Goal: Task Accomplishment & Management: Use online tool/utility

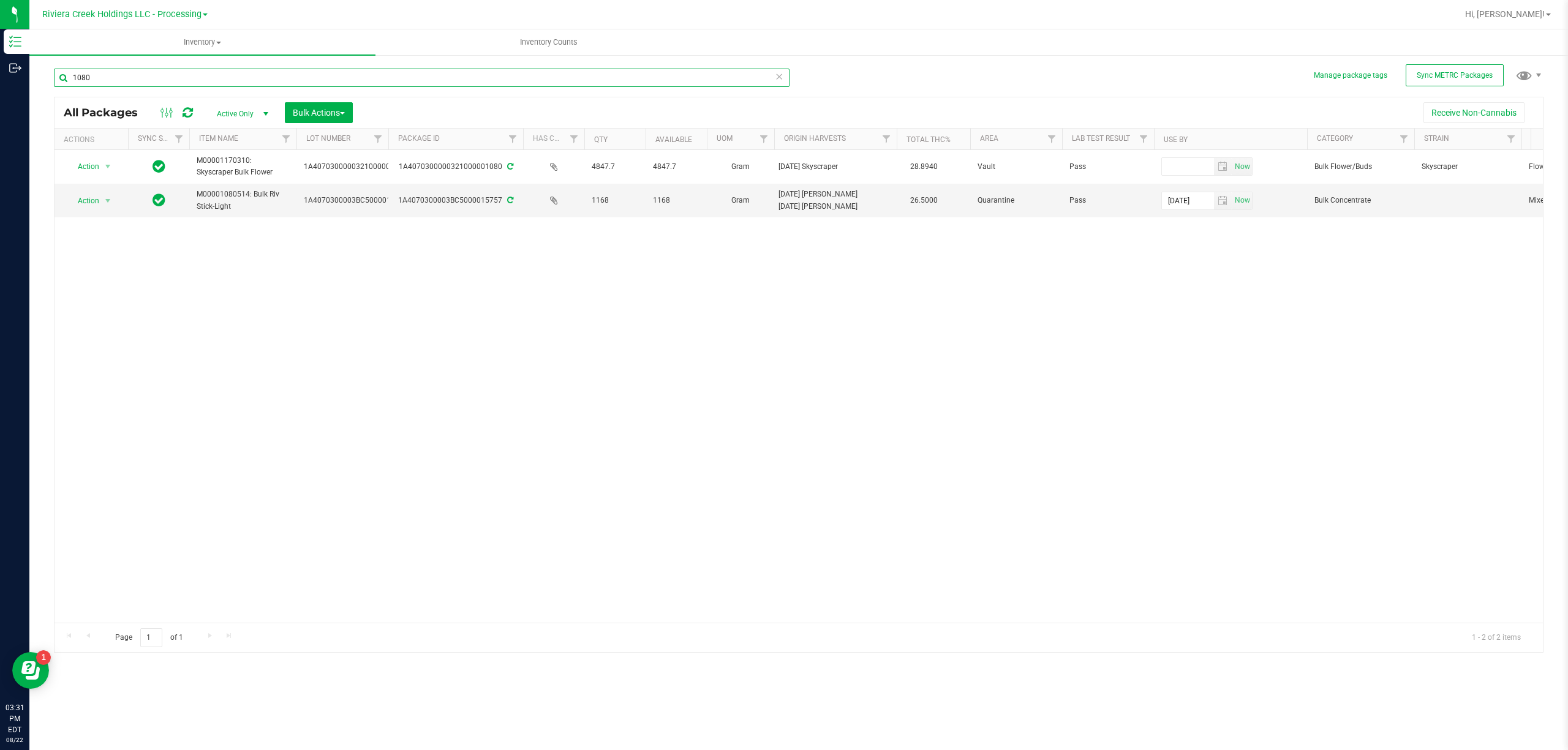
click at [123, 77] on input "1080" at bounding box center [421, 78] width 735 height 19
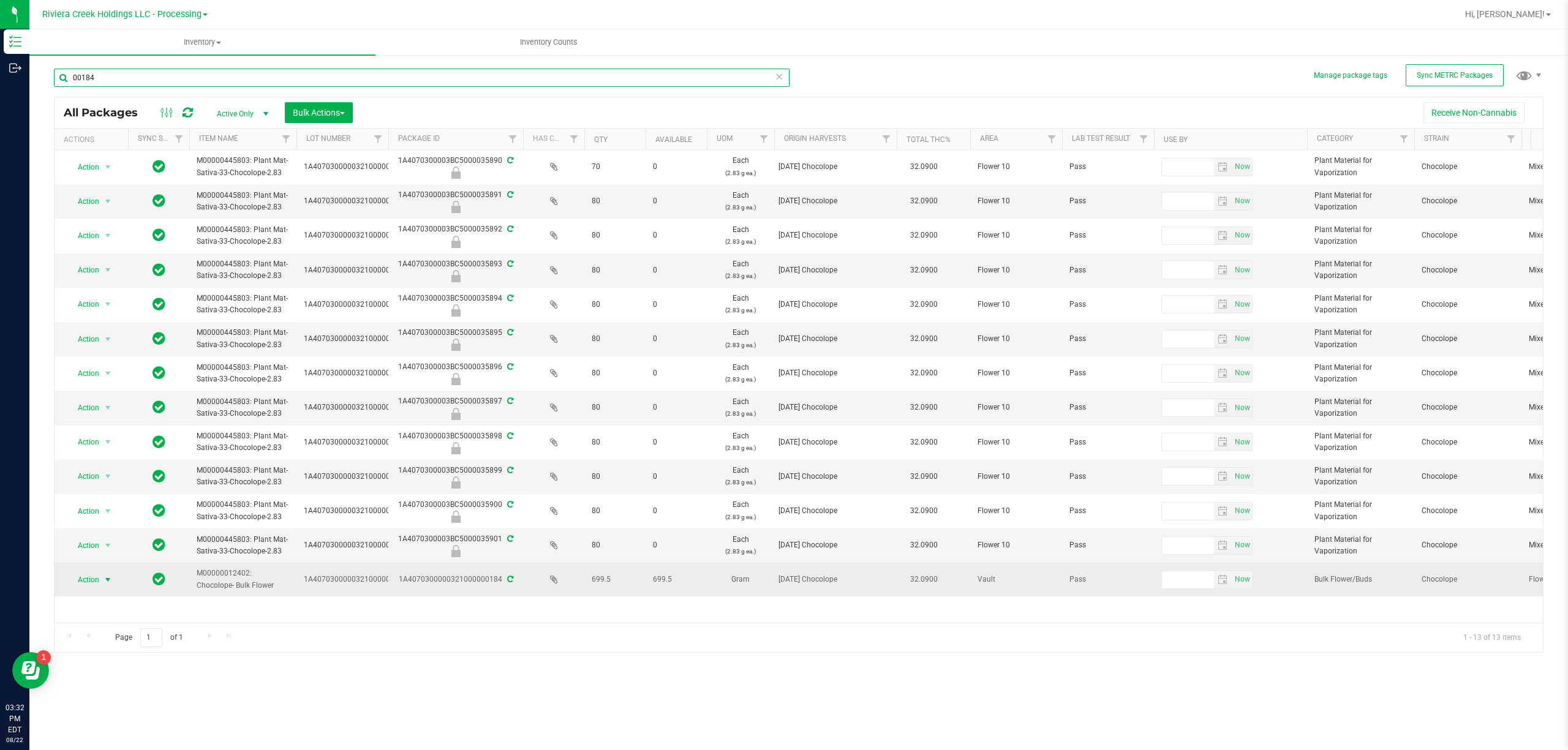
type input "00184"
click at [84, 589] on span "Action" at bounding box center [83, 579] width 33 height 17
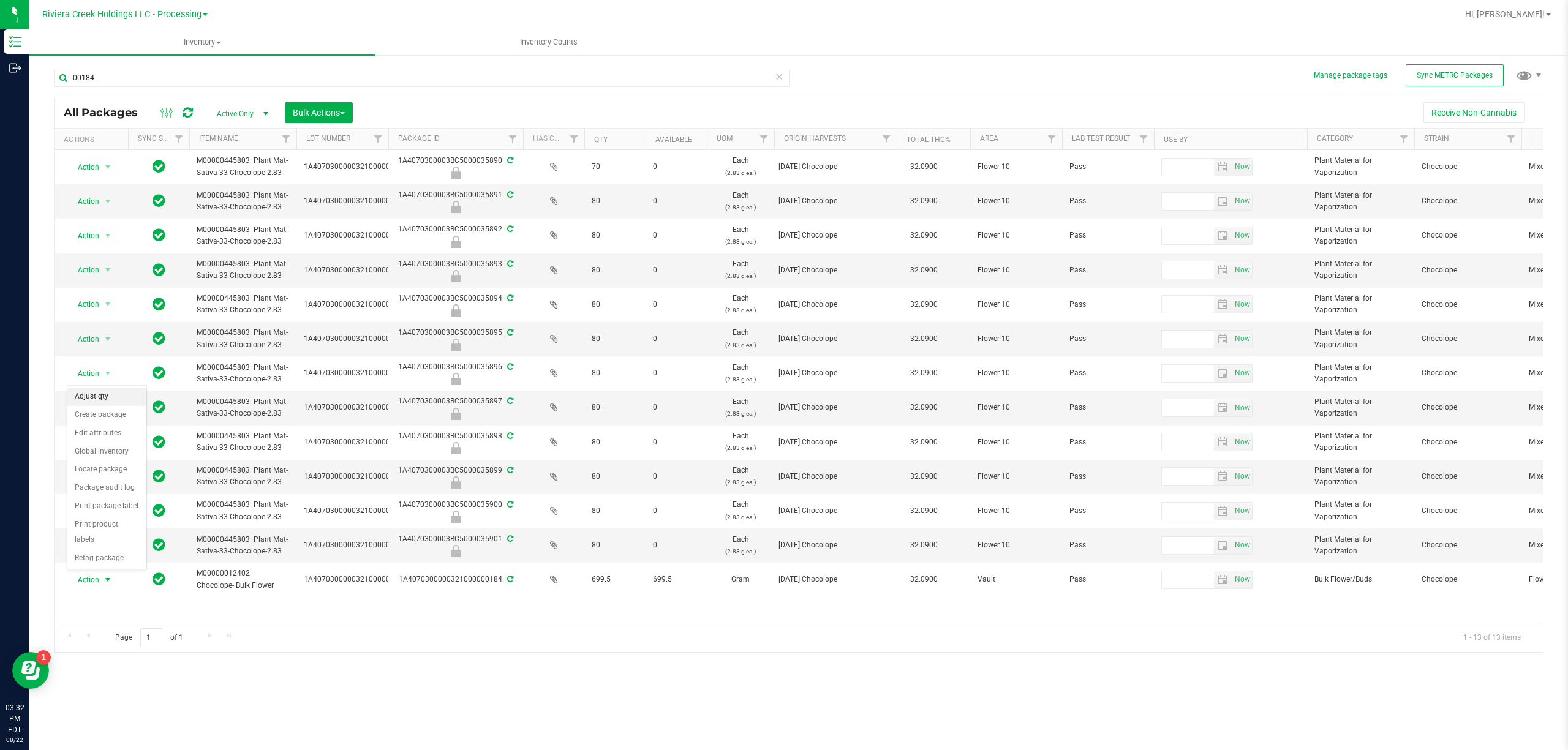
click at [89, 405] on li "Adjust qty" at bounding box center [107, 396] width 79 height 19
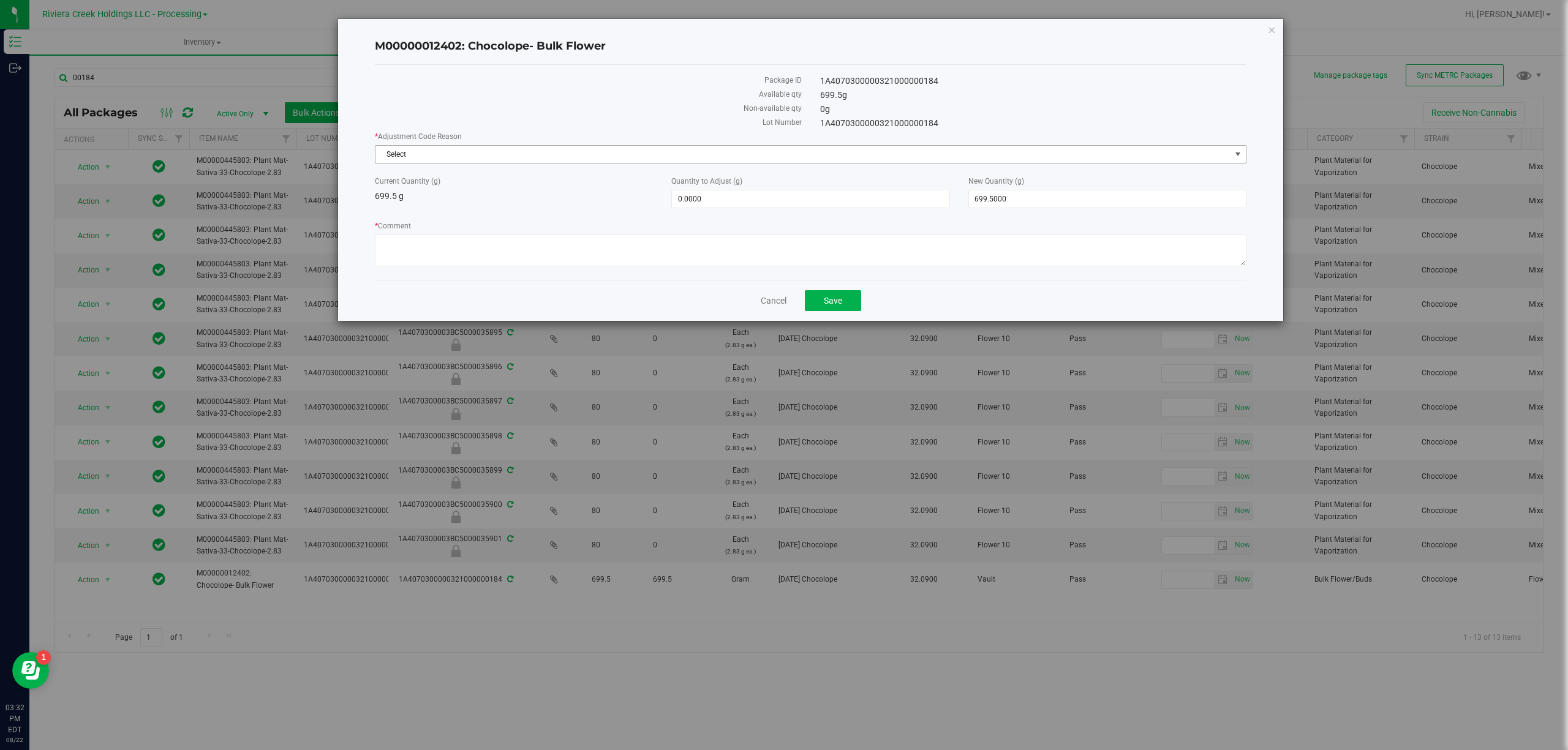
click at [432, 151] on span "Select" at bounding box center [802, 154] width 855 height 17
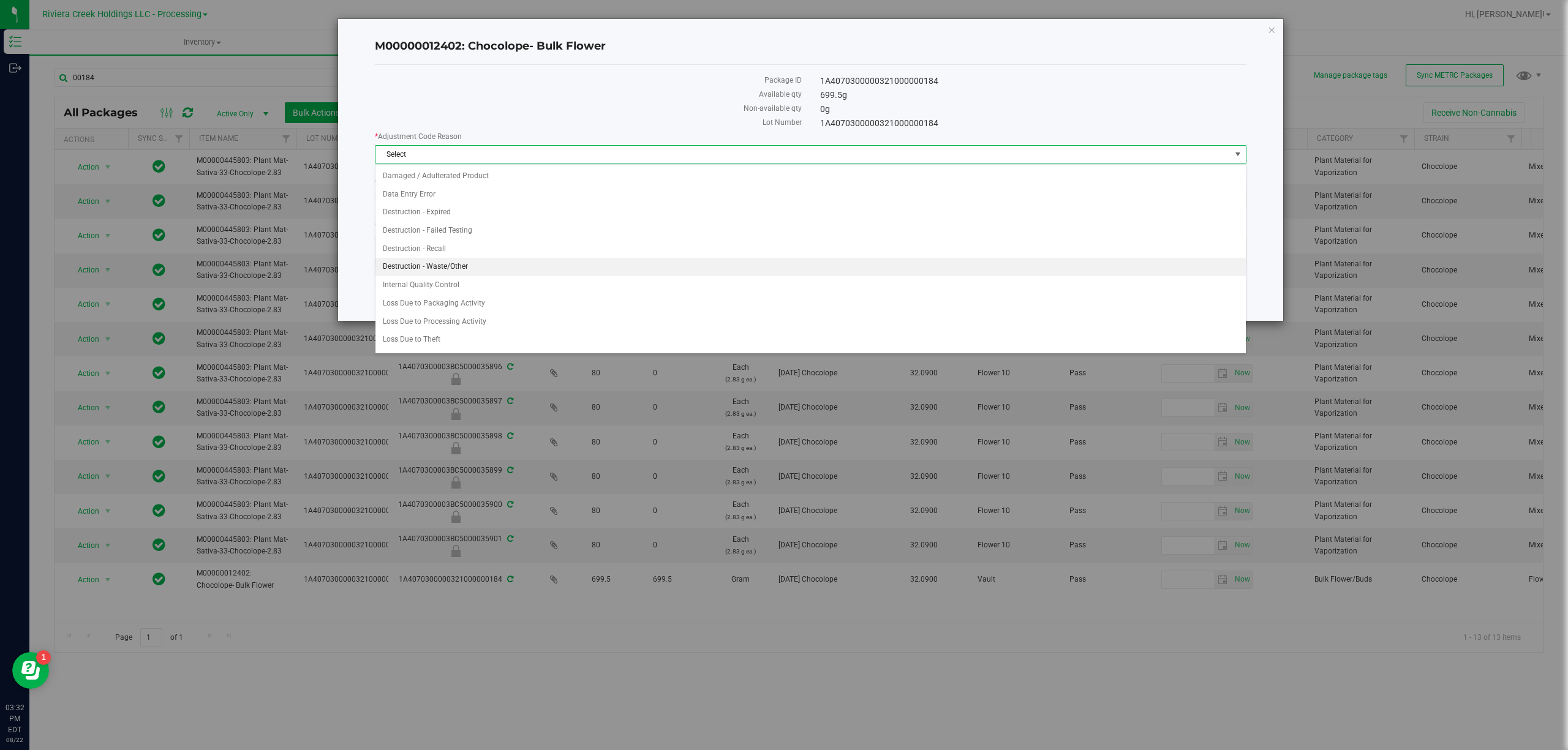
click at [469, 261] on li "Destruction - Waste/Other" at bounding box center [809, 266] width 869 height 19
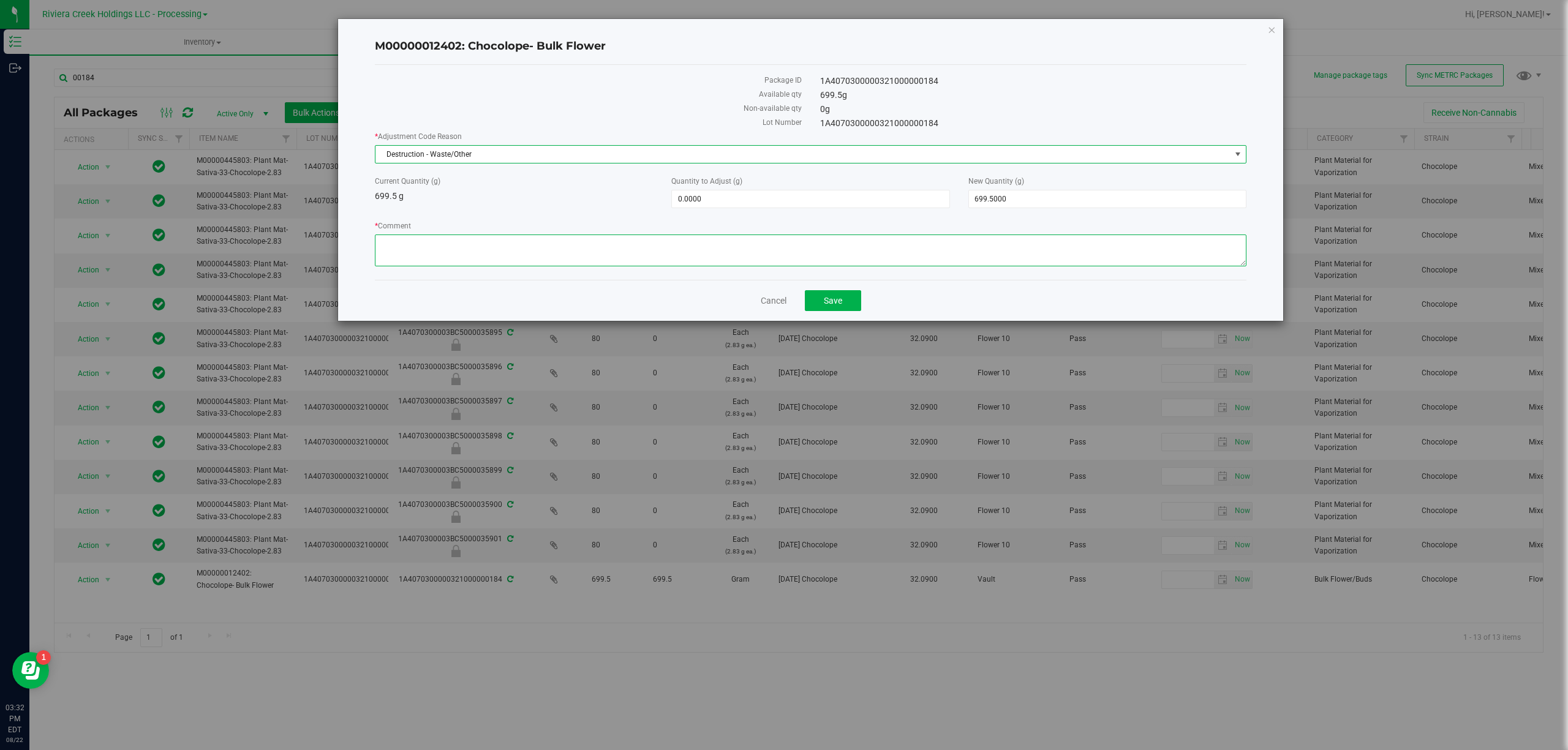
click at [469, 258] on textarea "* Comment" at bounding box center [811, 251] width 872 height 32
click at [469, 258] on textarea "* Comment" at bounding box center [811, 251] width 872 height 32
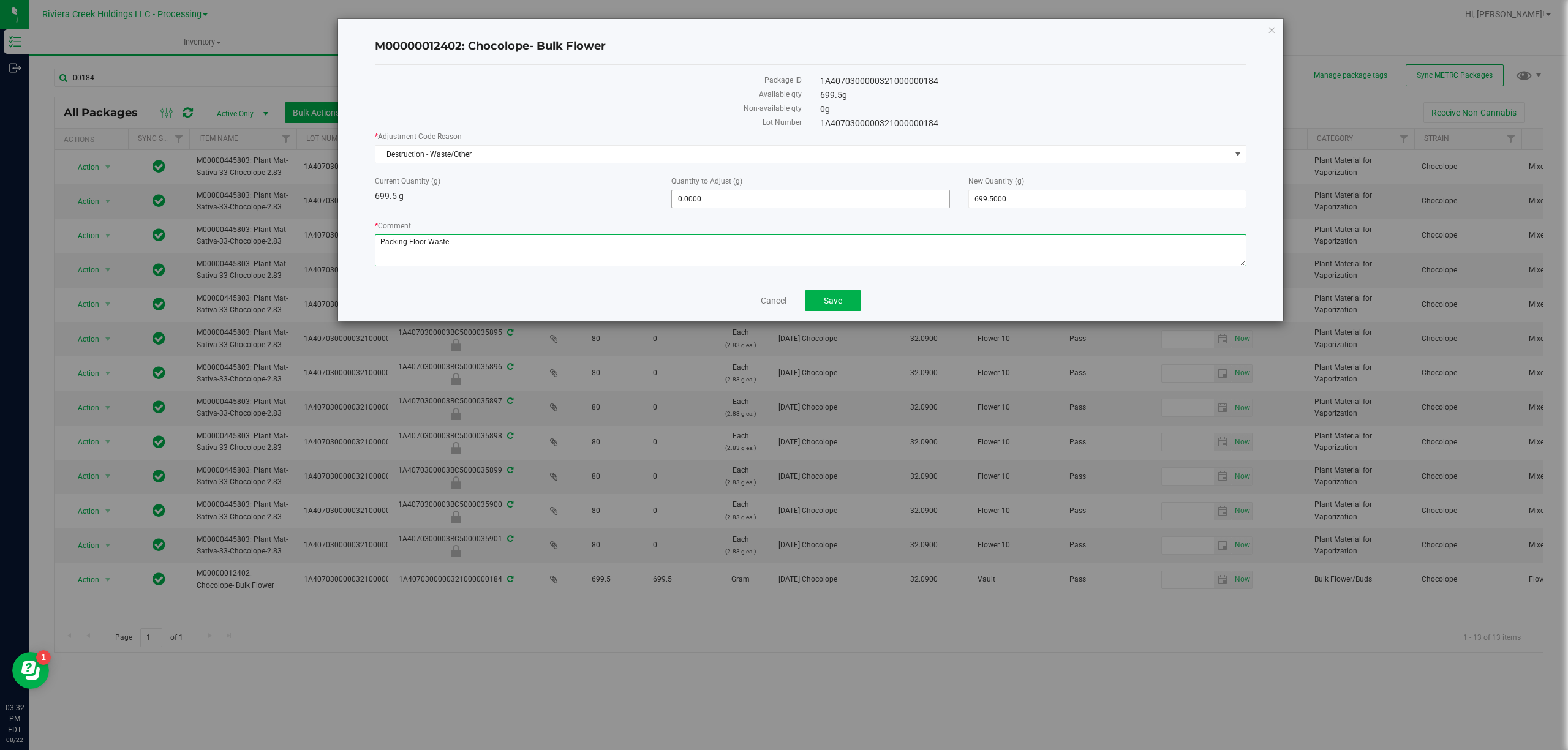
type textarea "Packing Floor Waste"
click at [710, 202] on span "0.0000 0" at bounding box center [810, 199] width 278 height 19
click at [710, 202] on input "0" at bounding box center [810, 199] width 277 height 17
type input "-9.62"
type input "-9.6200"
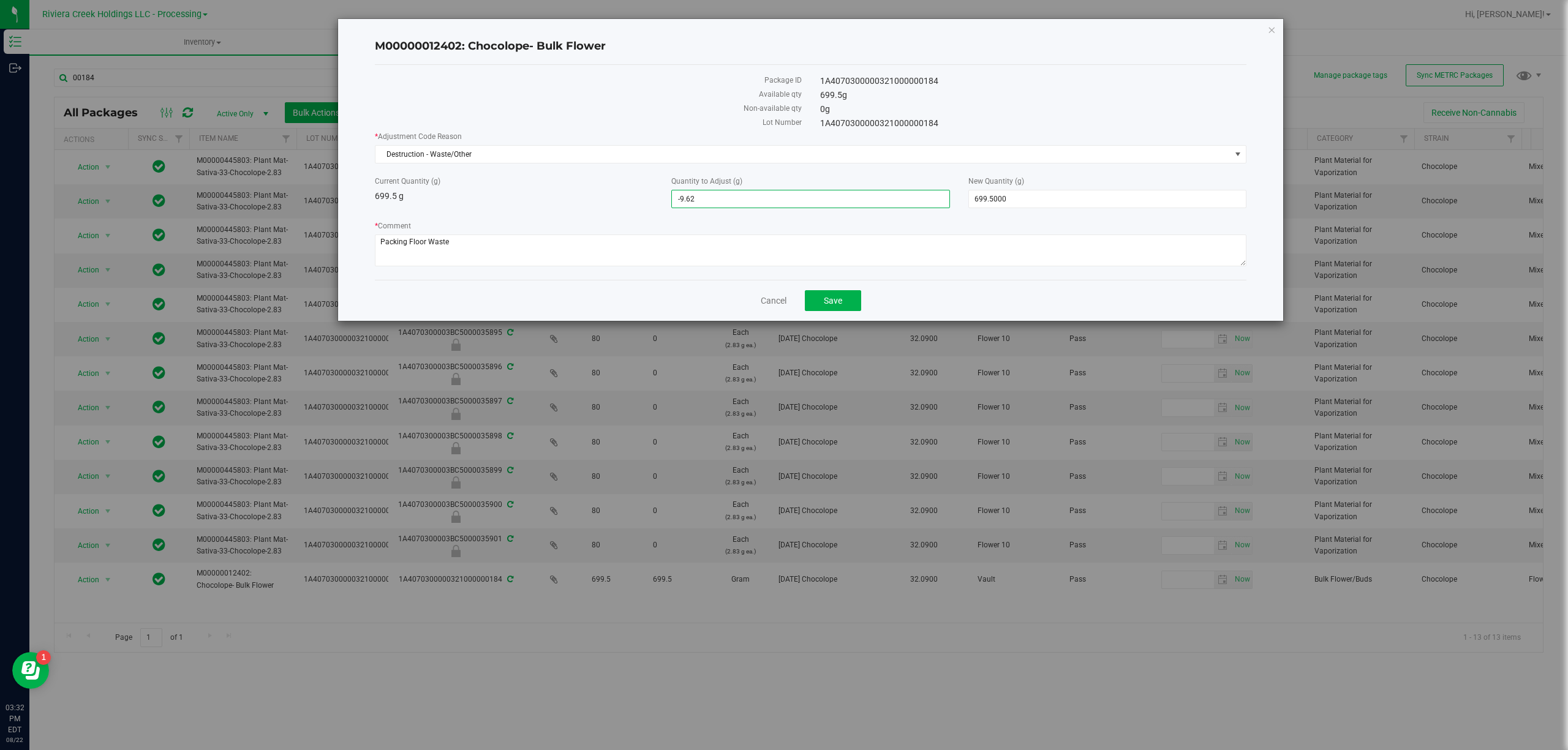
type input "689.8800"
click at [611, 206] on div "Current Quantity (g) 699.5 g Quantity to Adjust (g) -9.6200 -9.62 New Quantity …" at bounding box center [810, 191] width 889 height 33
click at [681, 266] on textarea "* Comment" at bounding box center [811, 251] width 872 height 32
drag, startPoint x: 681, startPoint y: 265, endPoint x: 677, endPoint y: 259, distance: 7.2
click at [681, 263] on textarea "* Comment" at bounding box center [811, 251] width 872 height 32
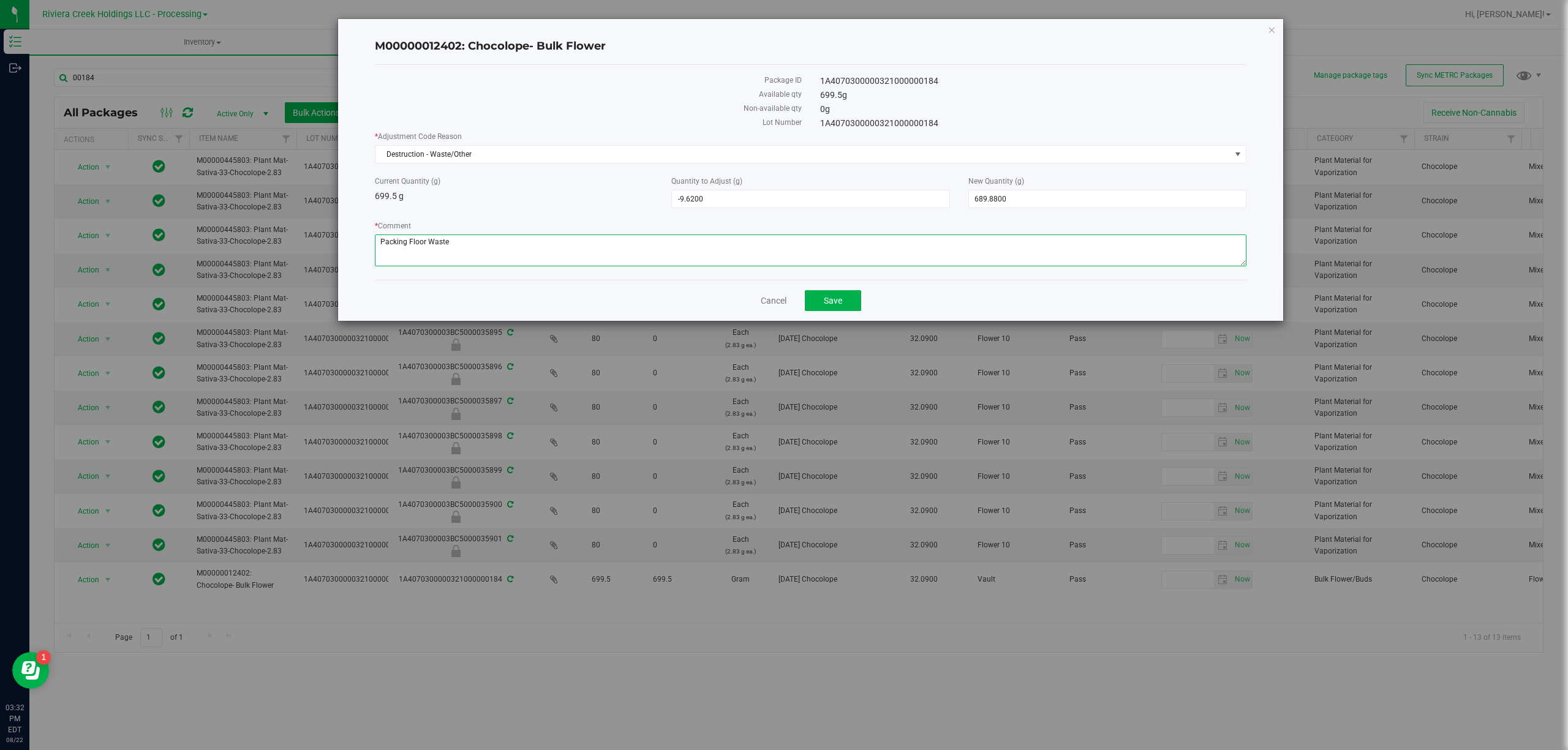
click at [676, 259] on textarea "* Comment" at bounding box center [811, 251] width 872 height 32
click at [632, 221] on label "* Comment" at bounding box center [811, 226] width 872 height 11
click at [632, 235] on textarea "* Comment" at bounding box center [811, 251] width 872 height 32
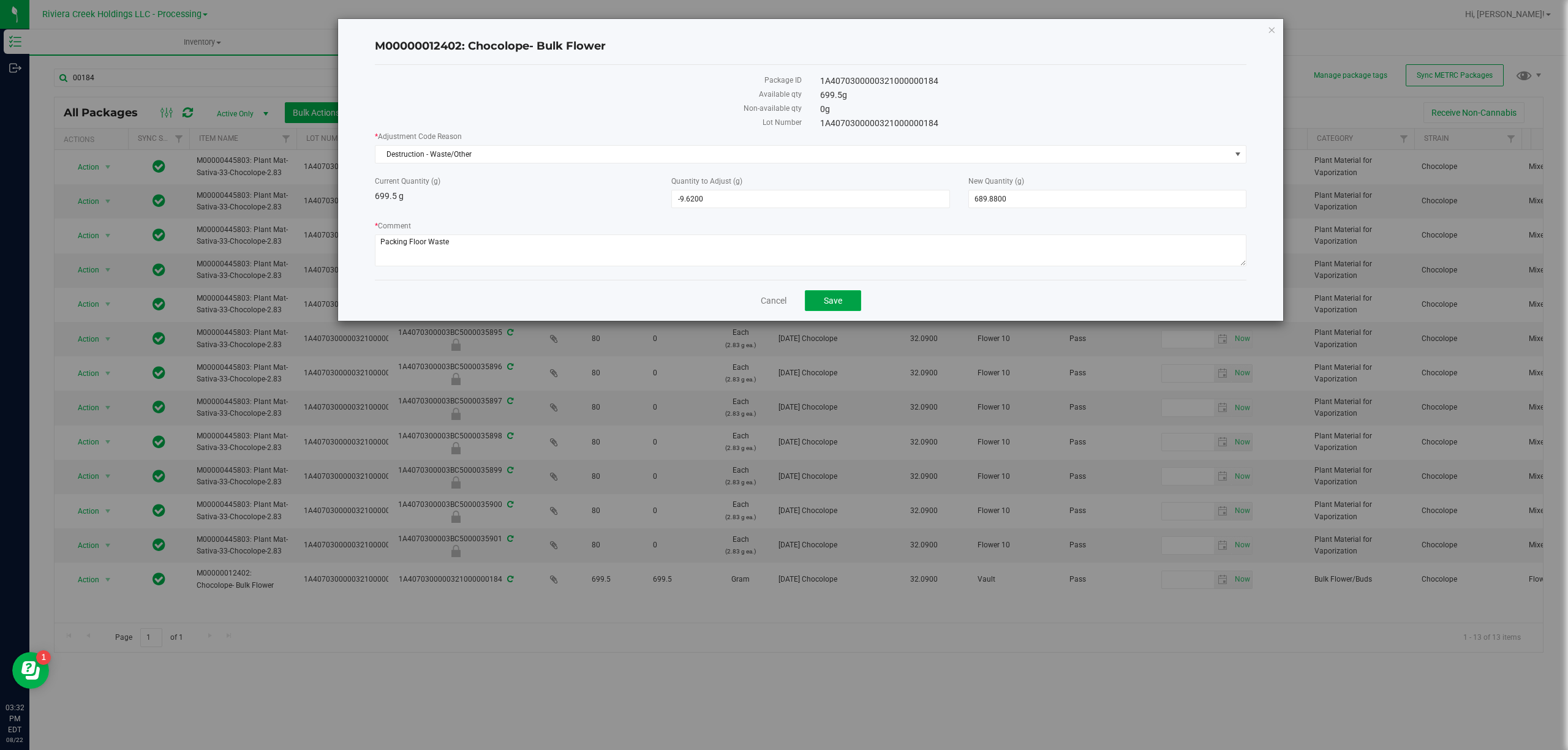
click at [828, 300] on span "Save" at bounding box center [832, 300] width 19 height 10
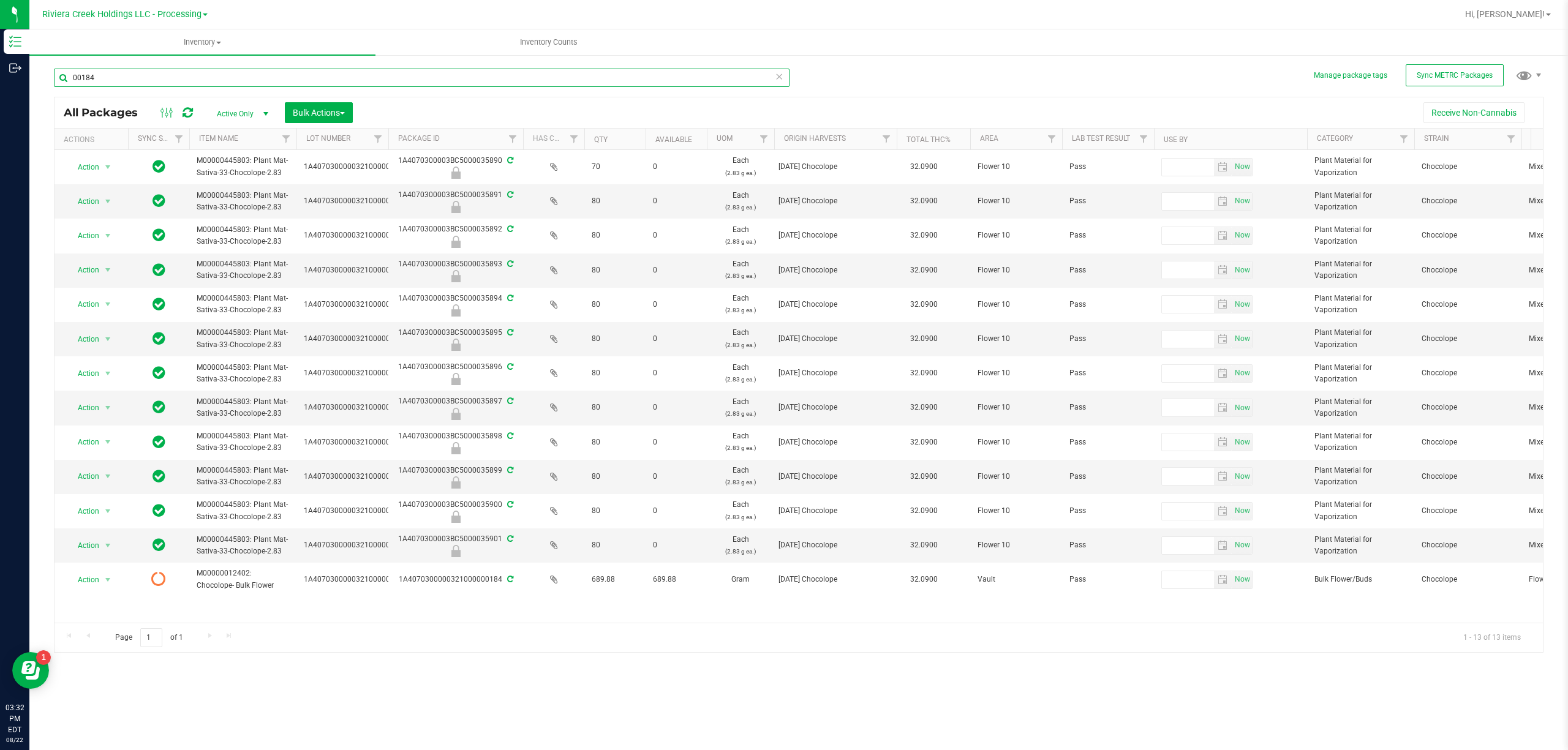
click at [128, 81] on input "00184" at bounding box center [421, 78] width 735 height 19
click at [126, 81] on input "00184" at bounding box center [421, 78] width 735 height 19
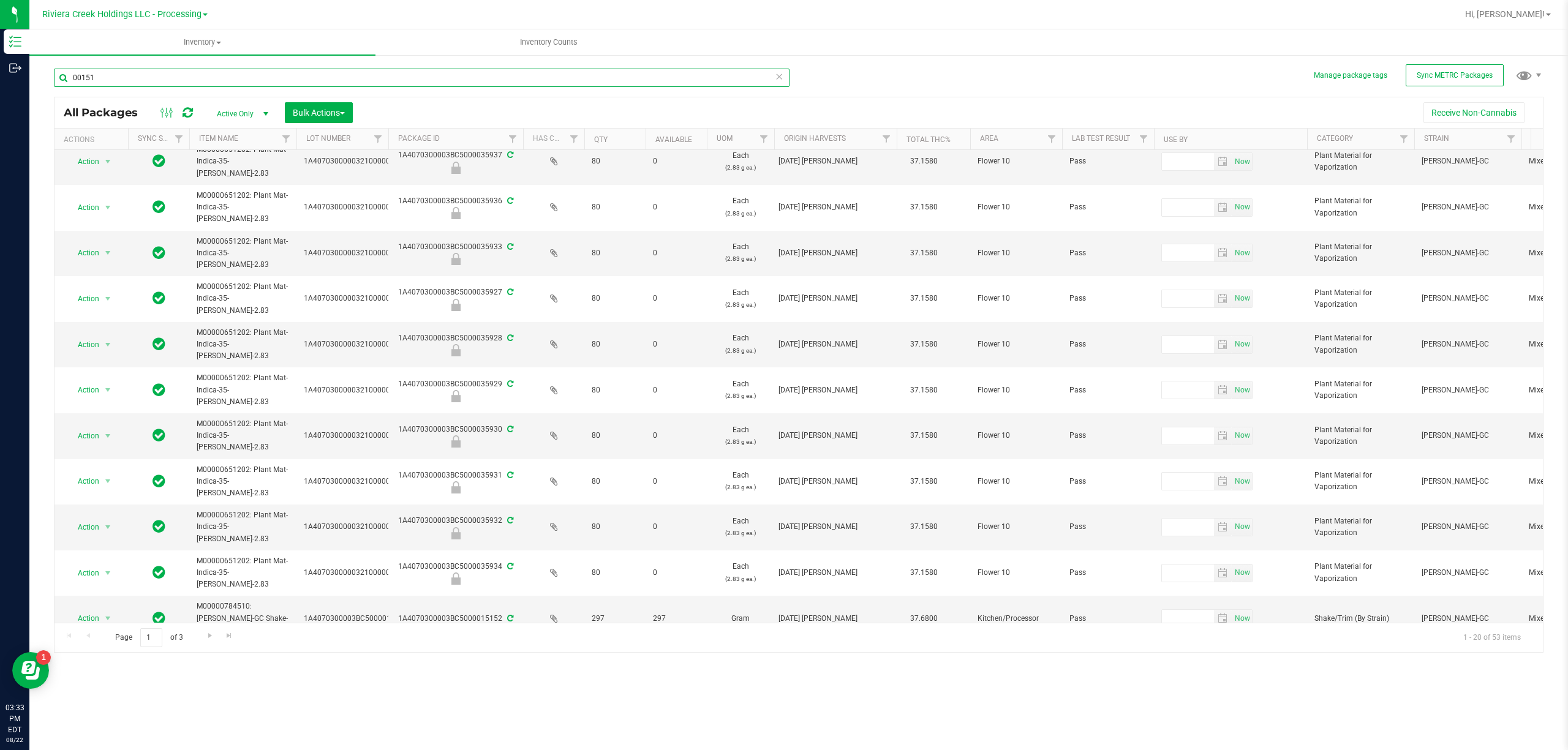
scroll to position [432, 0]
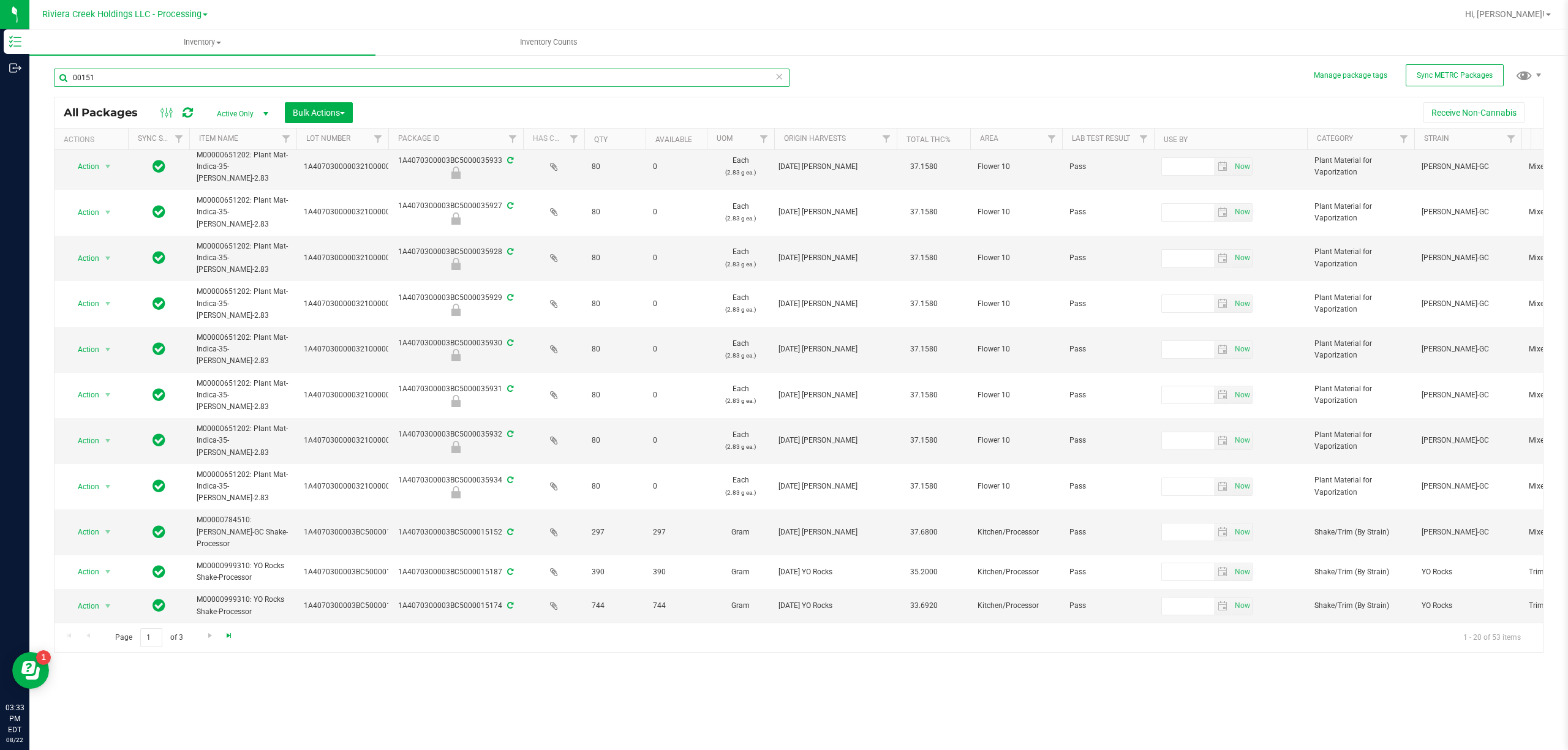
type input "00151"
click at [225, 634] on span "Go to the last page" at bounding box center [229, 635] width 10 height 10
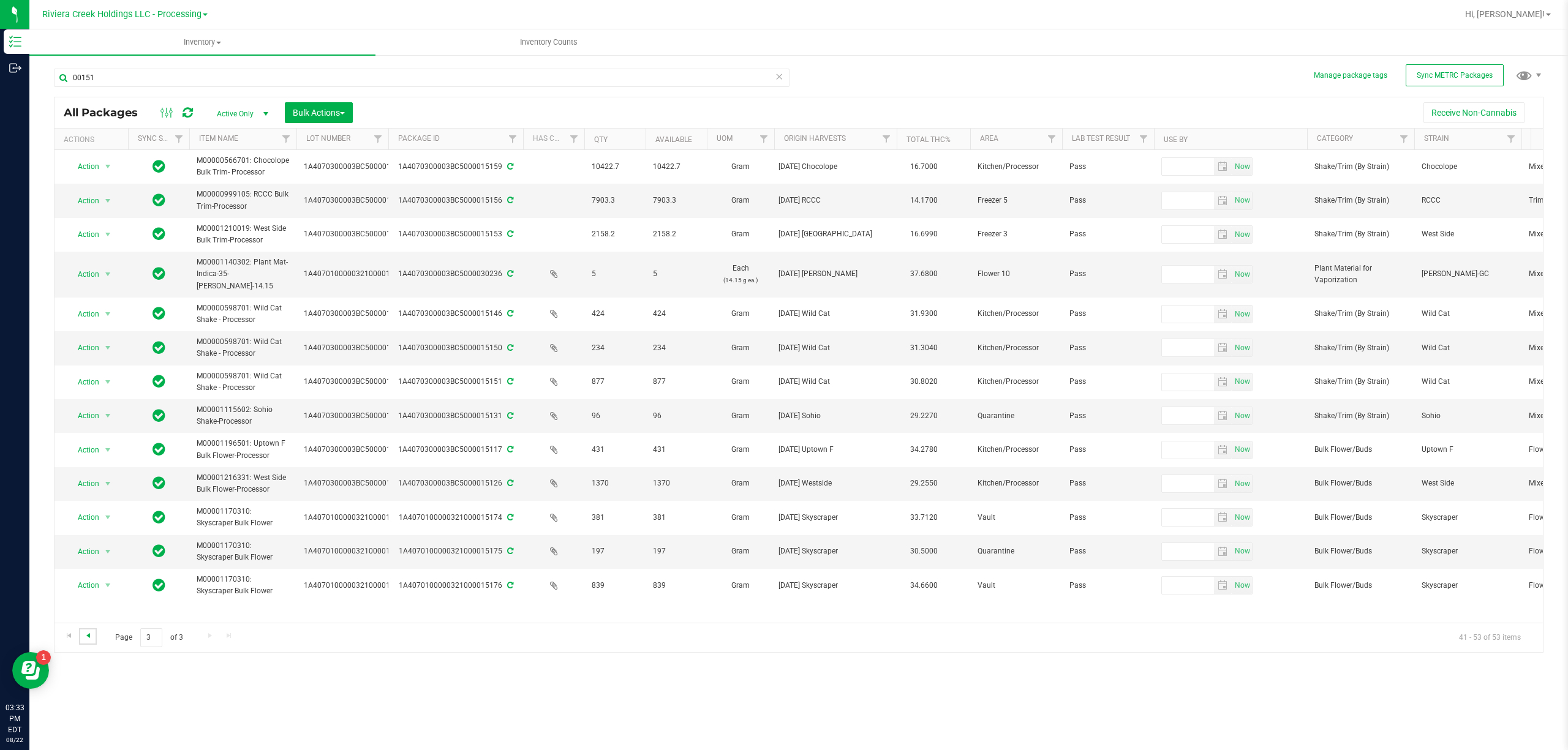
click at [87, 637] on span "Go to the previous page" at bounding box center [87, 635] width 10 height 10
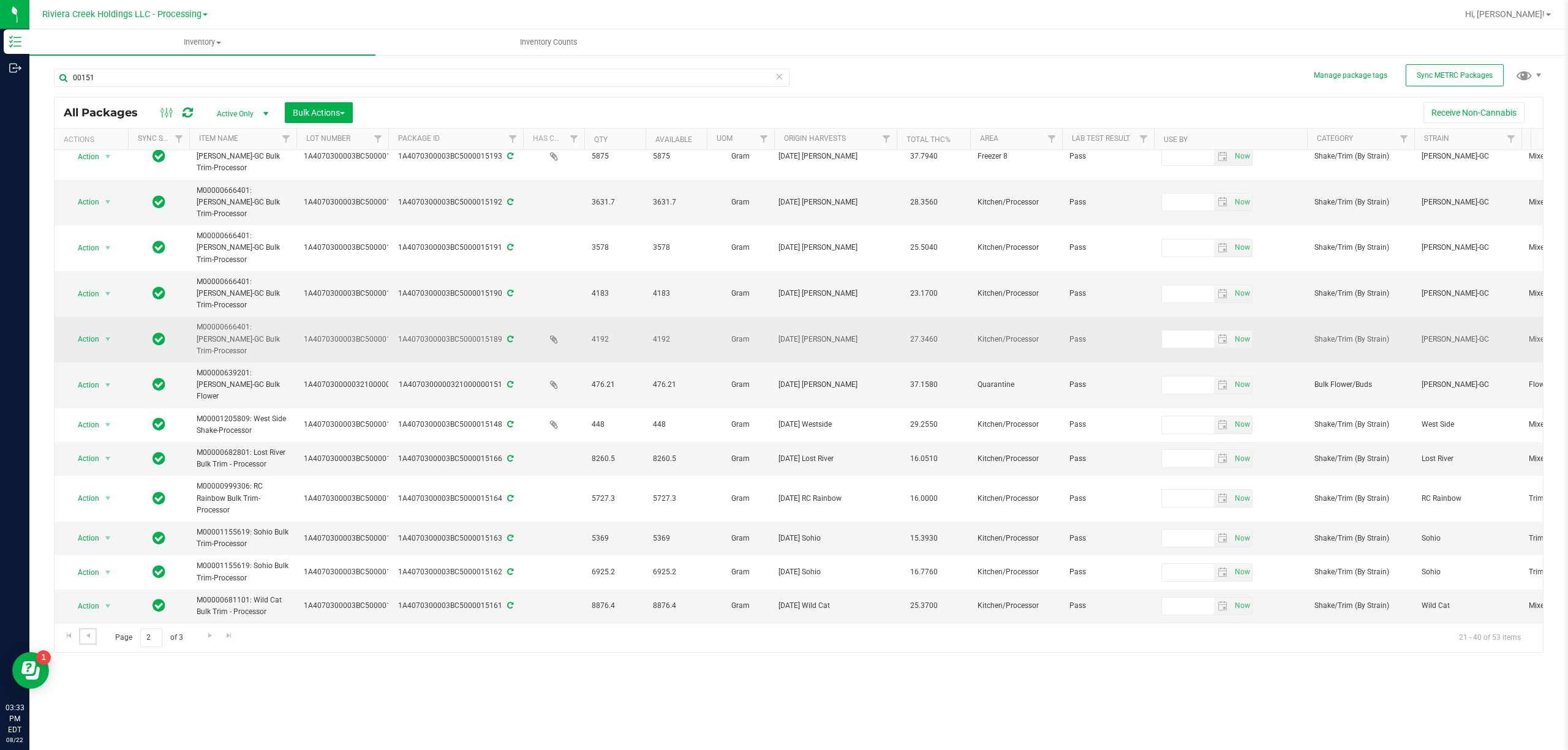
scroll to position [395, 0]
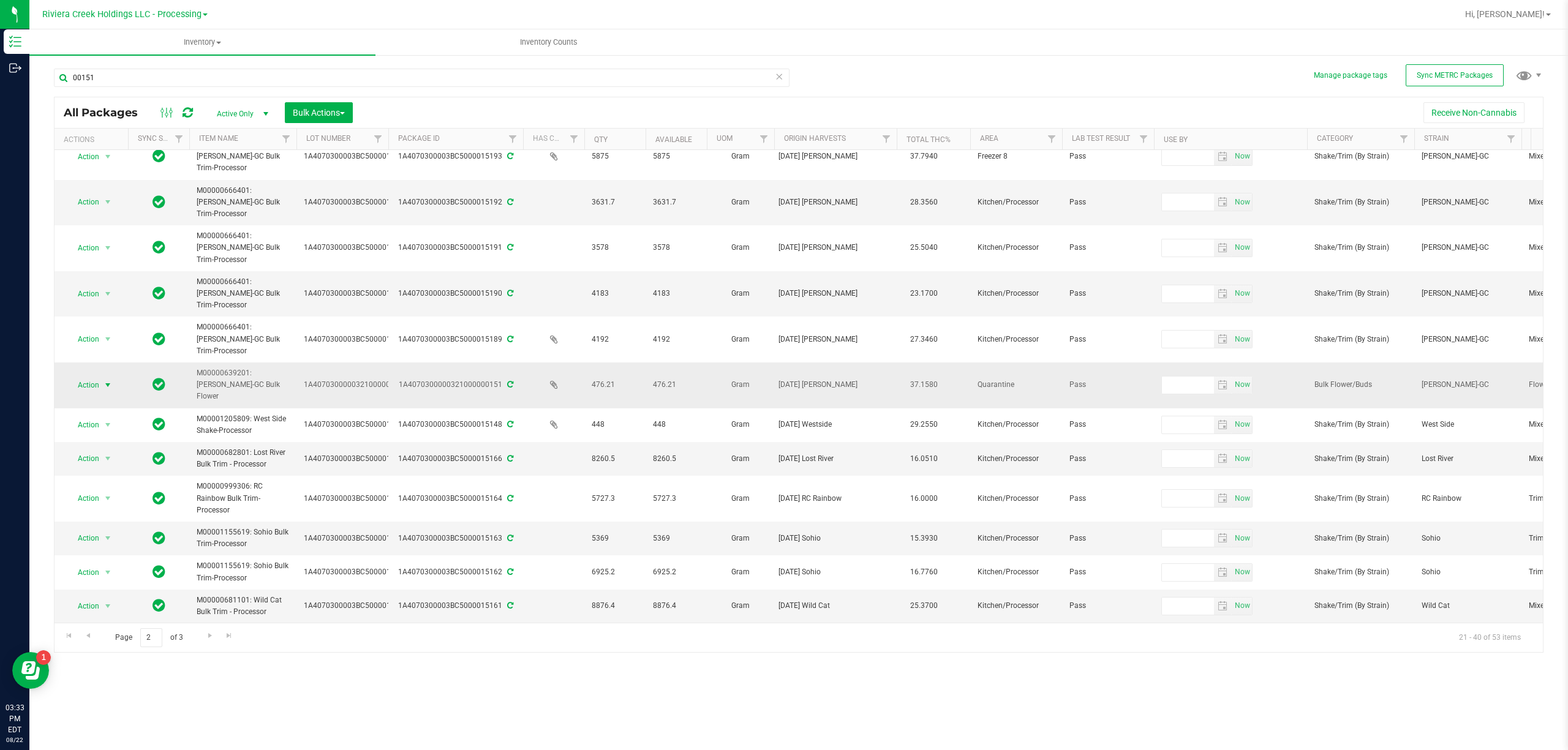
click at [104, 380] on span "select" at bounding box center [108, 385] width 10 height 10
click at [103, 395] on li "Adjust qty" at bounding box center [107, 392] width 79 height 19
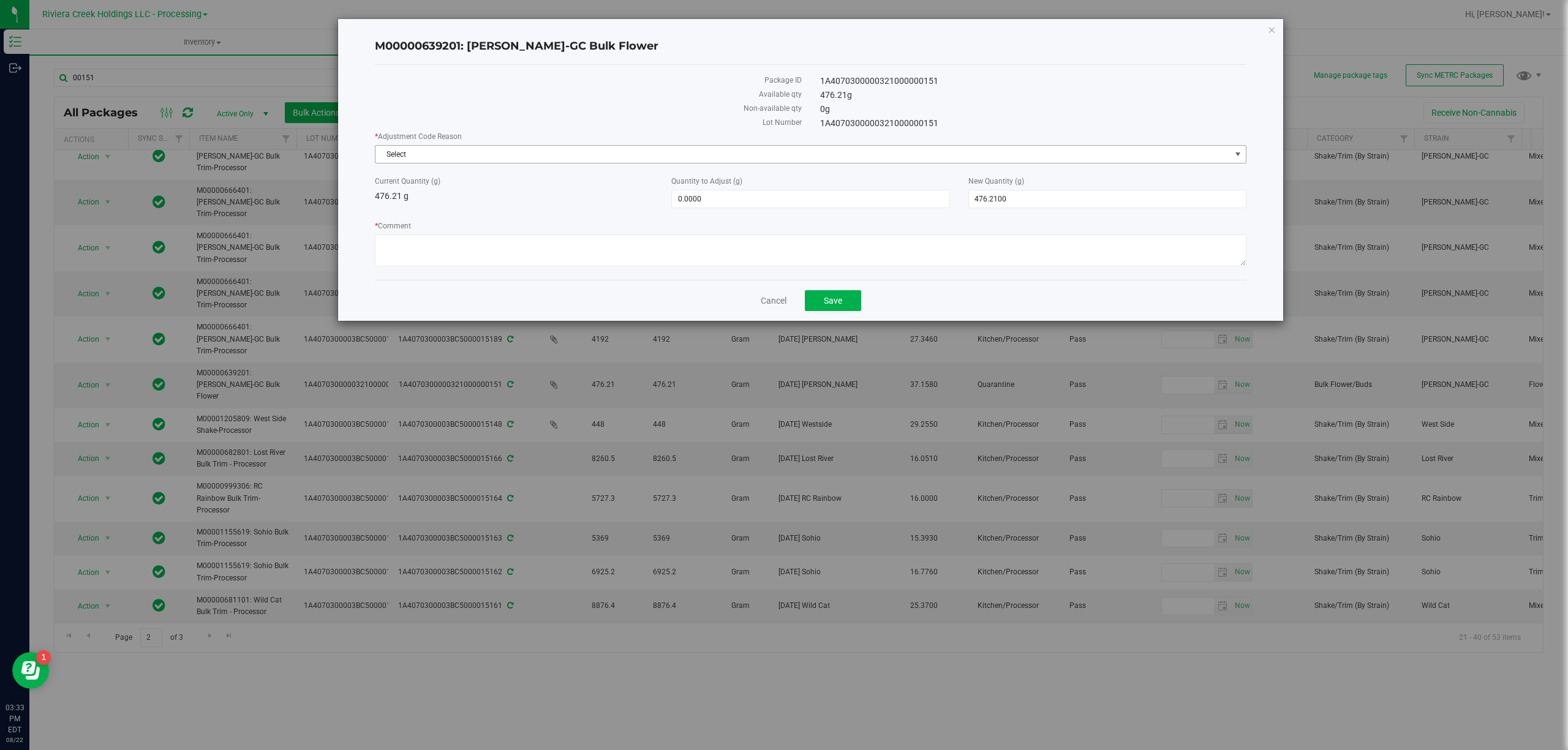
click at [459, 147] on span "Select" at bounding box center [802, 154] width 855 height 17
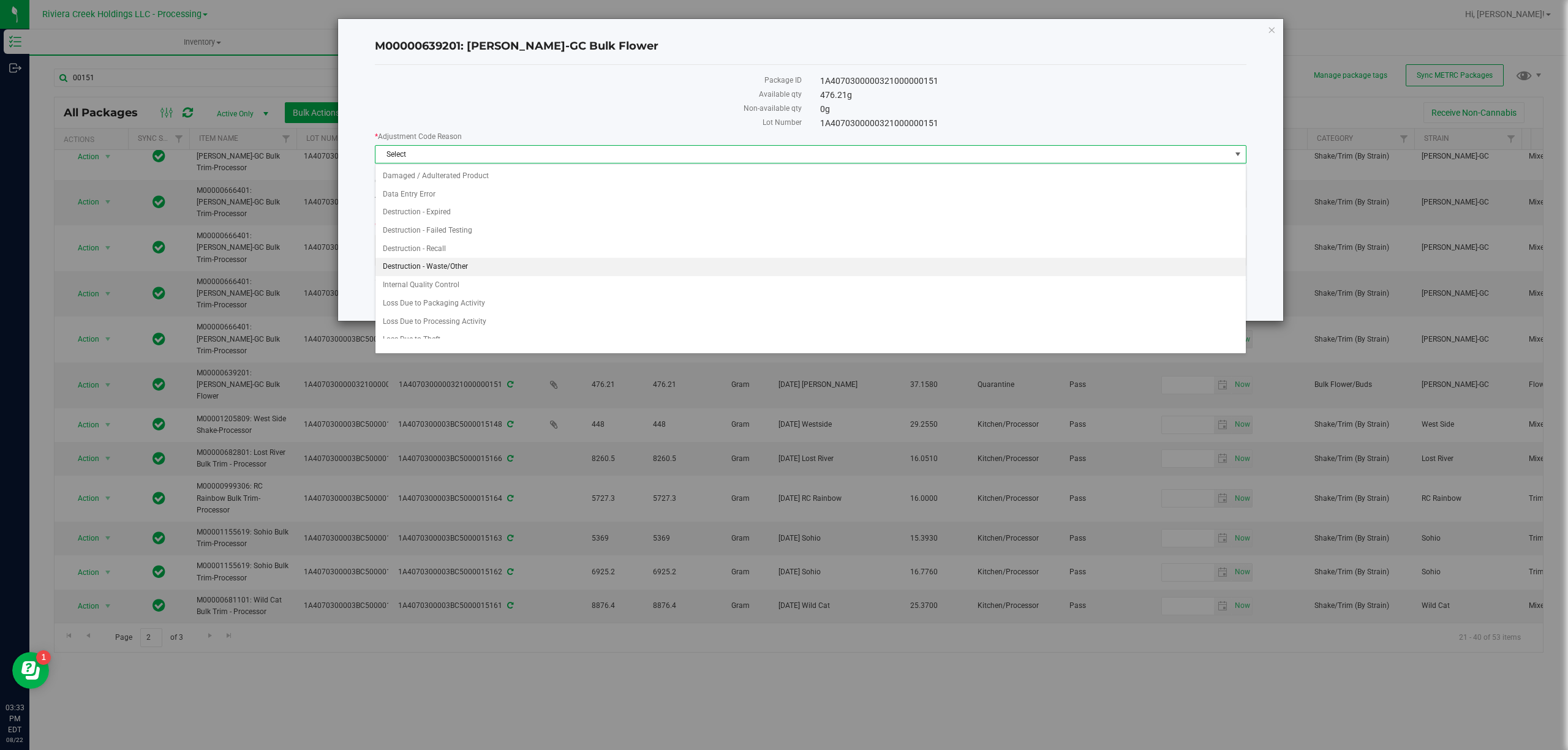
click at [471, 263] on li "Destruction - Waste/Other" at bounding box center [809, 266] width 869 height 19
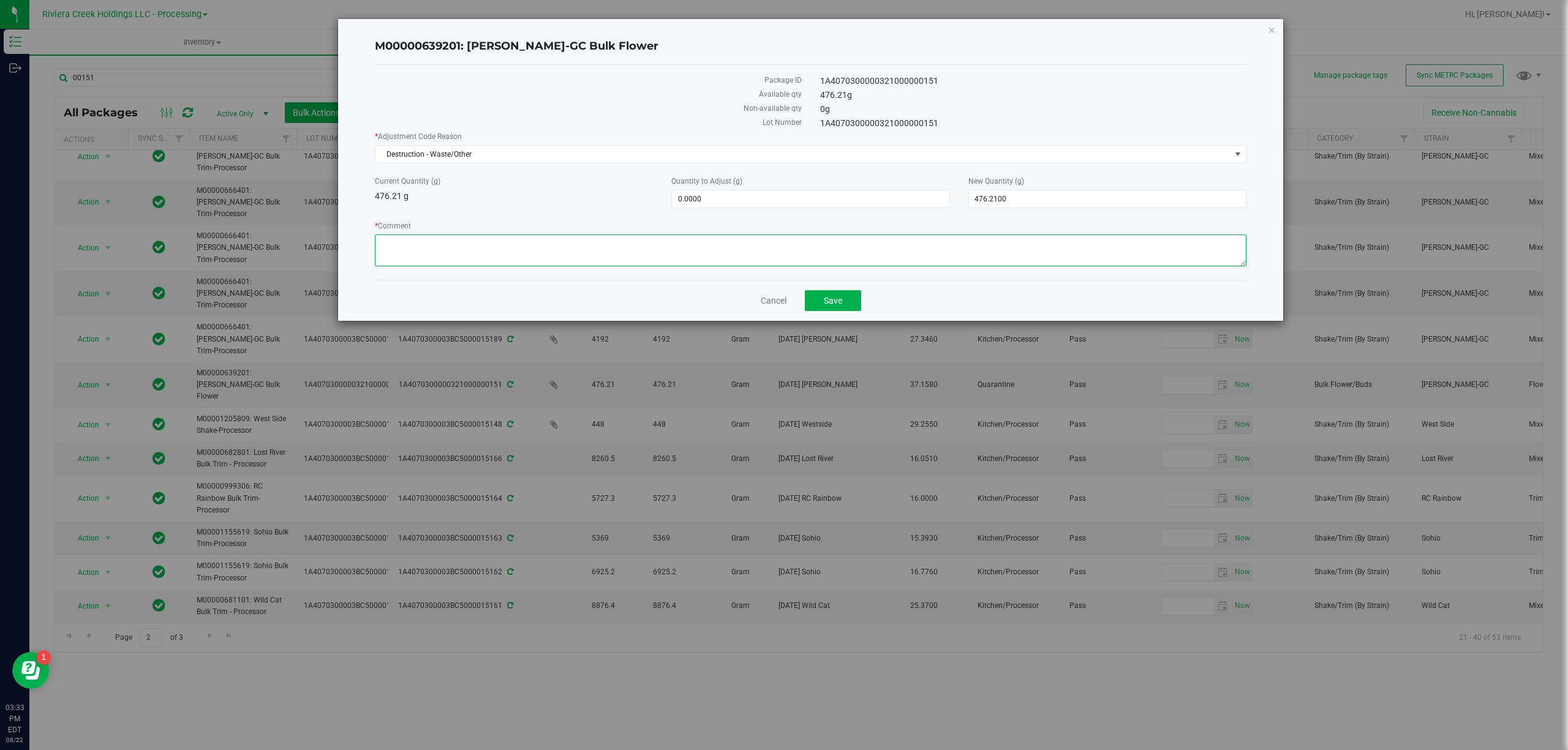
paste textarea "Packing Floor Waste"
type textarea "Packing Floor Waste"
click at [720, 204] on span "0.0000 0" at bounding box center [810, 199] width 278 height 19
click at [720, 204] on input "0" at bounding box center [810, 199] width 277 height 17
type input "-9.62"
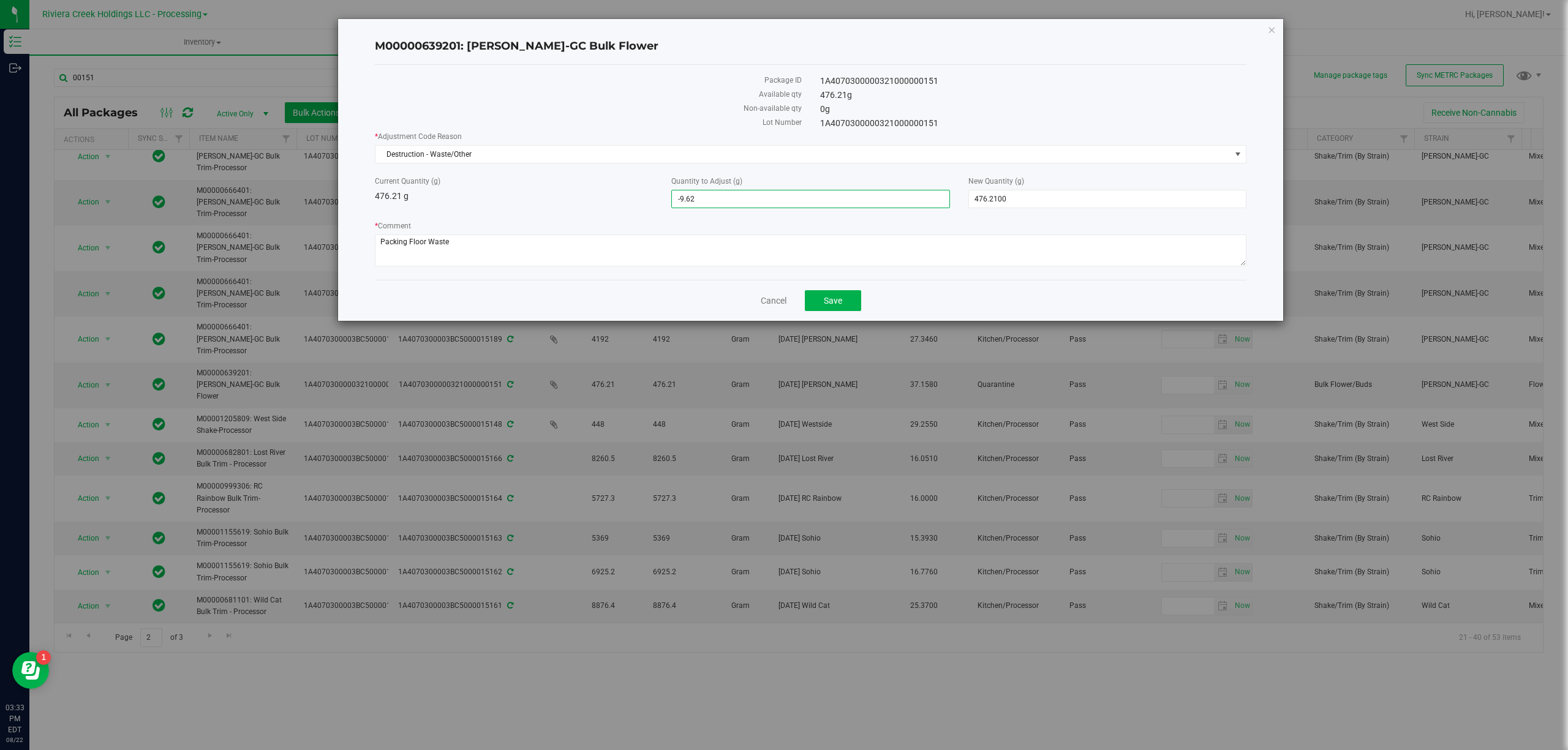
type input "-9.6200"
type input "466.5900"
click at [591, 201] on div "Current Quantity (g) 476.21 g" at bounding box center [514, 189] width 296 height 27
click at [837, 302] on span "Save" at bounding box center [832, 300] width 19 height 10
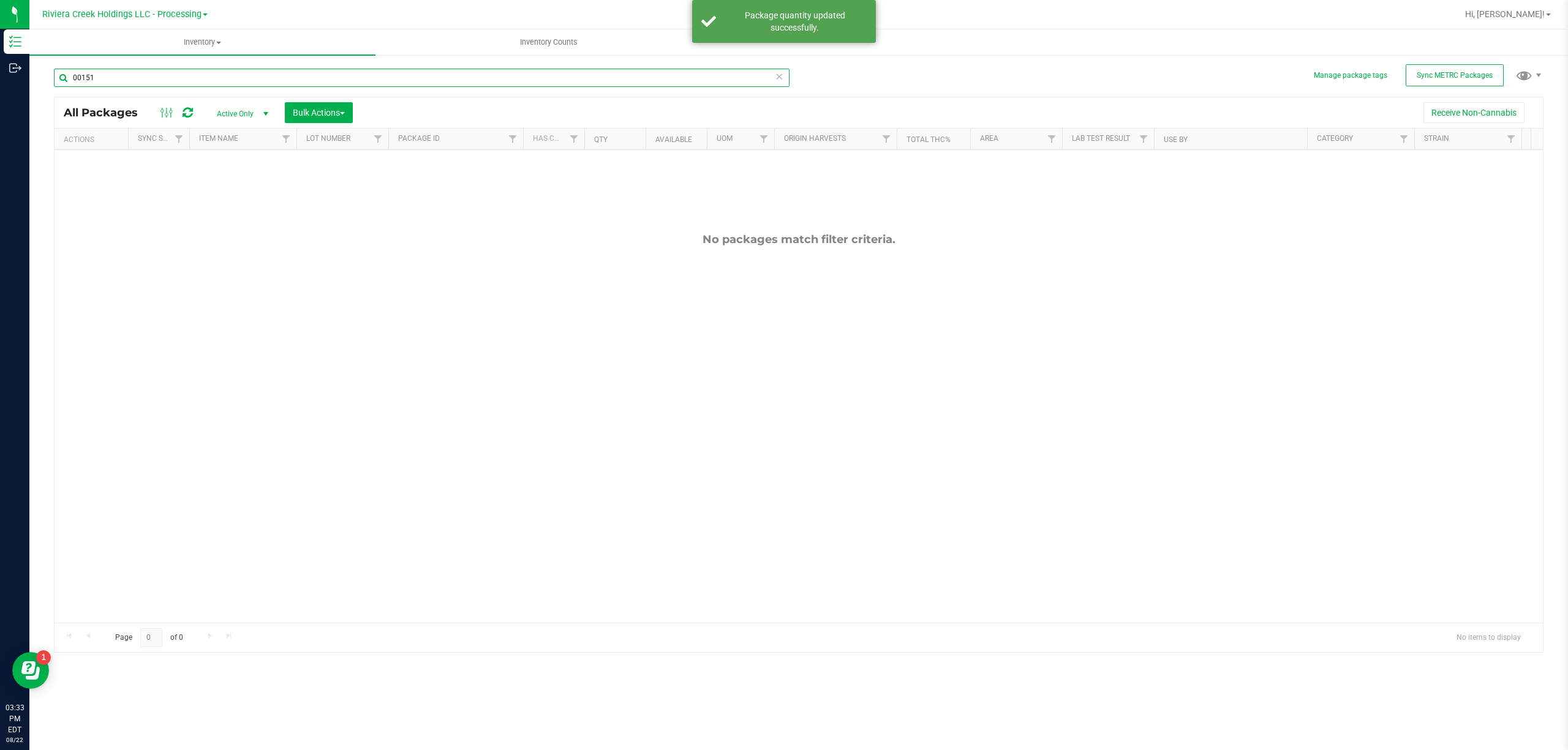
click at [153, 84] on input "00151" at bounding box center [421, 78] width 735 height 19
type input "1019"
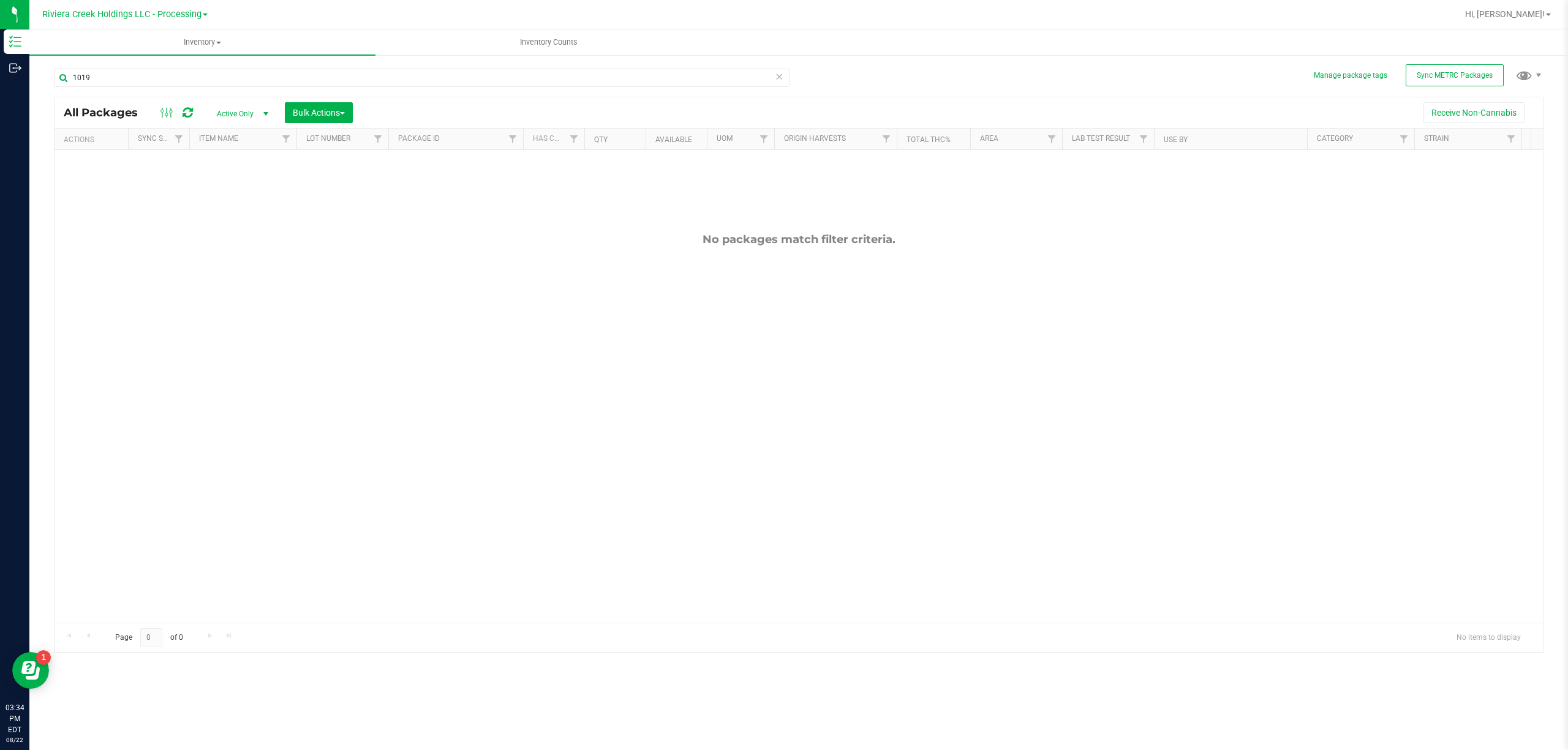
click at [236, 109] on span "Active Only" at bounding box center [240, 113] width 67 height 17
click at [239, 187] on li "All" at bounding box center [240, 188] width 66 height 19
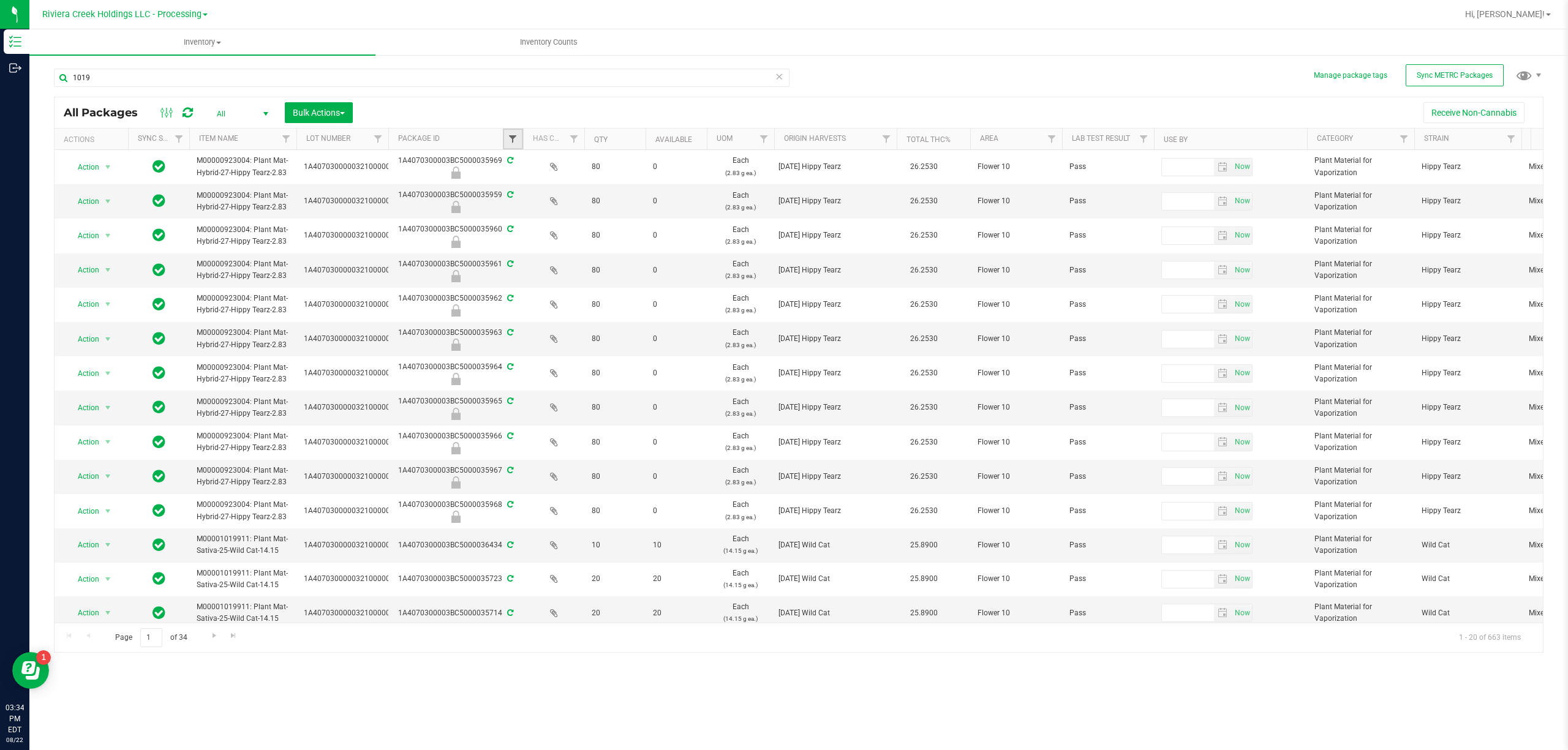
click at [512, 135] on span "Filter" at bounding box center [512, 139] width 10 height 10
click at [556, 163] on input "text" at bounding box center [573, 166] width 126 height 19
type input "1019"
click at [559, 199] on button "Filter" at bounding box center [539, 199] width 59 height 27
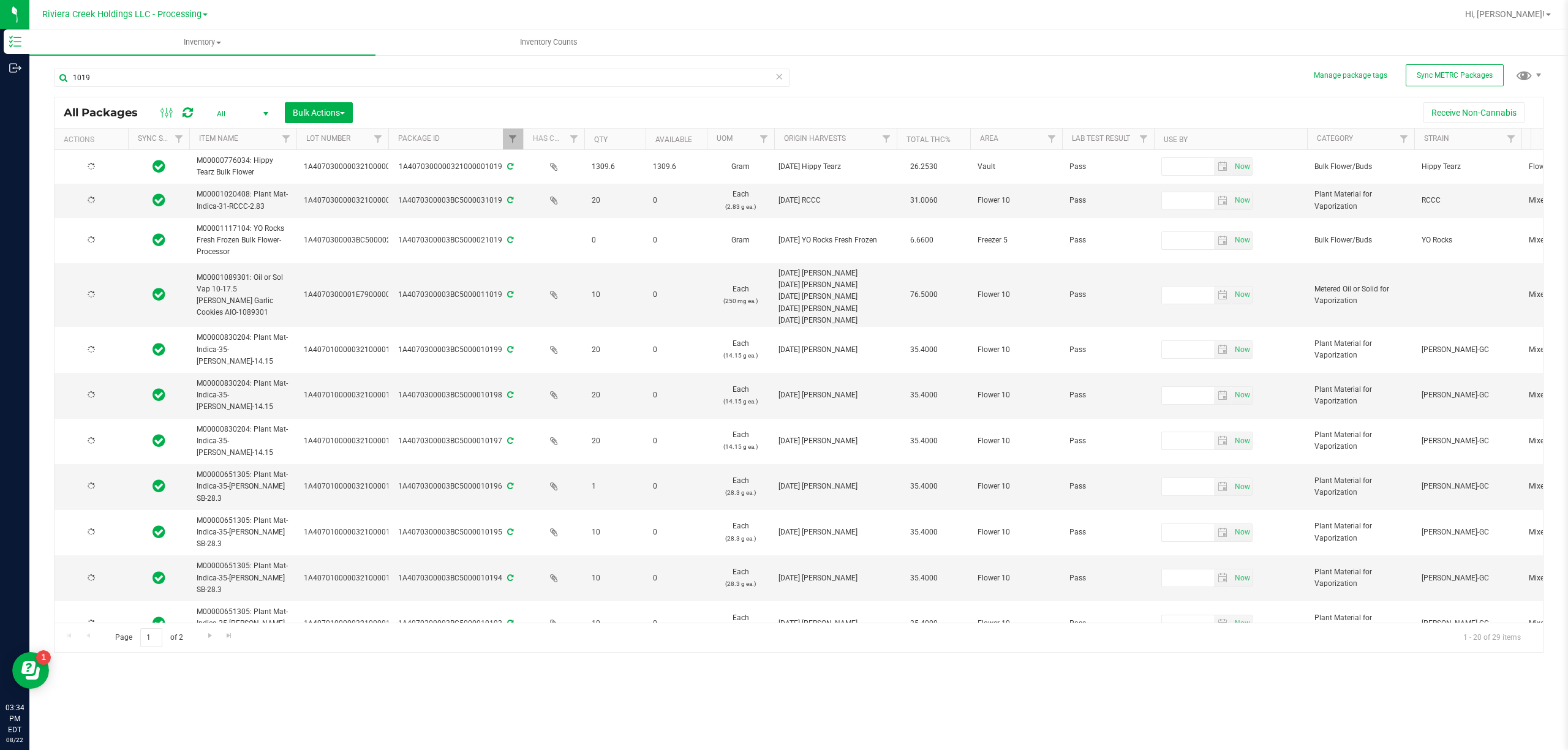
type input "[DATE]"
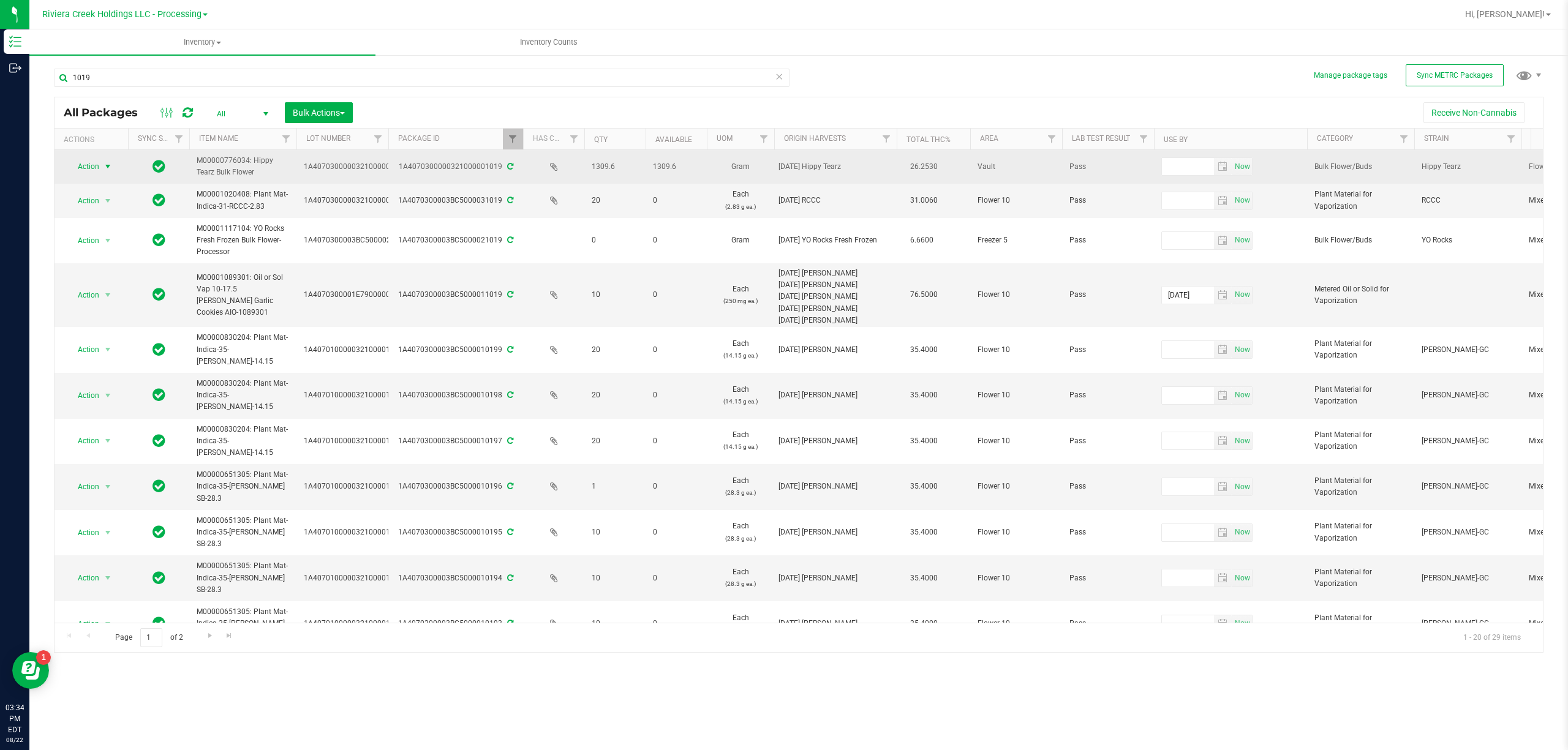
click at [103, 165] on span "select" at bounding box center [108, 166] width 10 height 10
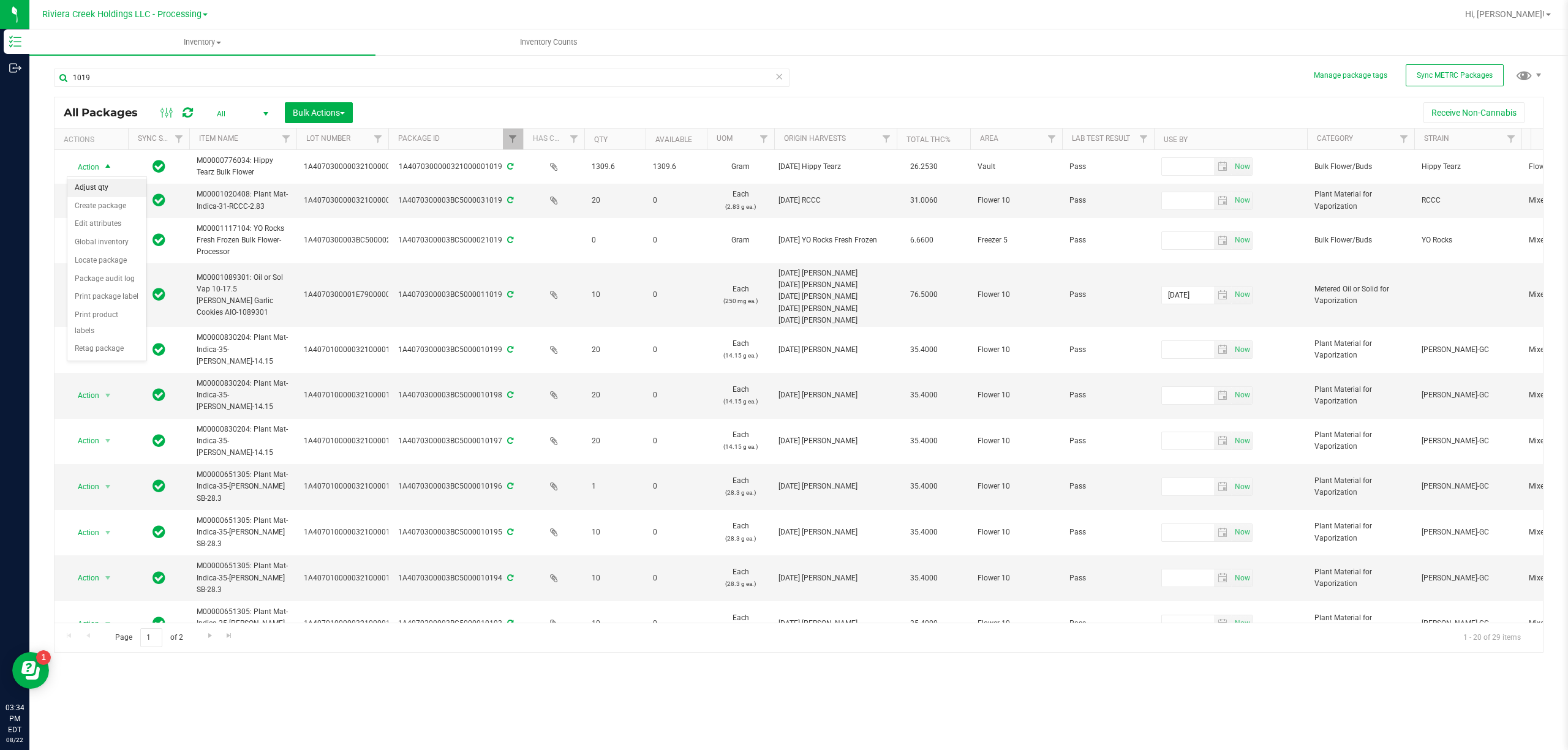
click at [132, 185] on li "Adjust qty" at bounding box center [107, 188] width 79 height 19
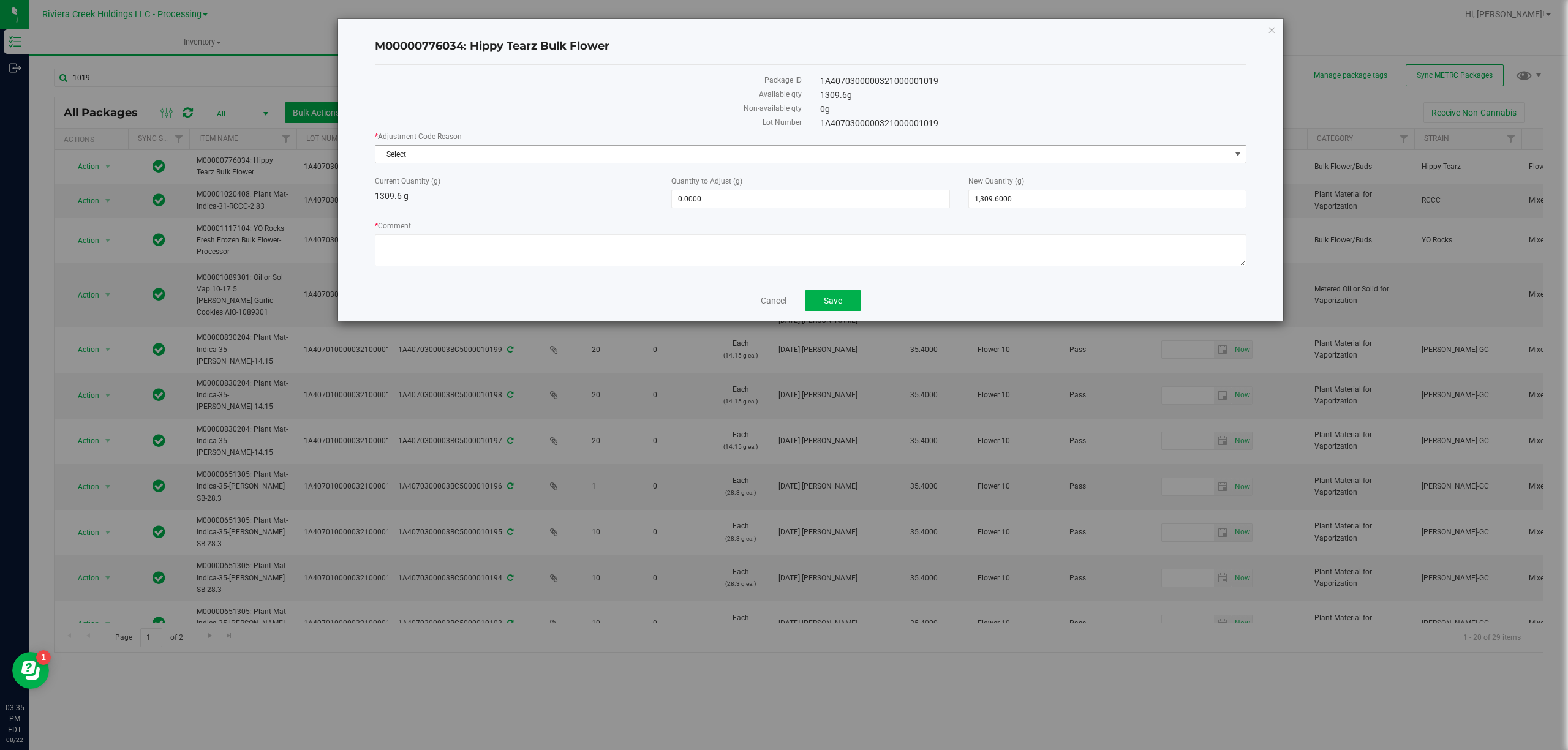
click at [392, 158] on span "Select" at bounding box center [802, 154] width 855 height 17
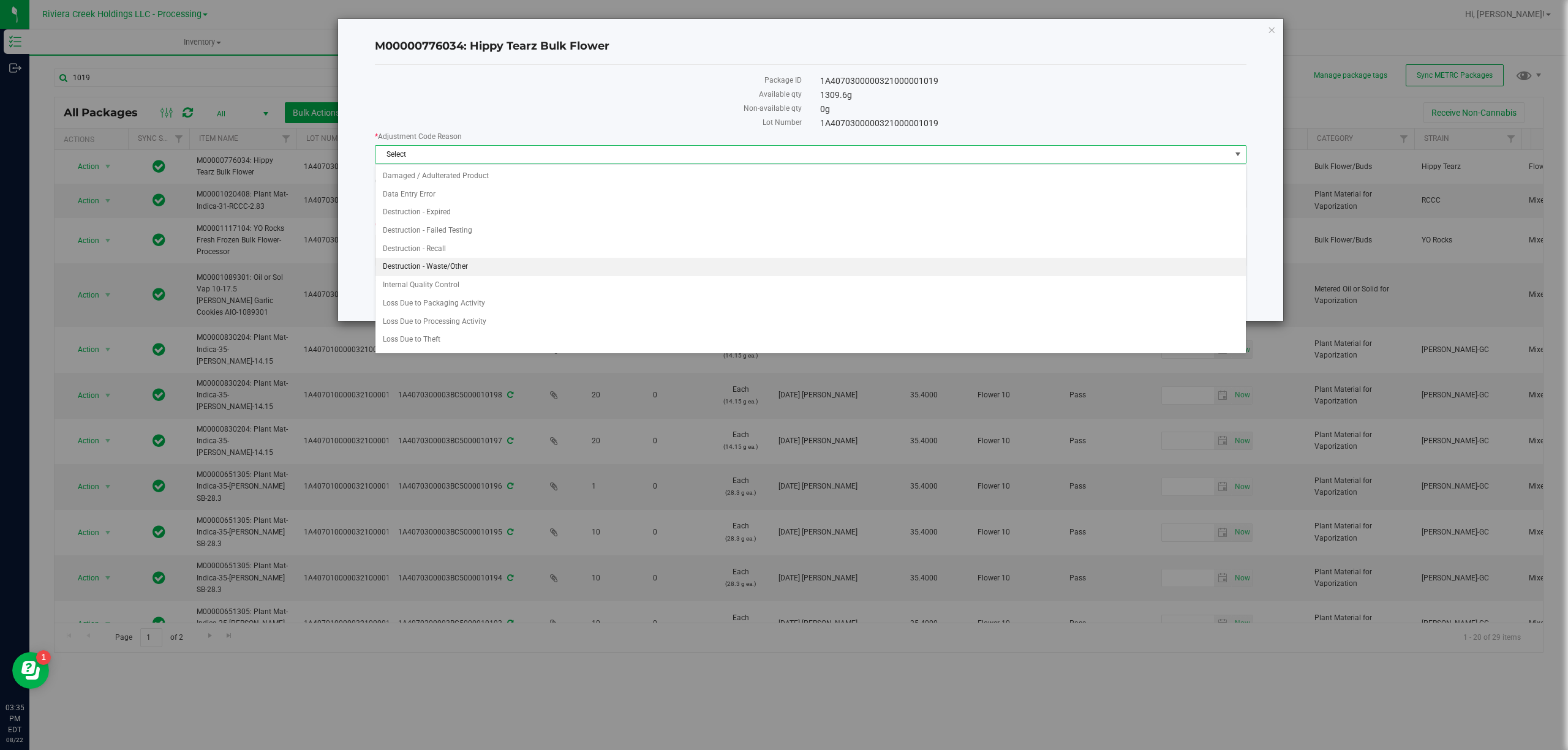
click at [456, 268] on li "Destruction - Waste/Other" at bounding box center [809, 266] width 869 height 19
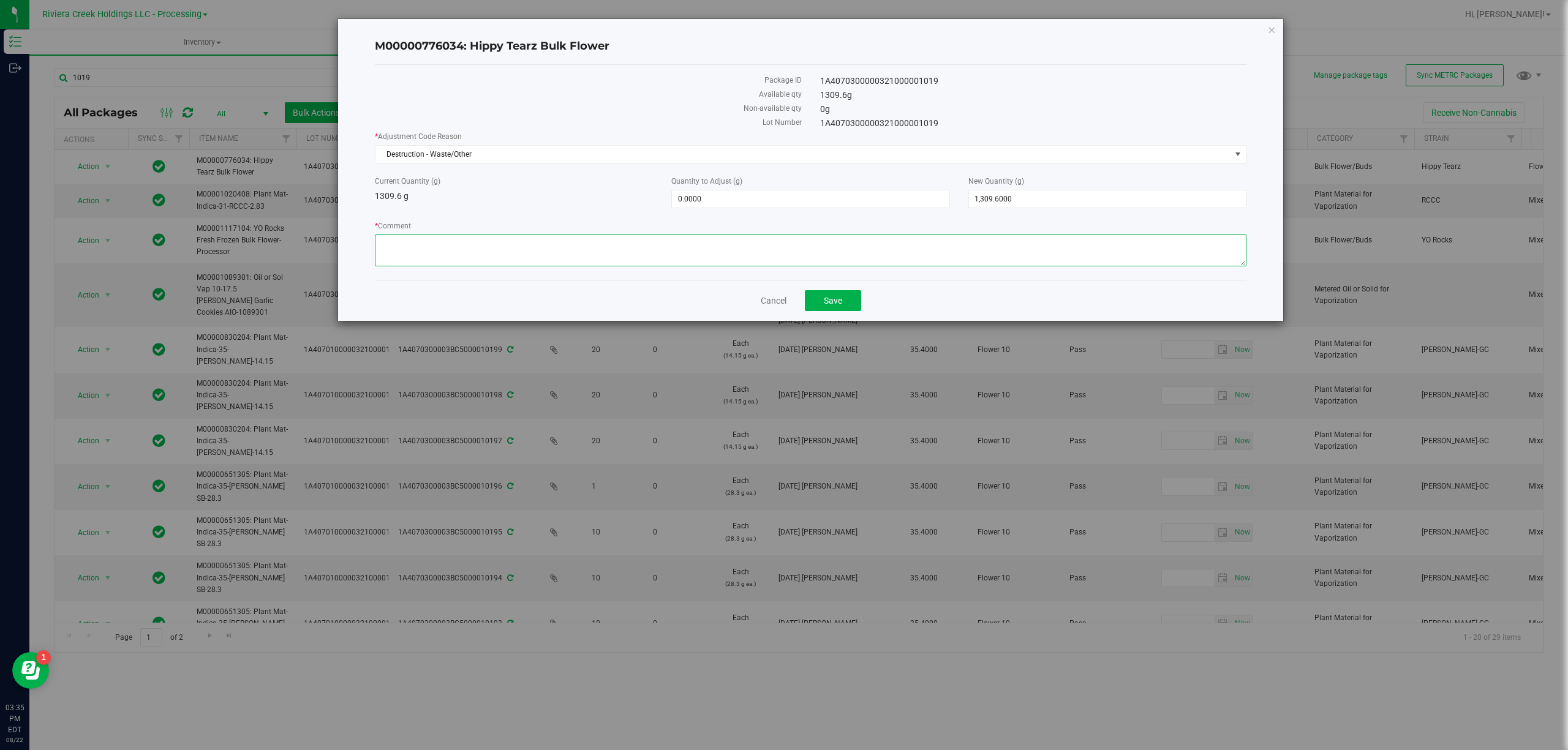
paste textarea "Packing Floor Waste"
type textarea "Packing Floor Waste"
click at [718, 195] on span "0.0000 0" at bounding box center [810, 199] width 278 height 19
click at [718, 194] on input "0" at bounding box center [810, 199] width 277 height 17
click at [718, 193] on input "0" at bounding box center [810, 199] width 277 height 17
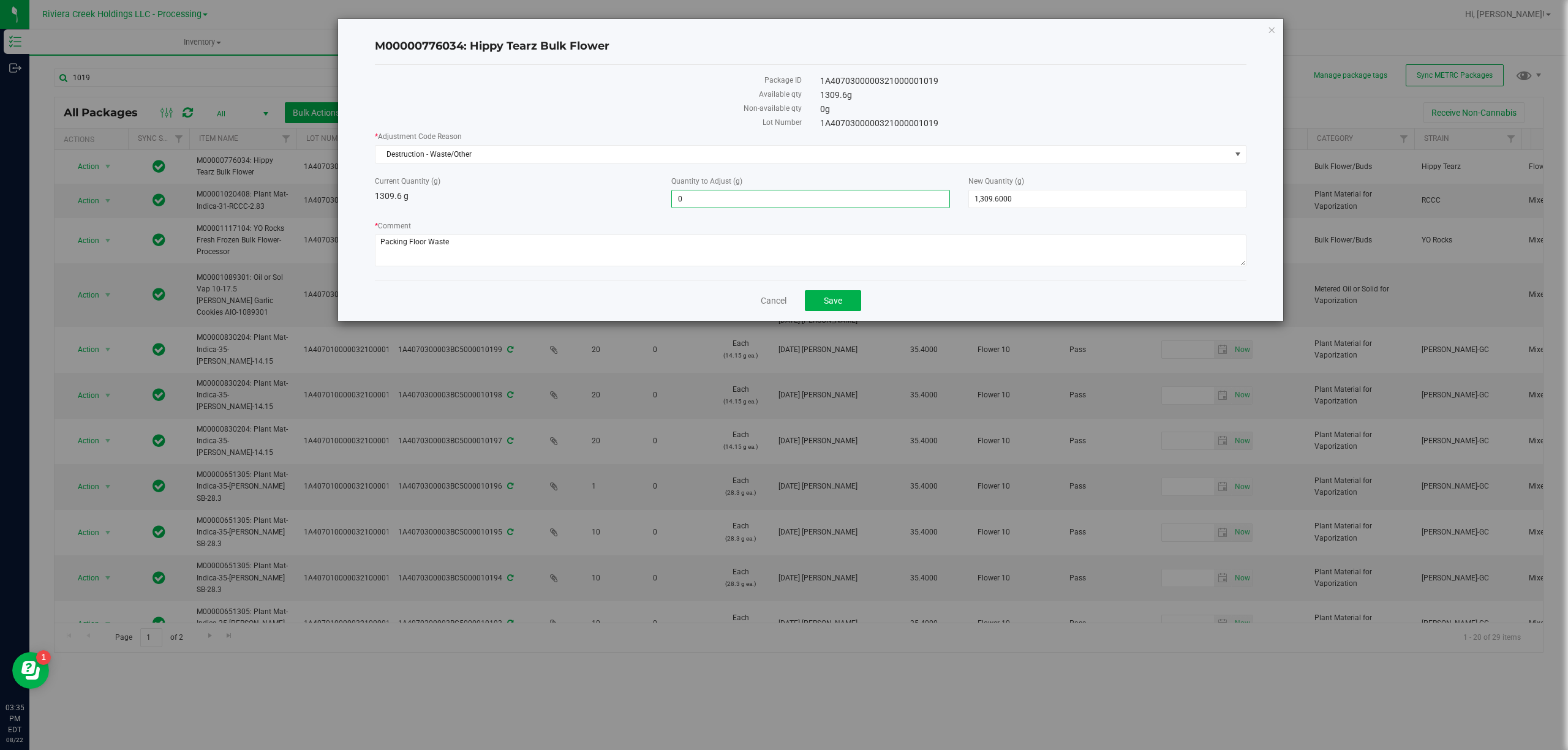
click at [718, 193] on input "0" at bounding box center [810, 199] width 277 height 17
type input "-9.62"
type input "-9.6200"
type input "1,299.9800"
click at [601, 177] on label "Current Quantity (g)" at bounding box center [514, 181] width 278 height 11
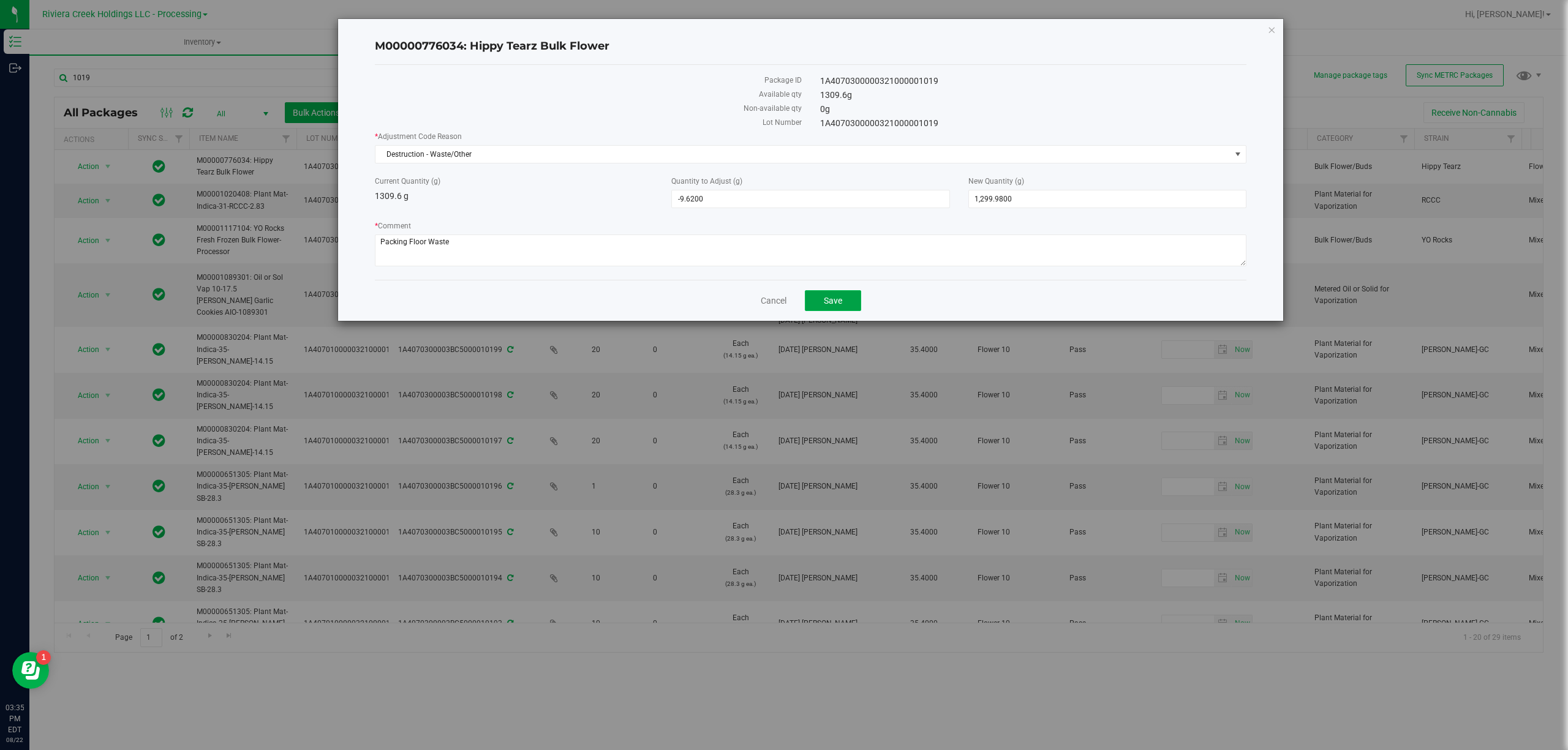
click at [831, 295] on button "Save" at bounding box center [833, 301] width 56 height 21
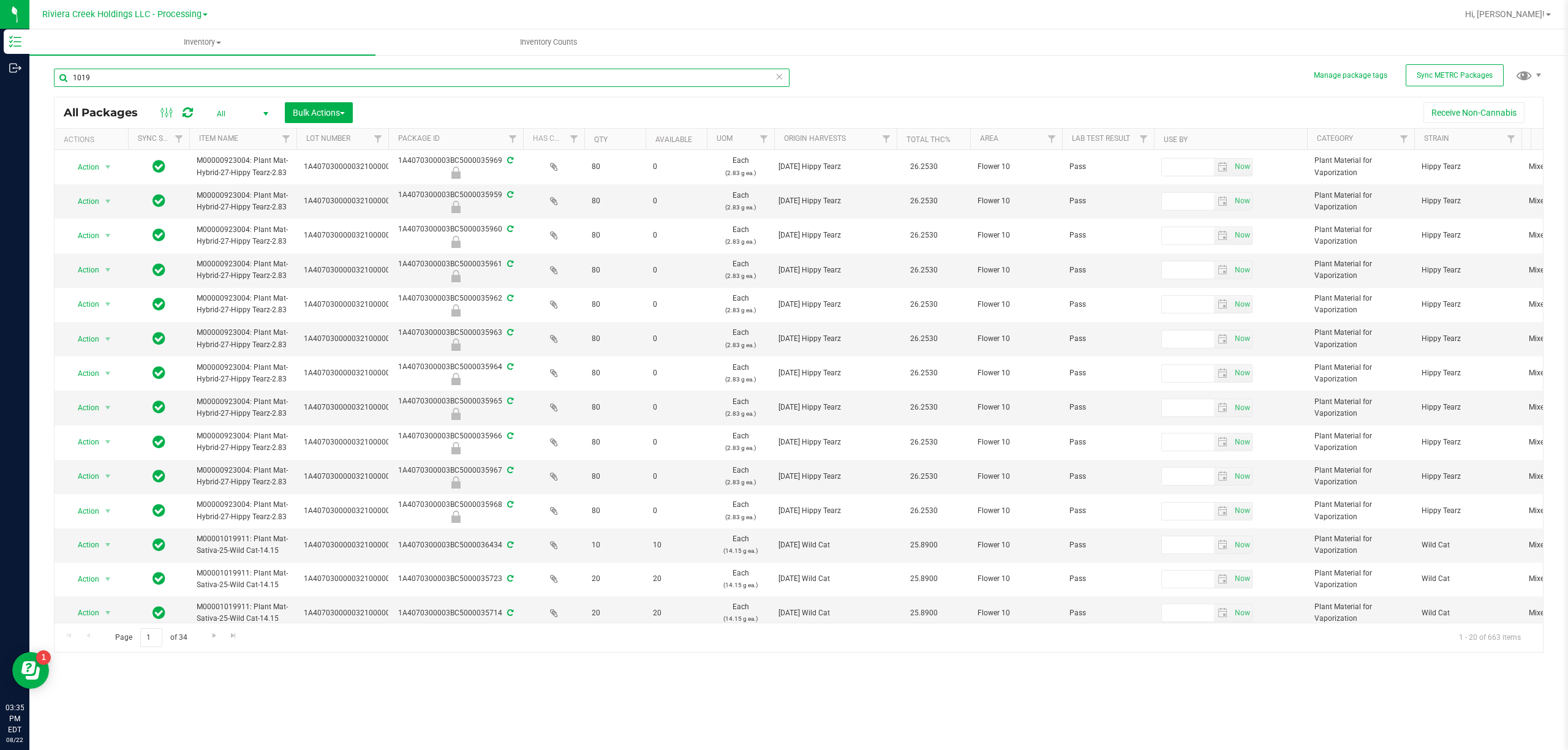
click at [155, 72] on input "1019" at bounding box center [421, 78] width 735 height 19
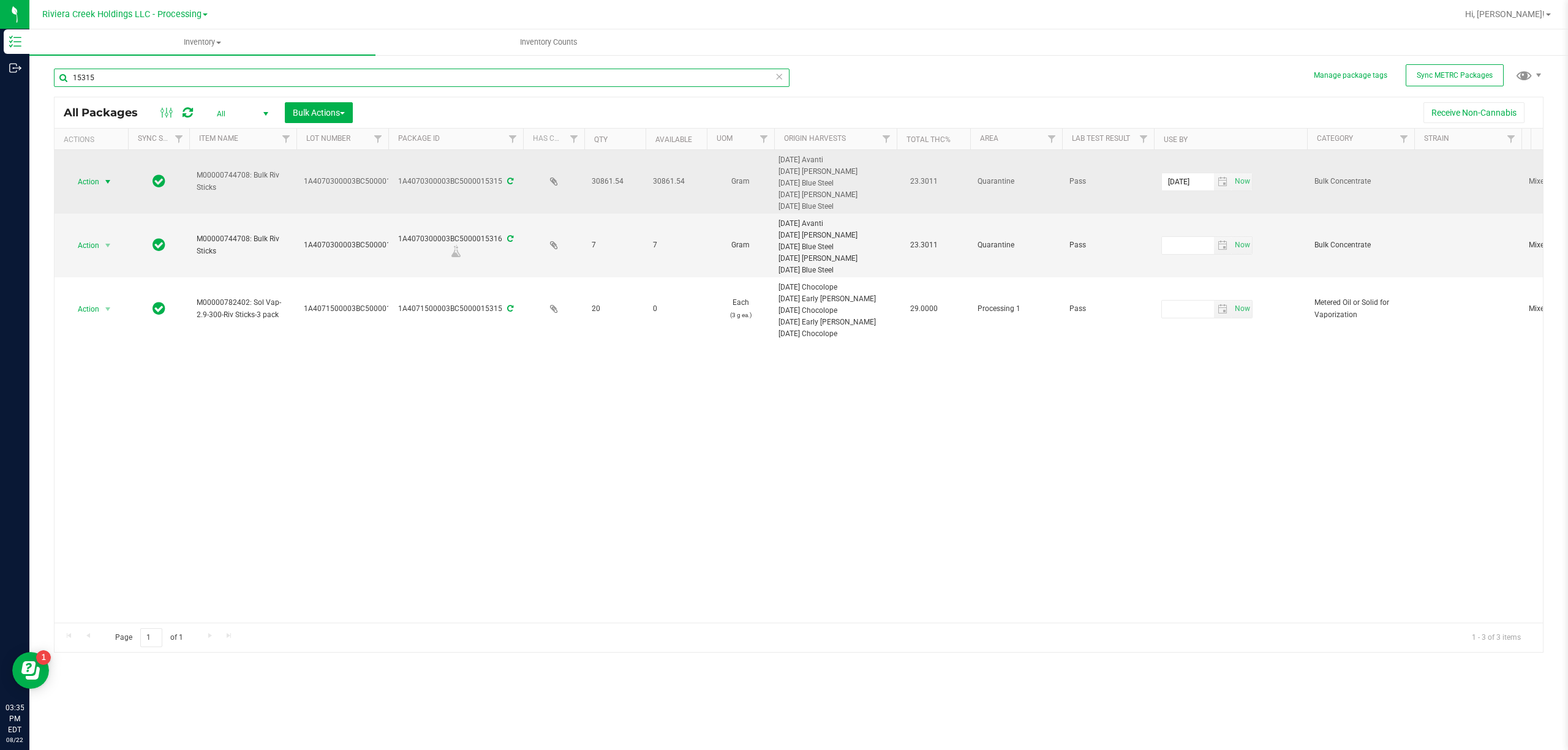
type input "15315"
click at [97, 177] on span "Action" at bounding box center [83, 181] width 33 height 17
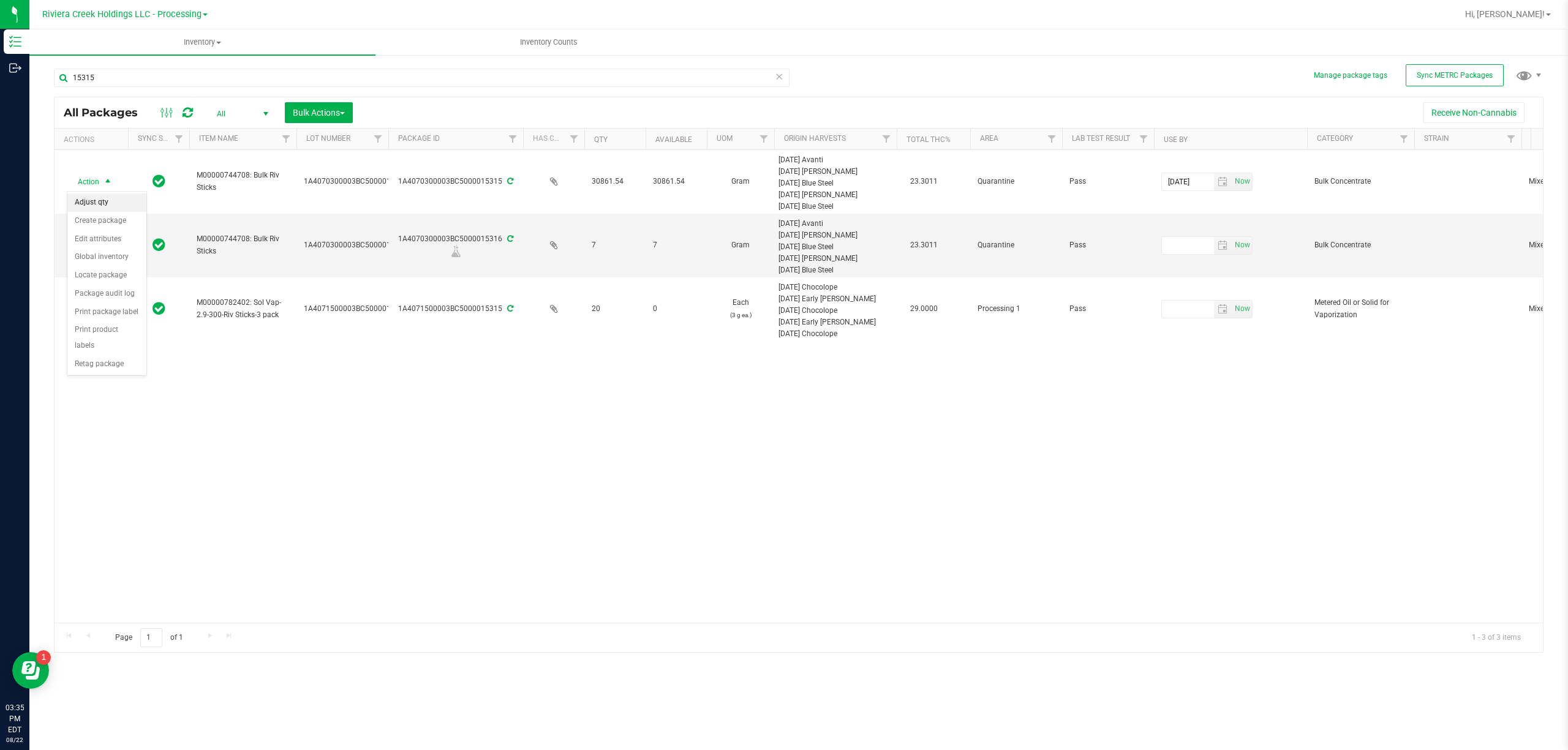
click at [111, 211] on li "Adjust qty" at bounding box center [107, 202] width 79 height 19
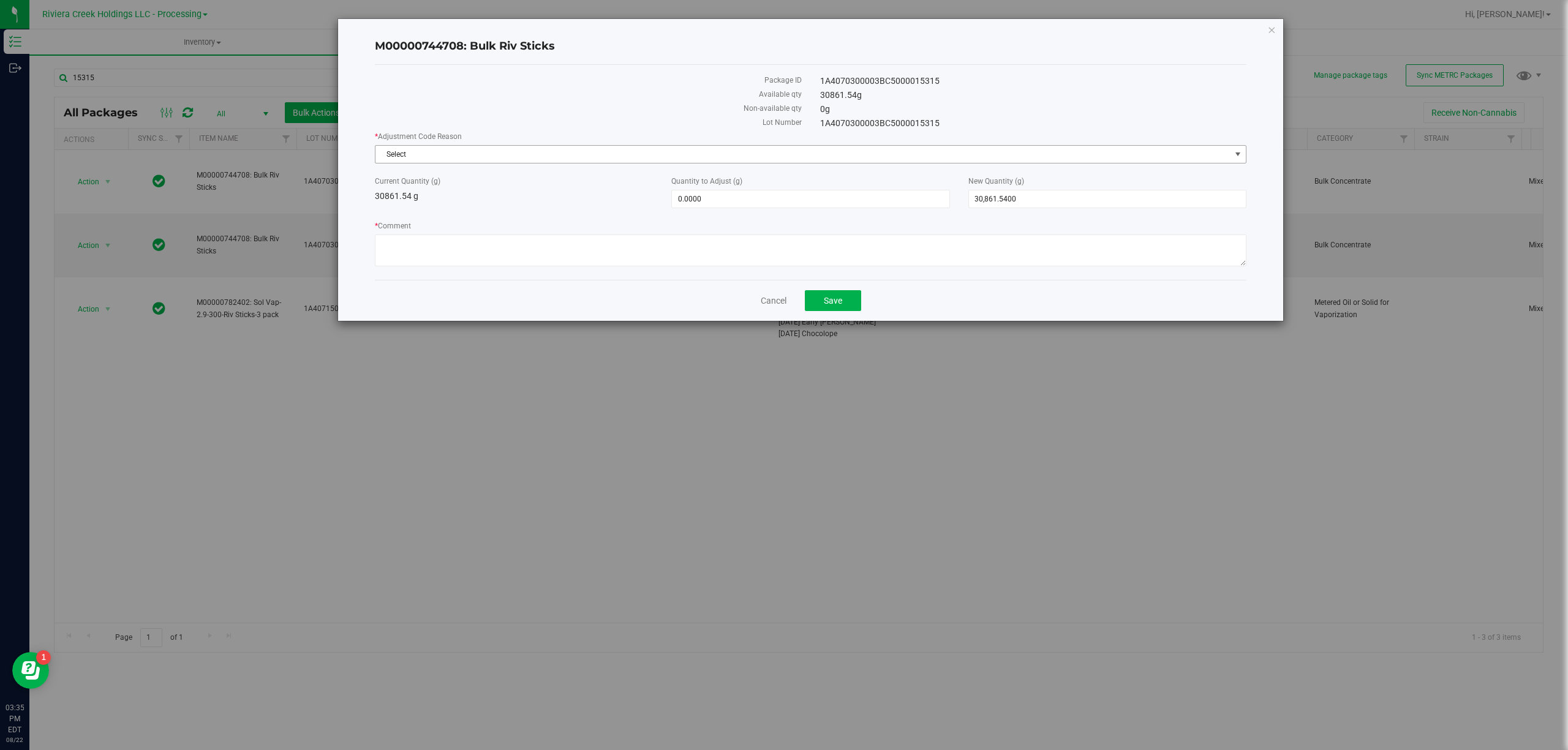
click at [499, 150] on span "Select" at bounding box center [802, 154] width 855 height 17
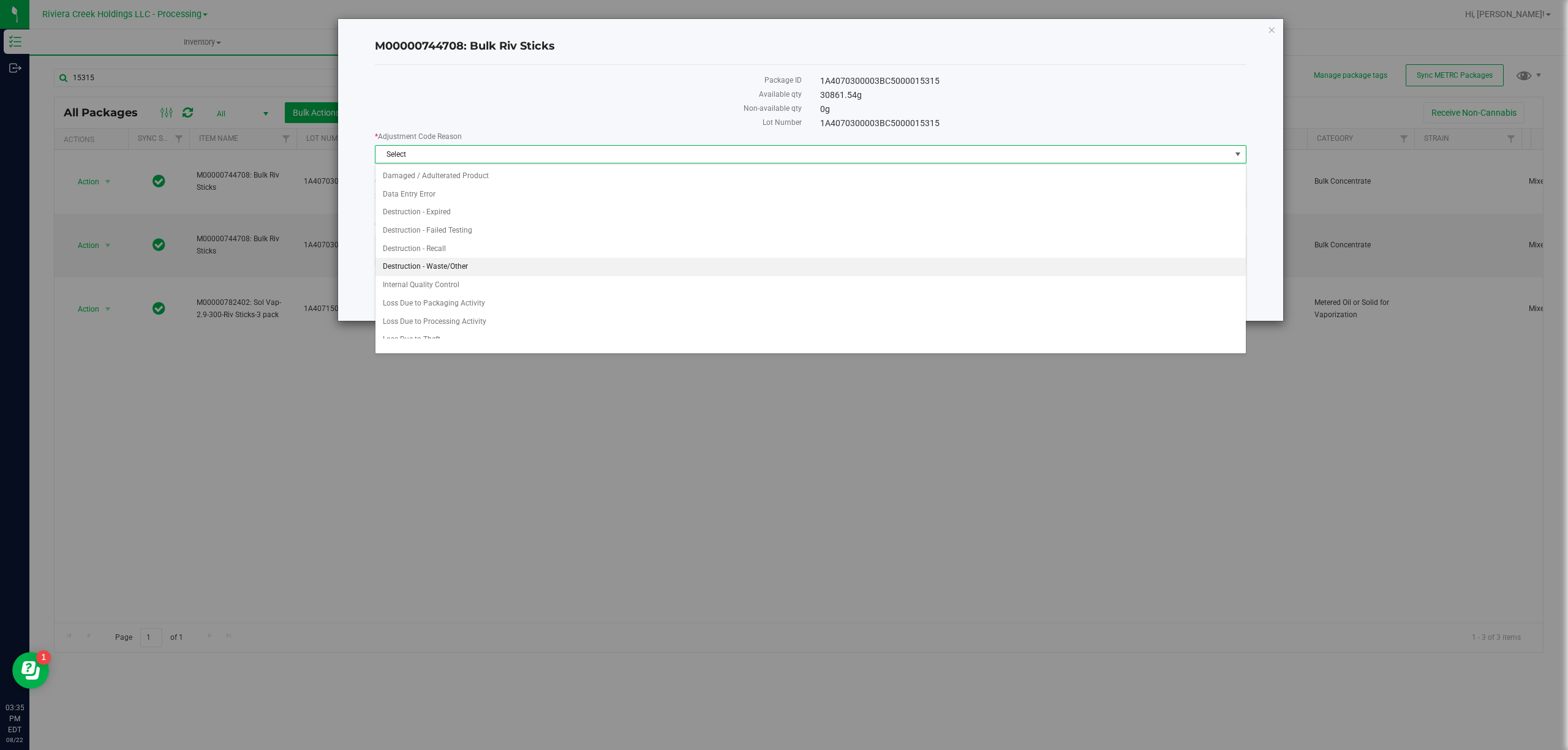
click at [476, 270] on li "Destruction - Waste/Other" at bounding box center [809, 266] width 869 height 19
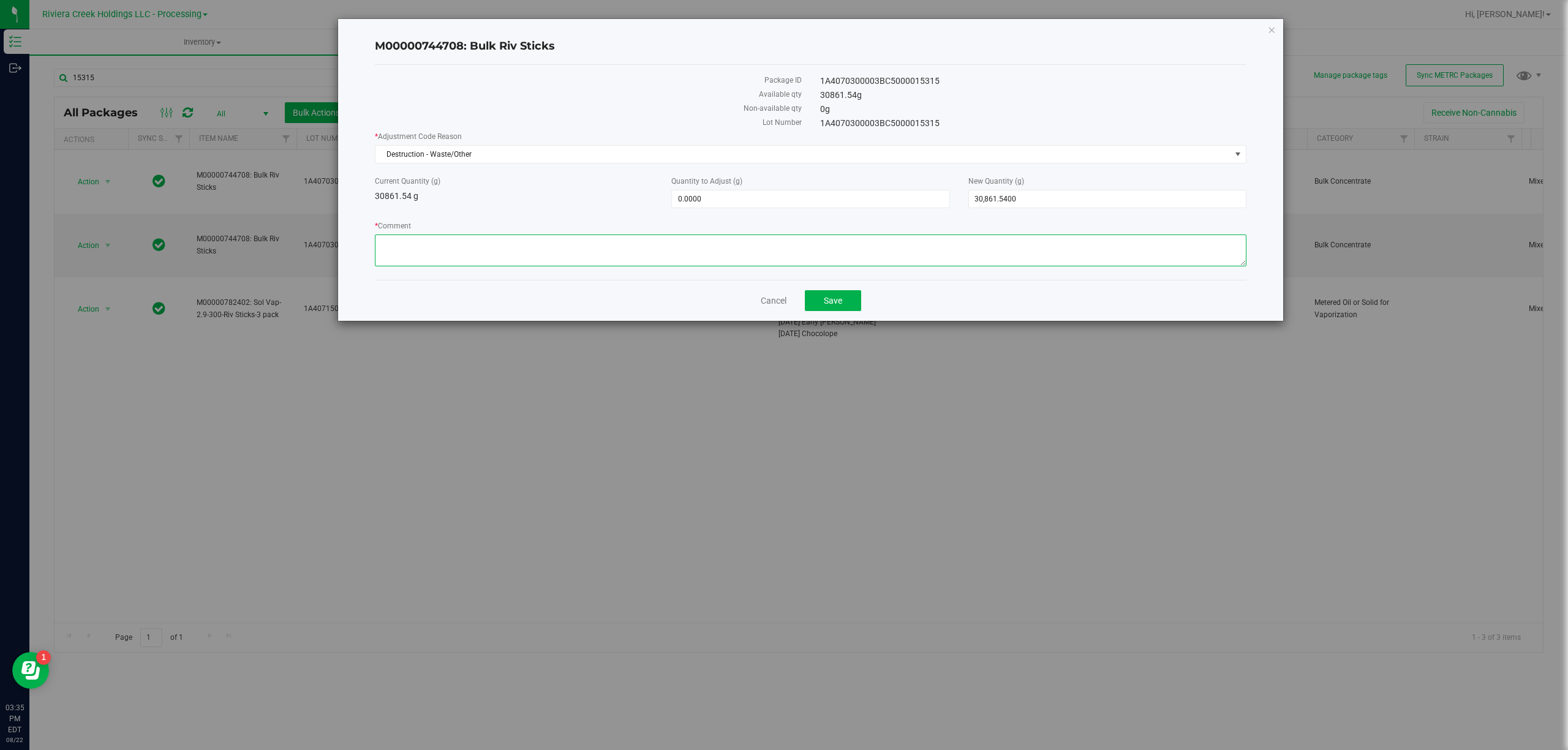
paste textarea "Packing Floor Waste"
type textarea "Packing Floor Waste"
click at [714, 209] on div "* Adjustment Code Reason Destruction - Waste/Other Select Damaged / Adulterated…" at bounding box center [811, 201] width 872 height 139
click at [714, 207] on span "0.0000 0" at bounding box center [810, 199] width 278 height 19
click at [714, 207] on input "0" at bounding box center [810, 199] width 277 height 17
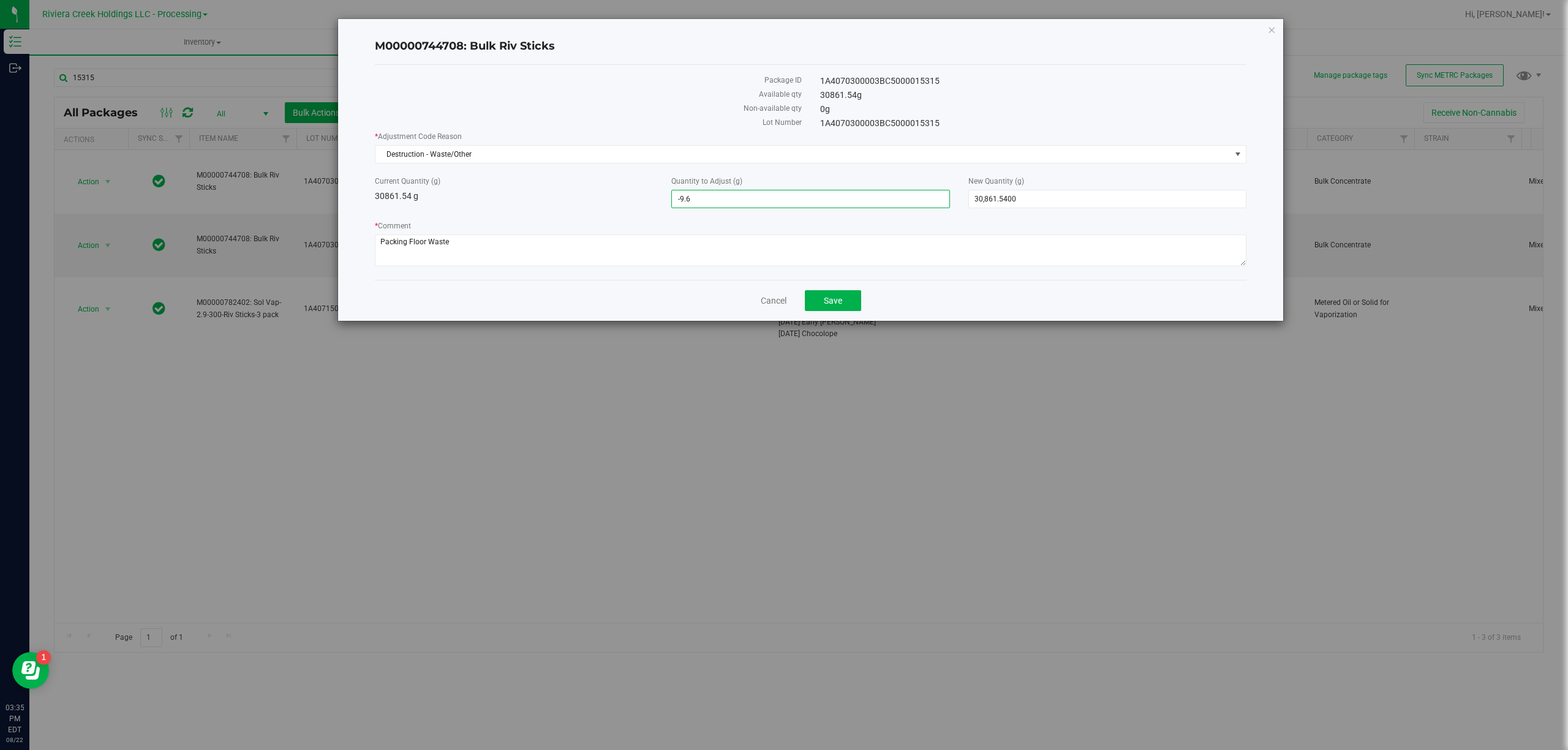
type input "-9.62"
type input "-9.6200"
type input "30,851.9200"
click at [831, 297] on button "Save" at bounding box center [833, 301] width 56 height 21
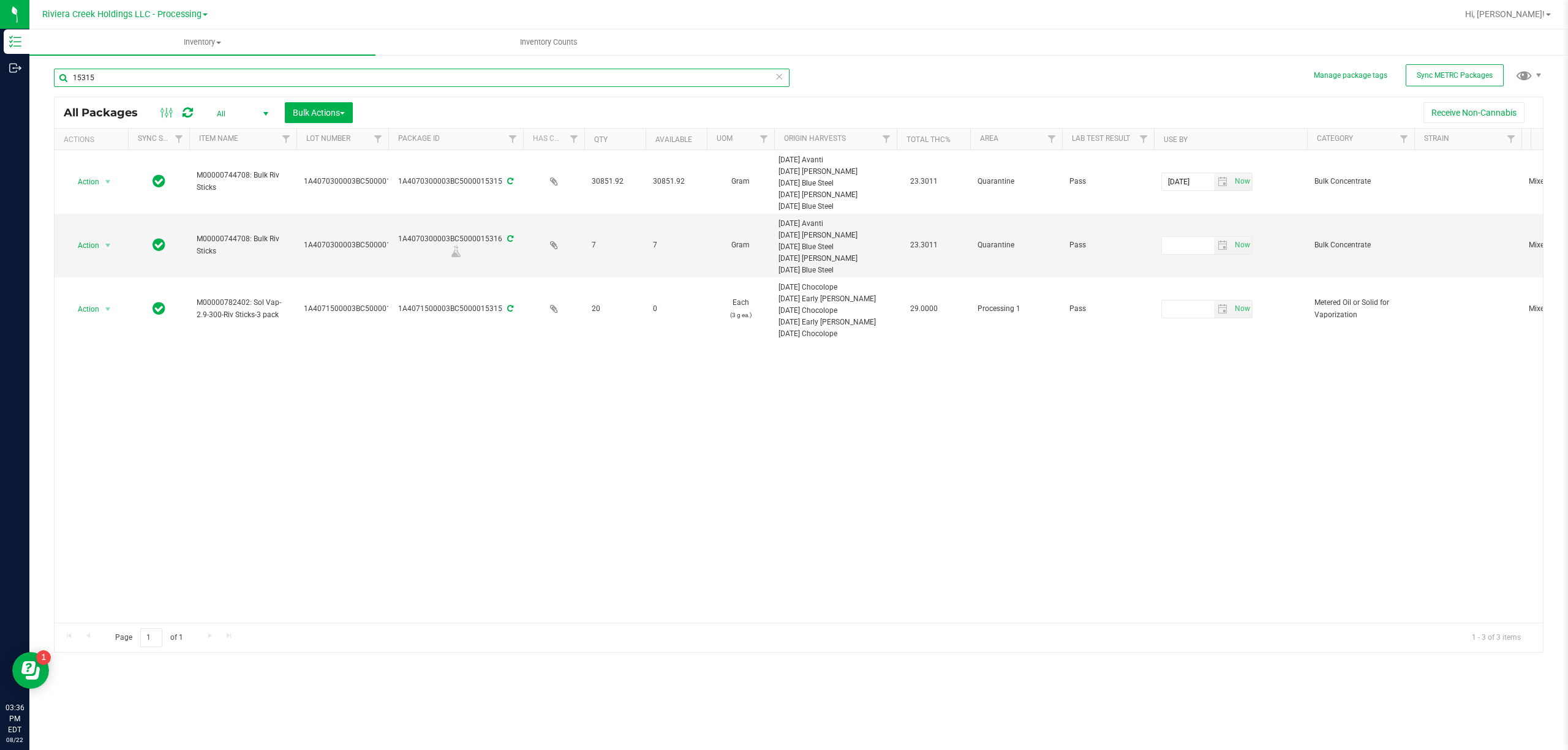
click at [109, 84] on input "15315" at bounding box center [421, 78] width 735 height 19
click at [109, 83] on input "15315" at bounding box center [421, 78] width 735 height 19
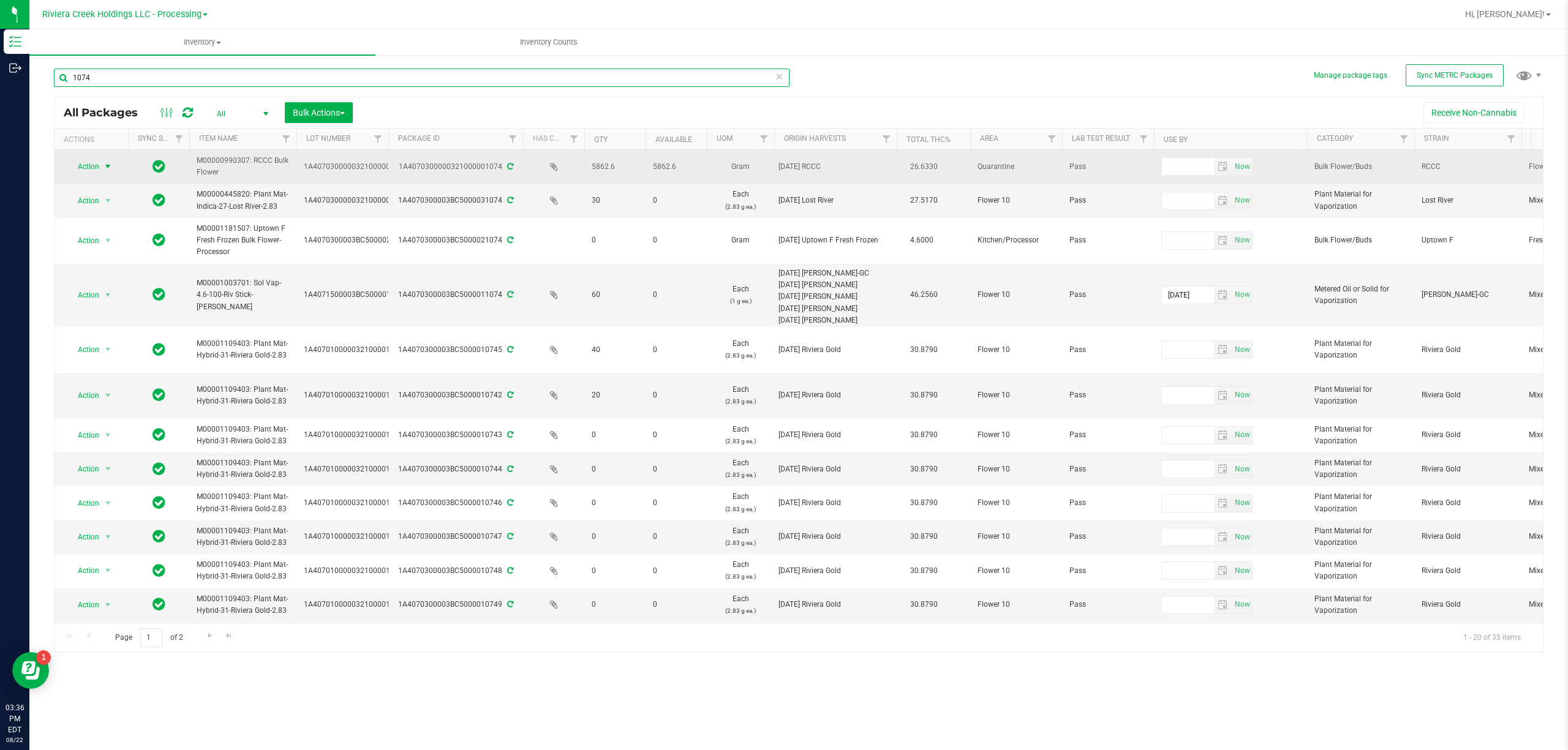
type input "1074"
click at [81, 165] on span "Action" at bounding box center [83, 166] width 33 height 17
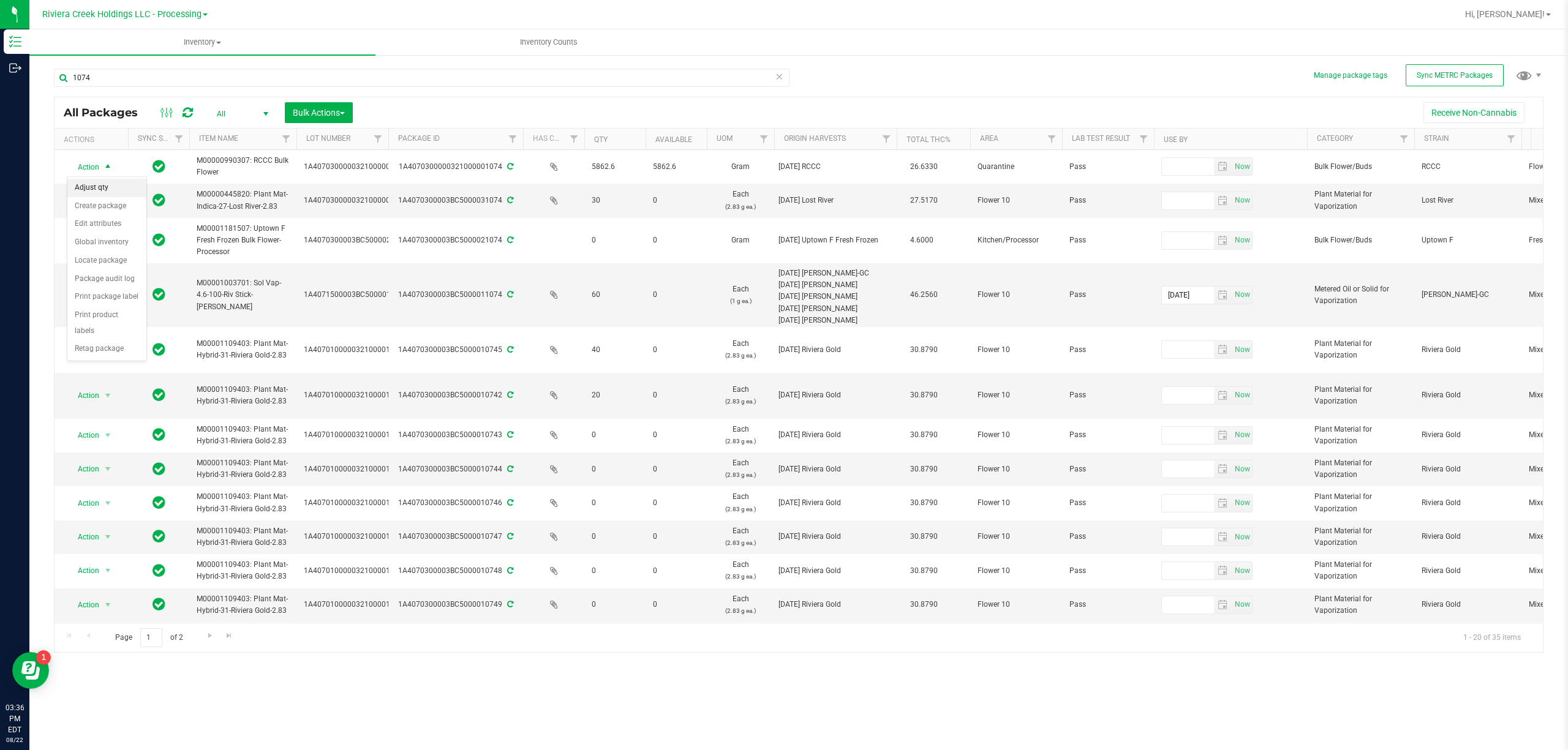
click at [101, 185] on li "Adjust qty" at bounding box center [107, 188] width 79 height 19
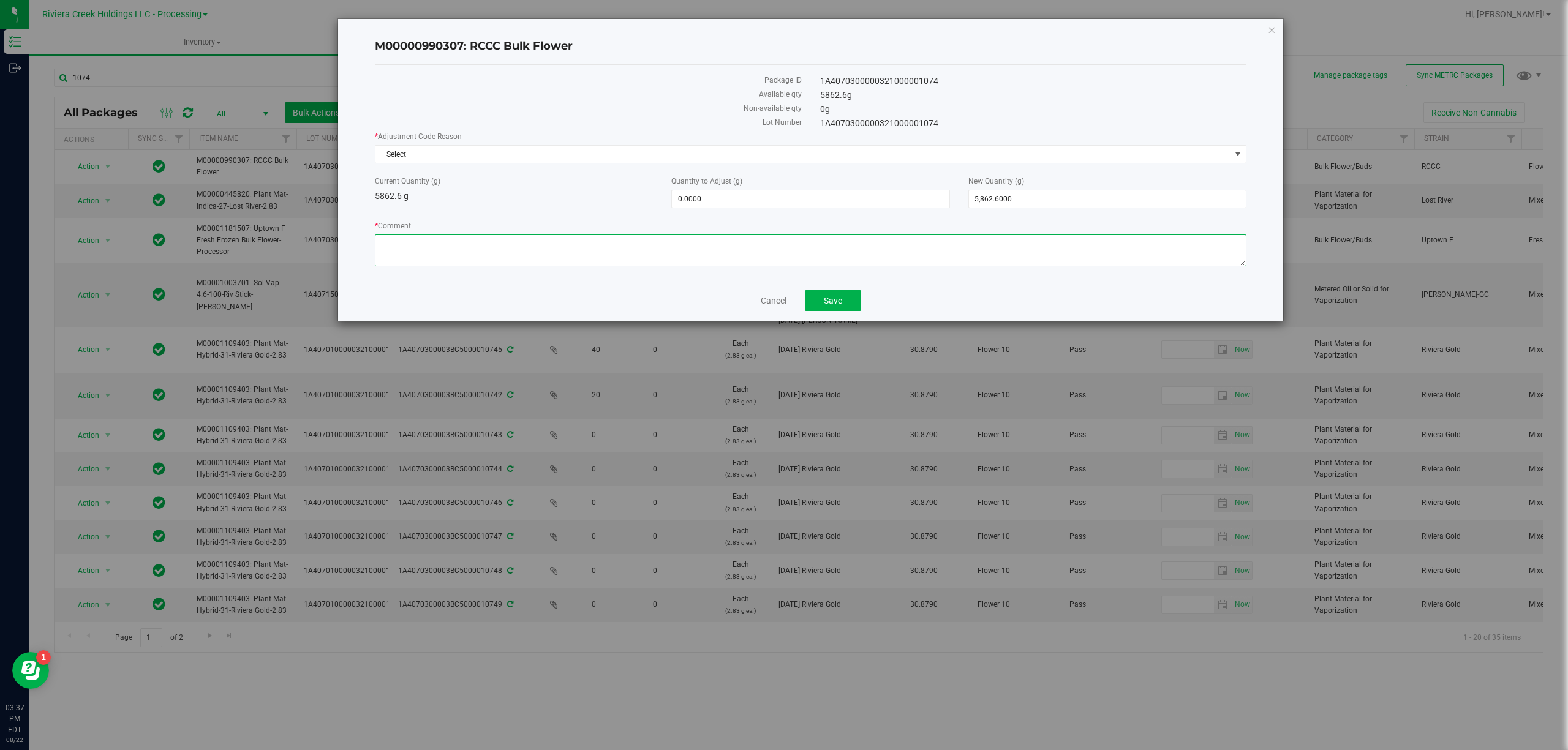
click at [484, 248] on textarea "* Comment" at bounding box center [811, 251] width 872 height 32
click at [520, 248] on textarea "* Comment" at bounding box center [811, 251] width 872 height 32
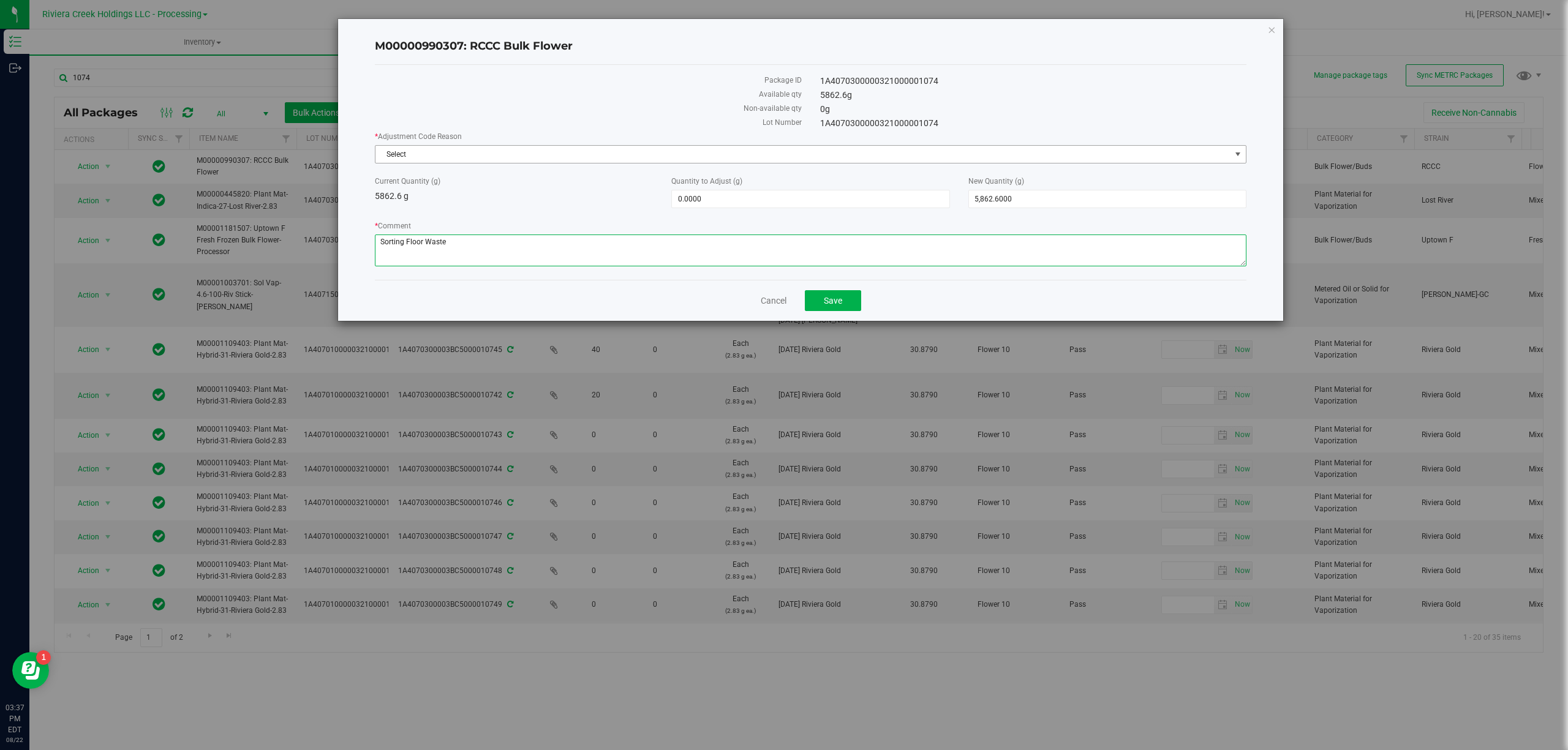
type textarea "Sorting Floor Waste"
click at [439, 150] on span "Select" at bounding box center [802, 154] width 855 height 17
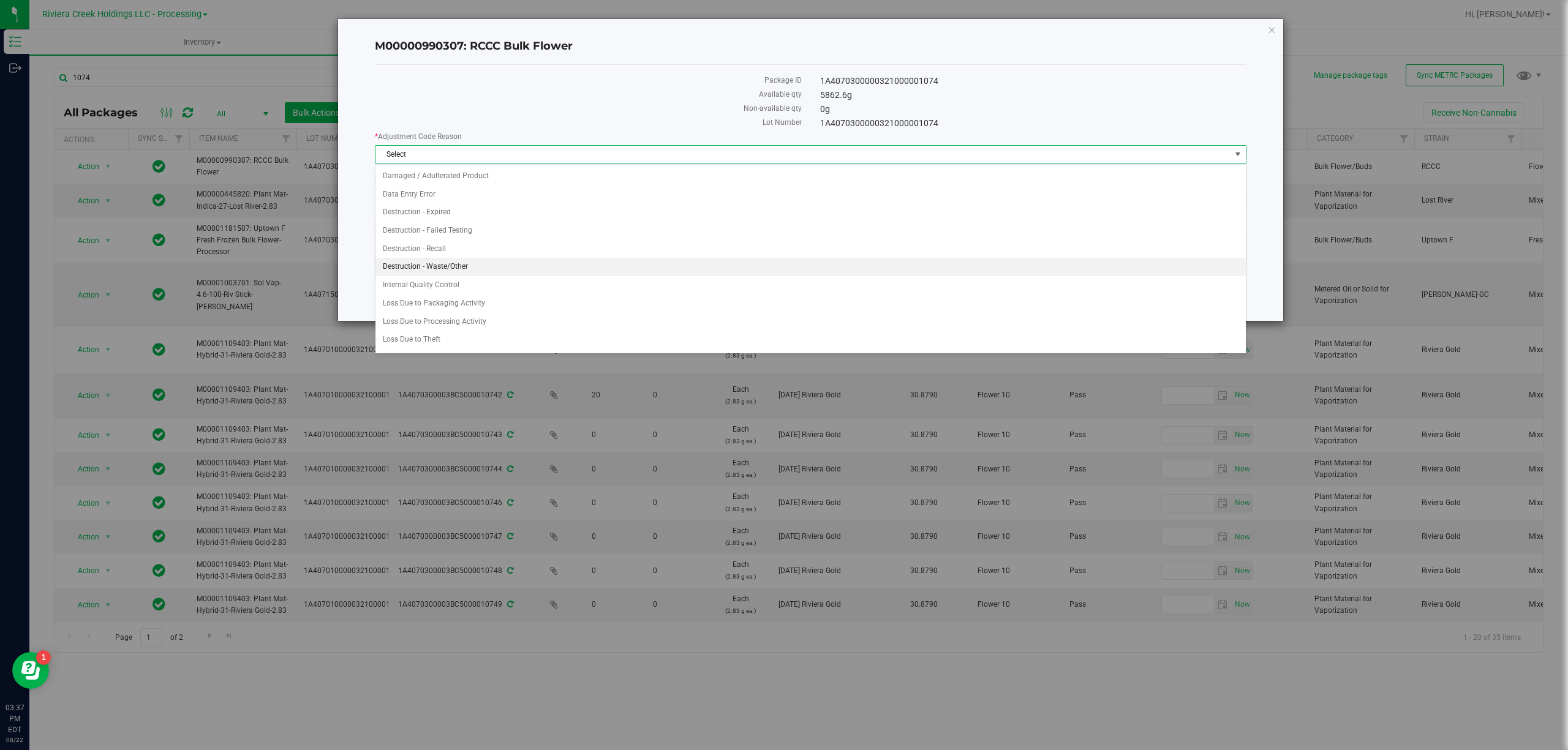
click at [455, 265] on li "Destruction - Waste/Other" at bounding box center [809, 266] width 869 height 19
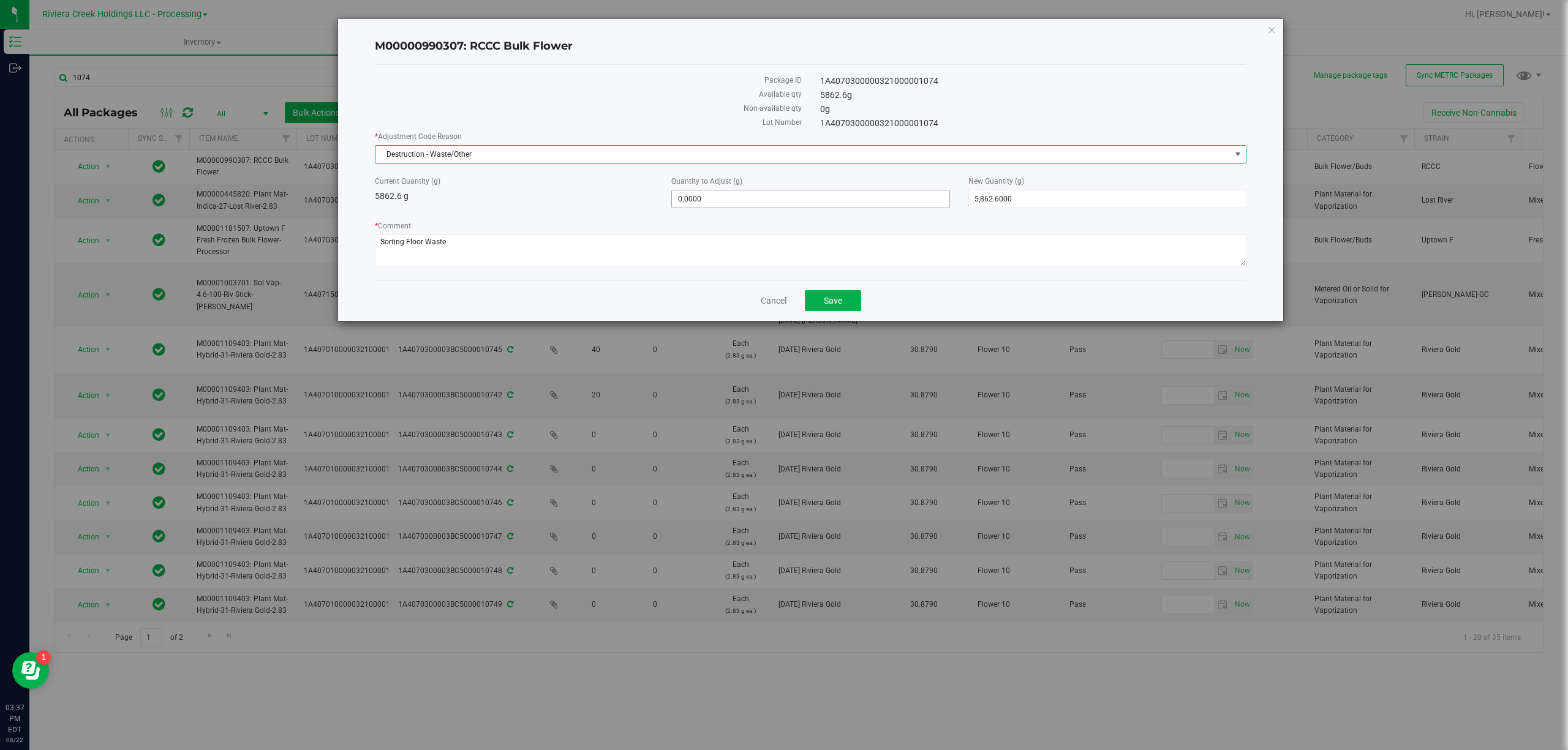
click at [706, 197] on span "0.0000 0" at bounding box center [810, 199] width 278 height 19
click at [706, 197] on input "0" at bounding box center [810, 199] width 277 height 17
type input "-2.6"
type input "-2.6000"
type input "5,860.0000"
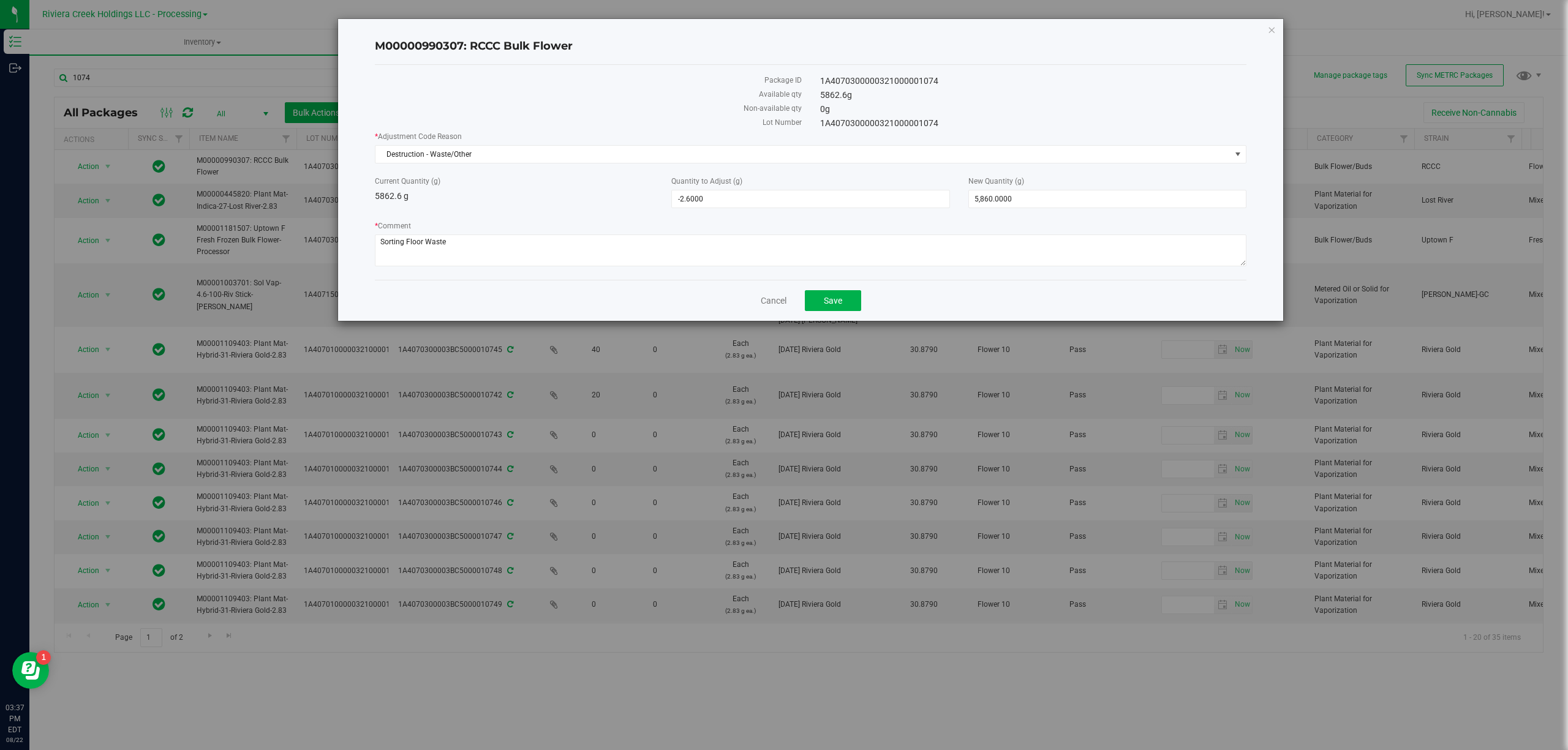
click at [606, 201] on div "Current Quantity (g) 5862.6 g" at bounding box center [514, 189] width 296 height 27
click at [823, 305] on span "Save" at bounding box center [832, 300] width 19 height 10
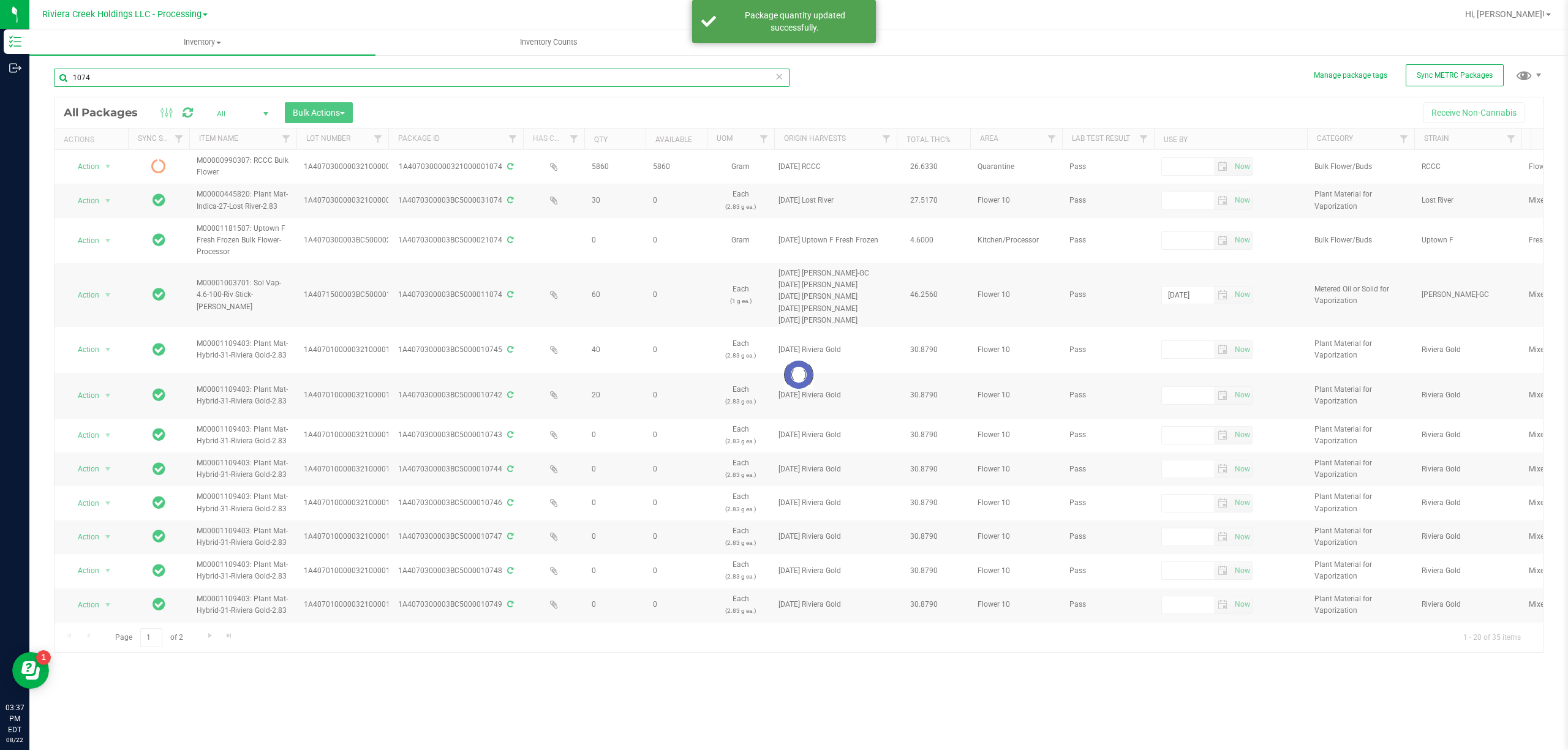
click at [168, 81] on input "1074" at bounding box center [421, 78] width 735 height 19
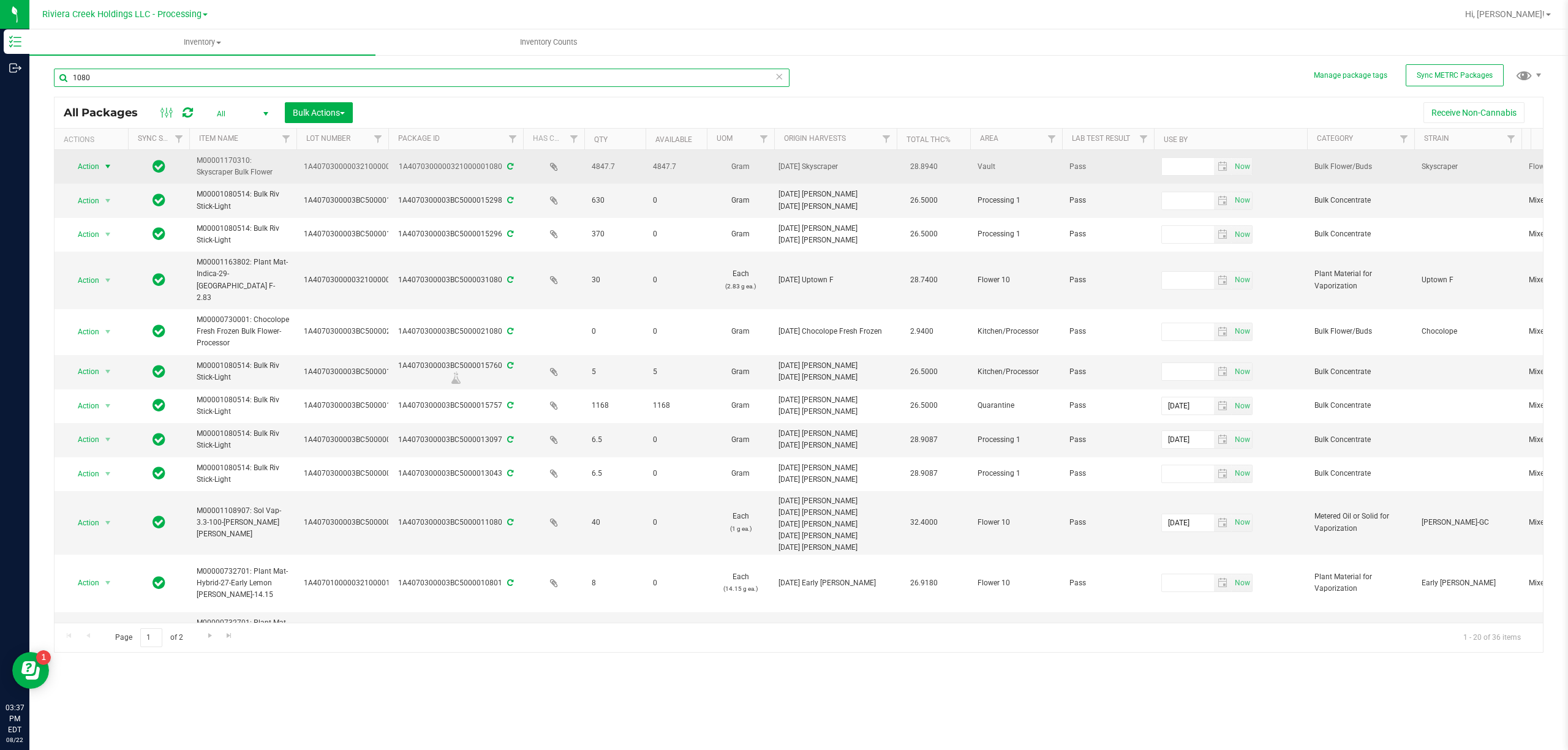
type input "1080"
click at [87, 171] on span "Action" at bounding box center [83, 166] width 33 height 17
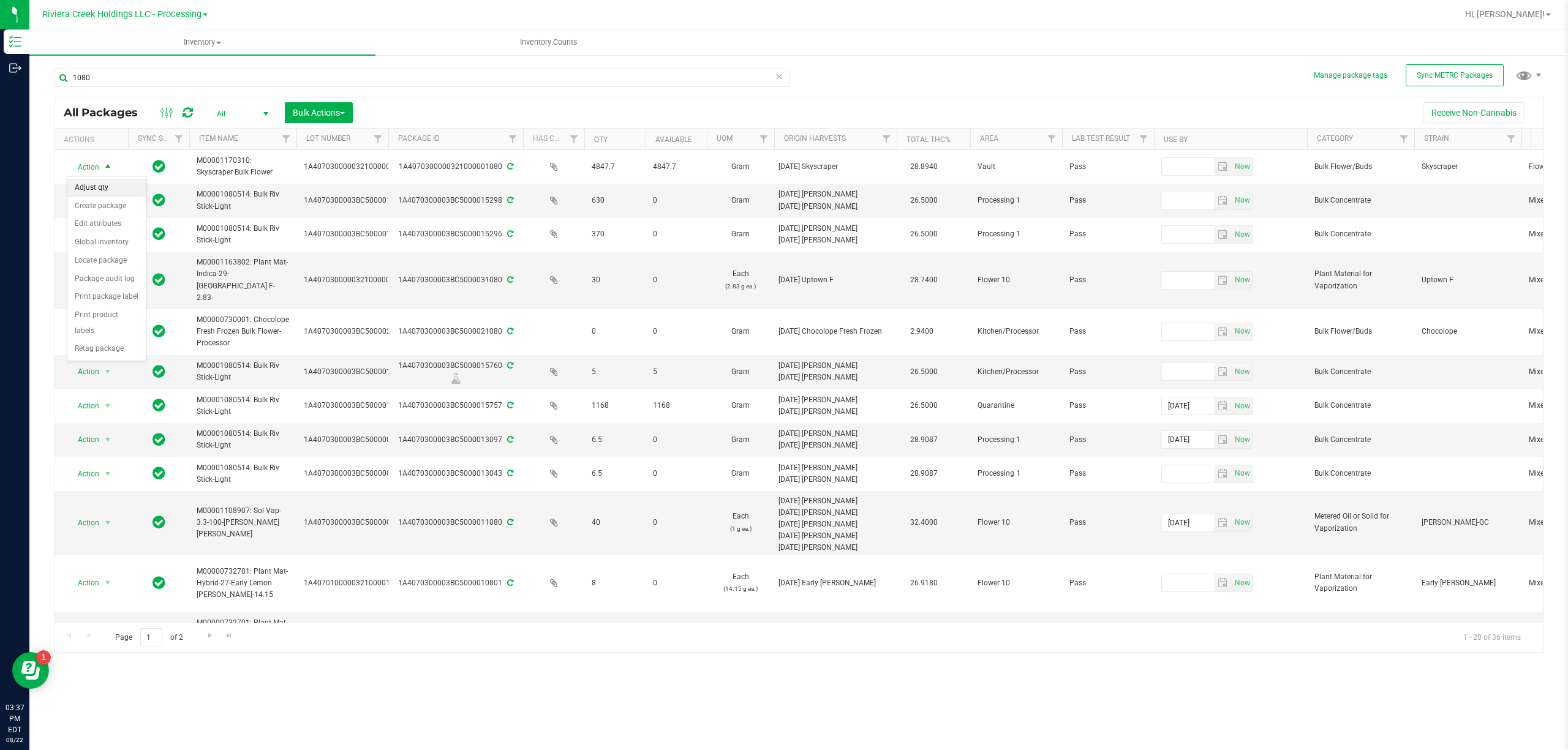
click at [99, 190] on li "Adjust qty" at bounding box center [107, 188] width 79 height 19
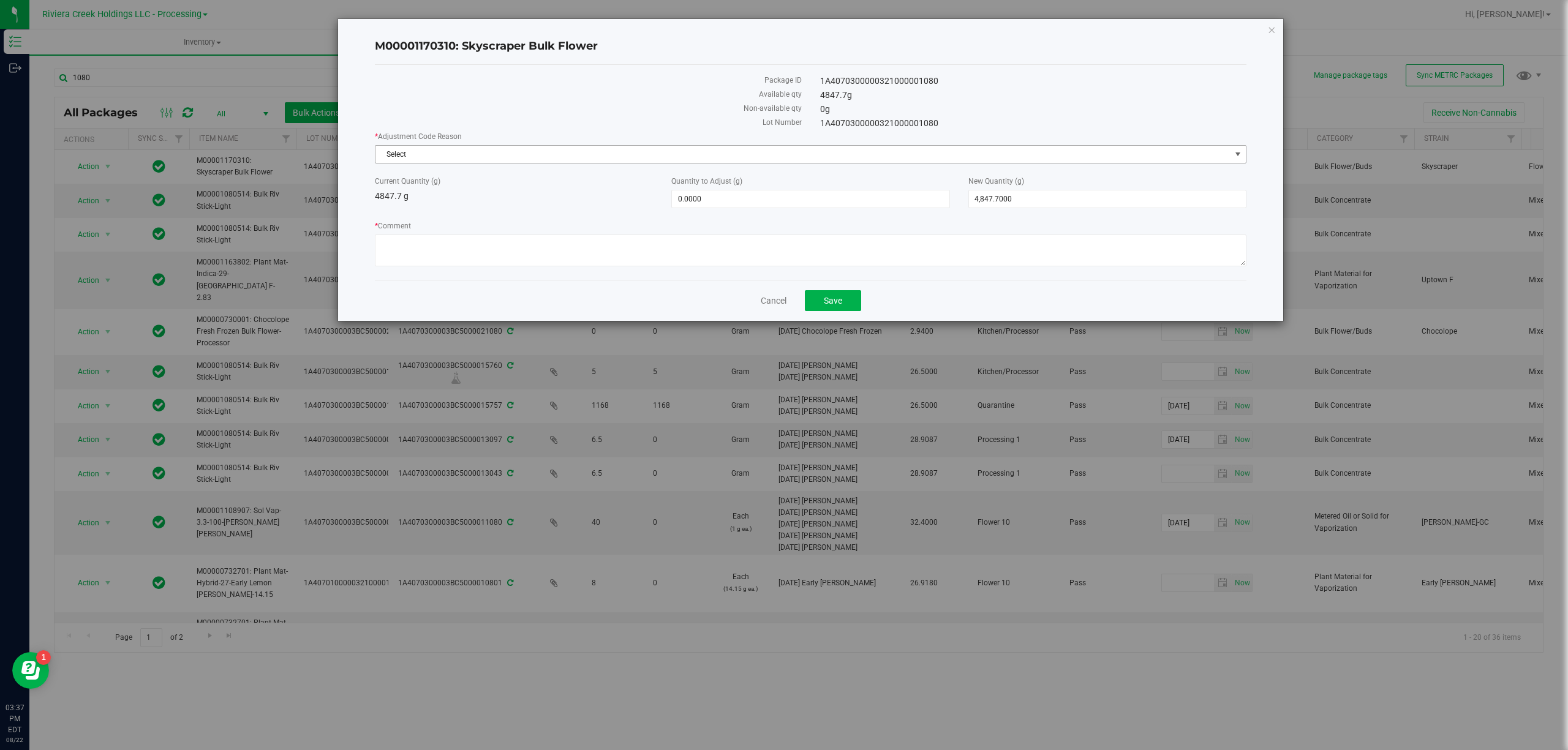
click at [402, 155] on span "Select" at bounding box center [802, 154] width 855 height 17
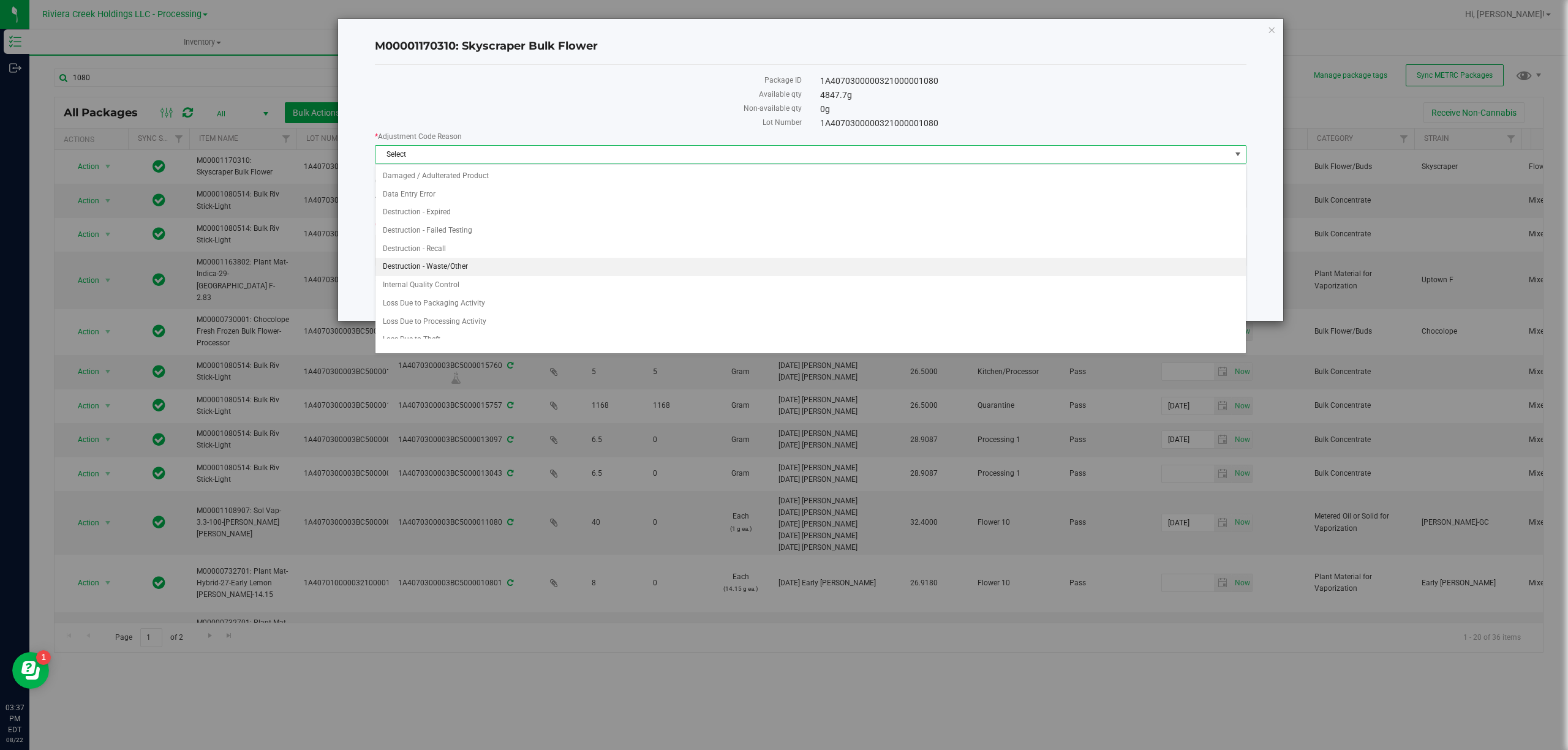
click at [471, 274] on li "Destruction - Waste/Other" at bounding box center [809, 266] width 869 height 19
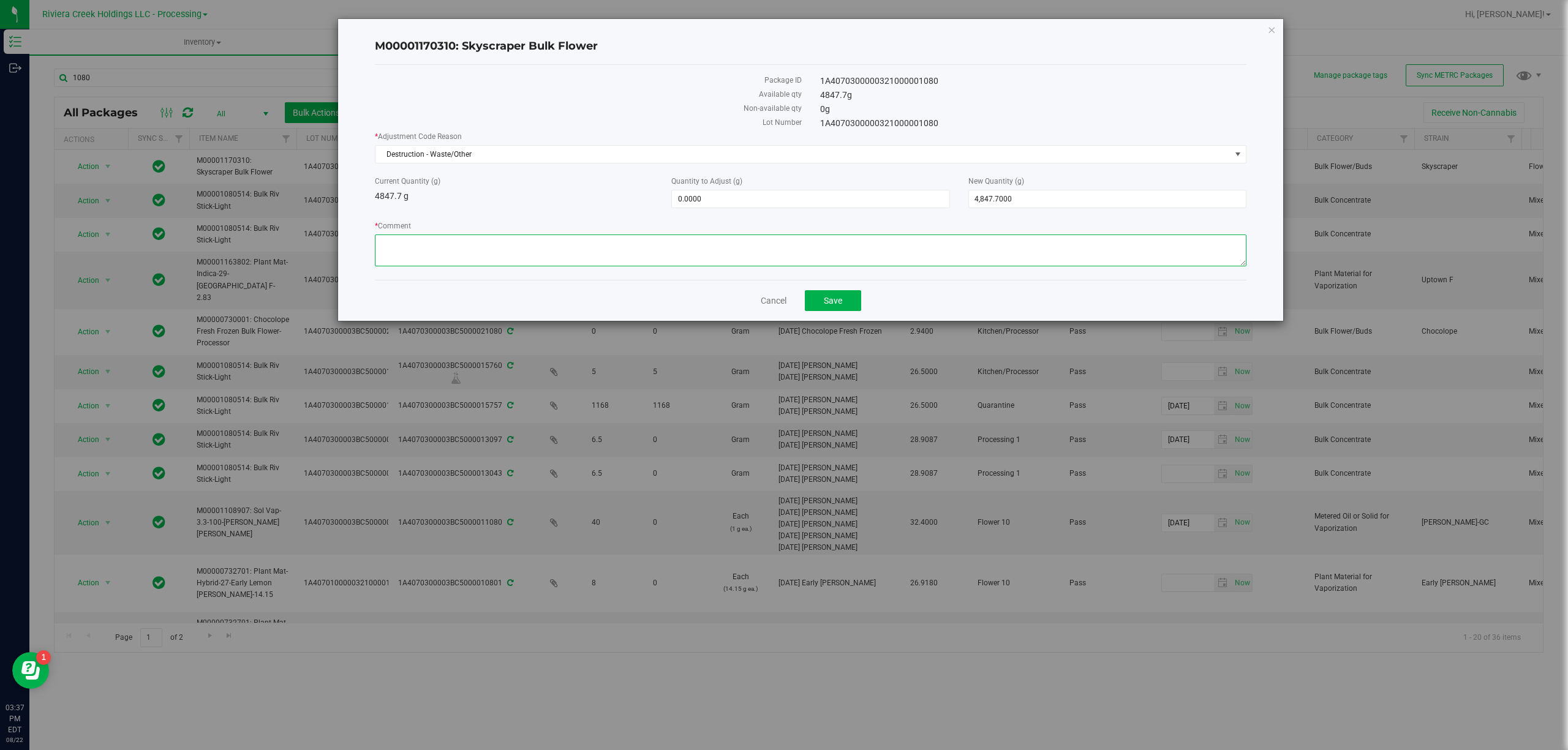
paste textarea "Sorting Floor Waste"
type textarea "Sorting Floor Waste"
click at [703, 211] on div "* Adjustment Code Reason Destruction - Waste/Other Select Damaged / Adulterated…" at bounding box center [811, 201] width 872 height 139
click at [703, 199] on span "0.0000 0" at bounding box center [810, 199] width 278 height 19
click at [703, 199] on input "0" at bounding box center [810, 199] width 277 height 17
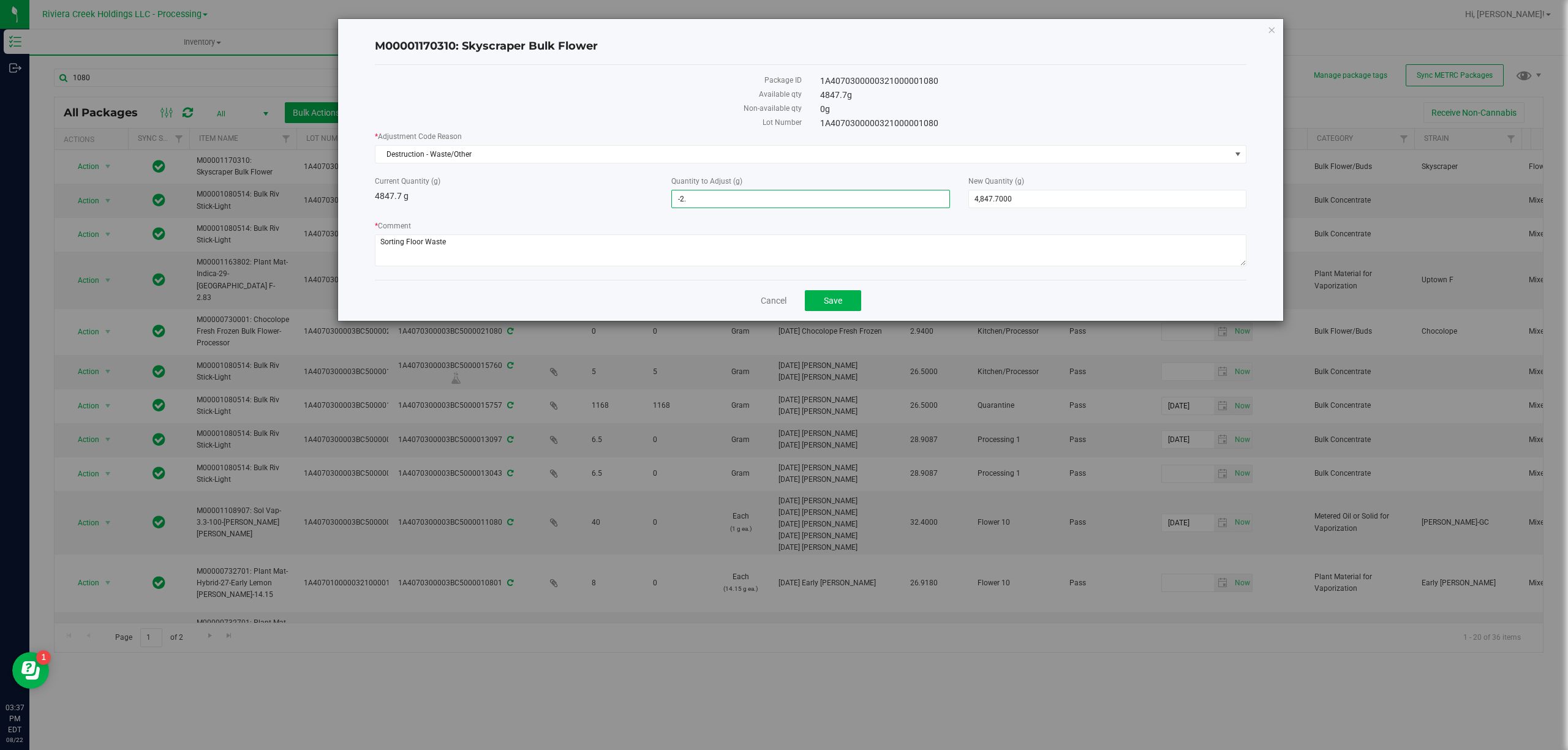
type input "-2.6"
type input "-2.6000"
type input "4,845.1000"
click at [568, 225] on label "* Comment" at bounding box center [811, 226] width 872 height 11
click at [568, 235] on textarea "* Comment" at bounding box center [811, 251] width 872 height 32
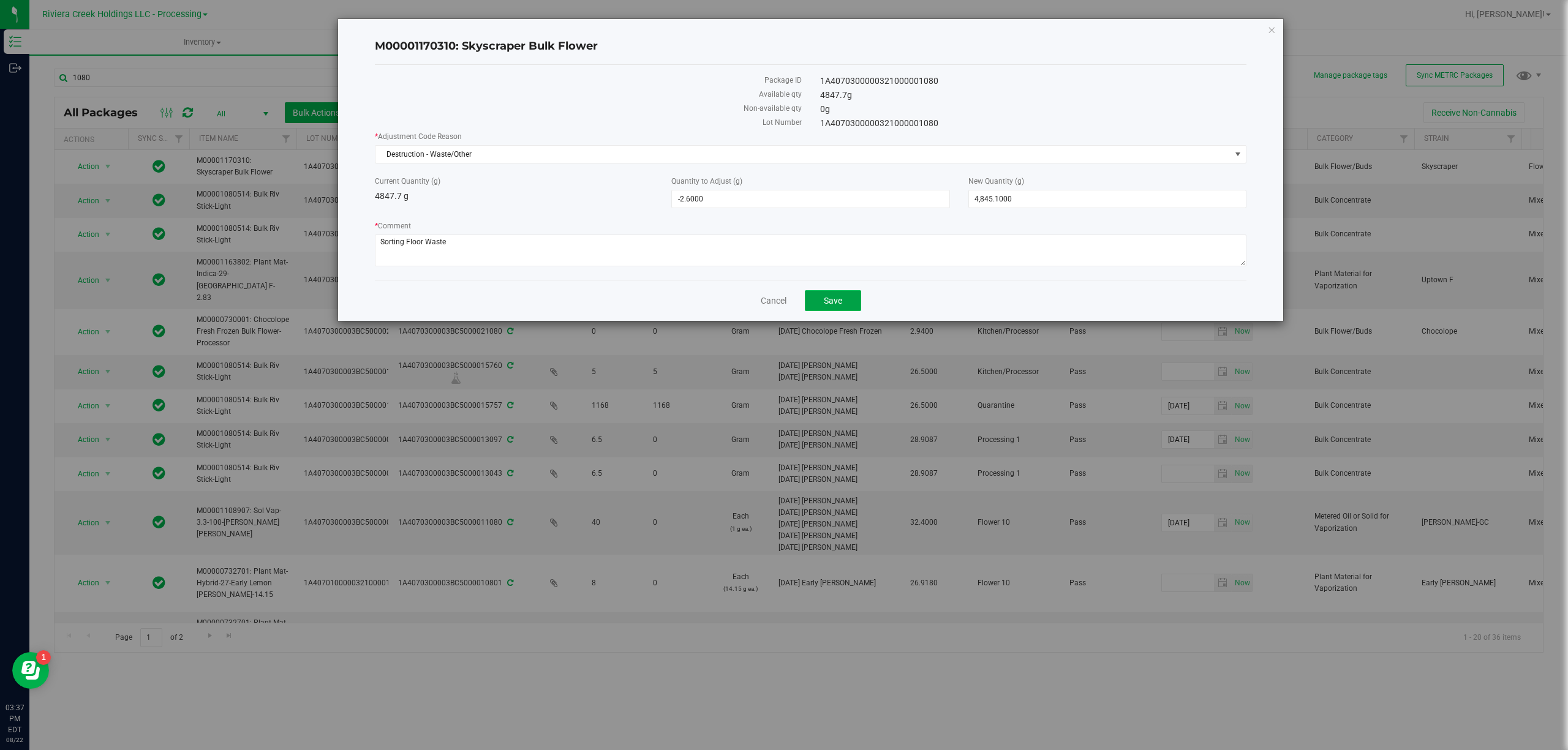
click at [834, 311] on button "Save" at bounding box center [833, 301] width 56 height 21
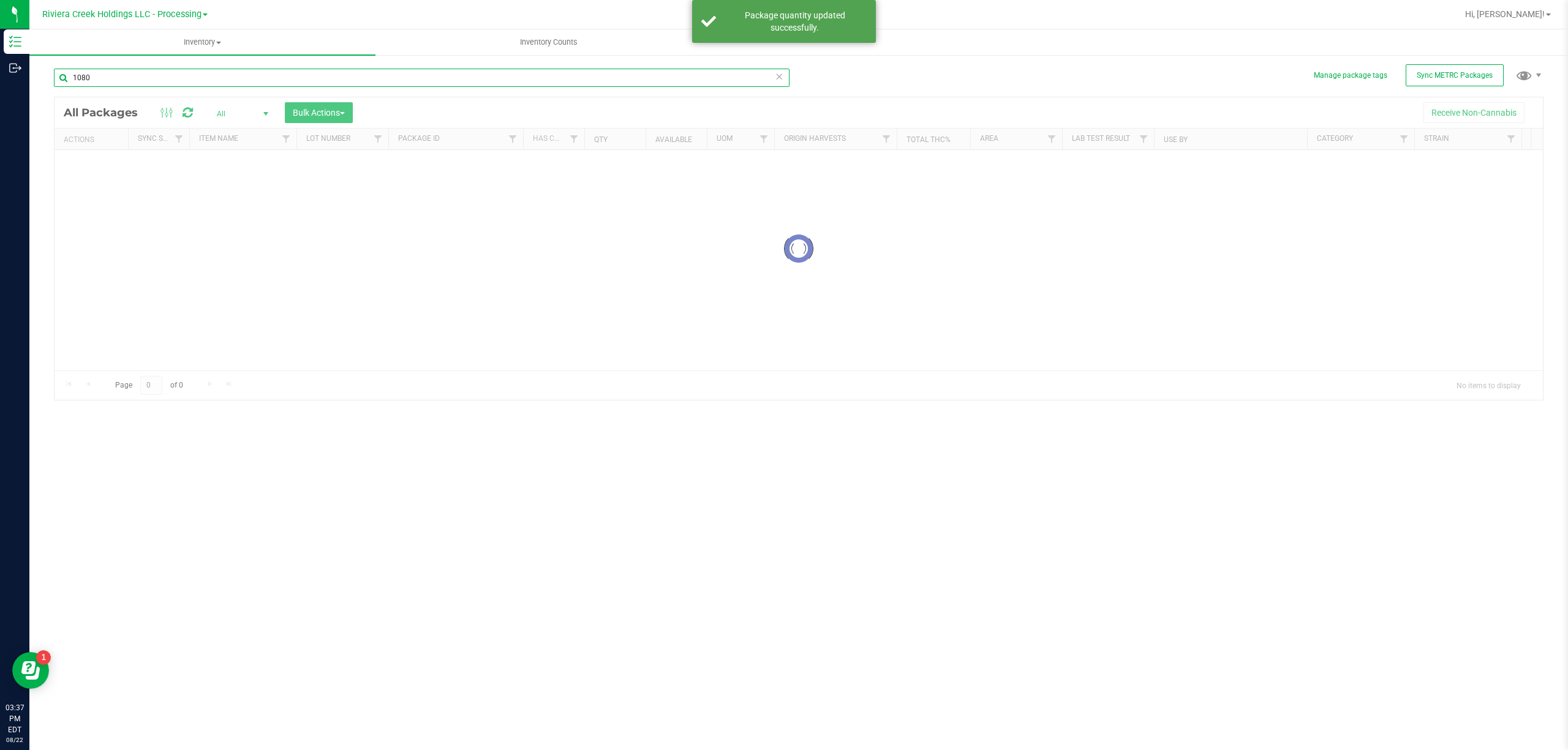
click at [164, 75] on input "1080" at bounding box center [421, 78] width 735 height 19
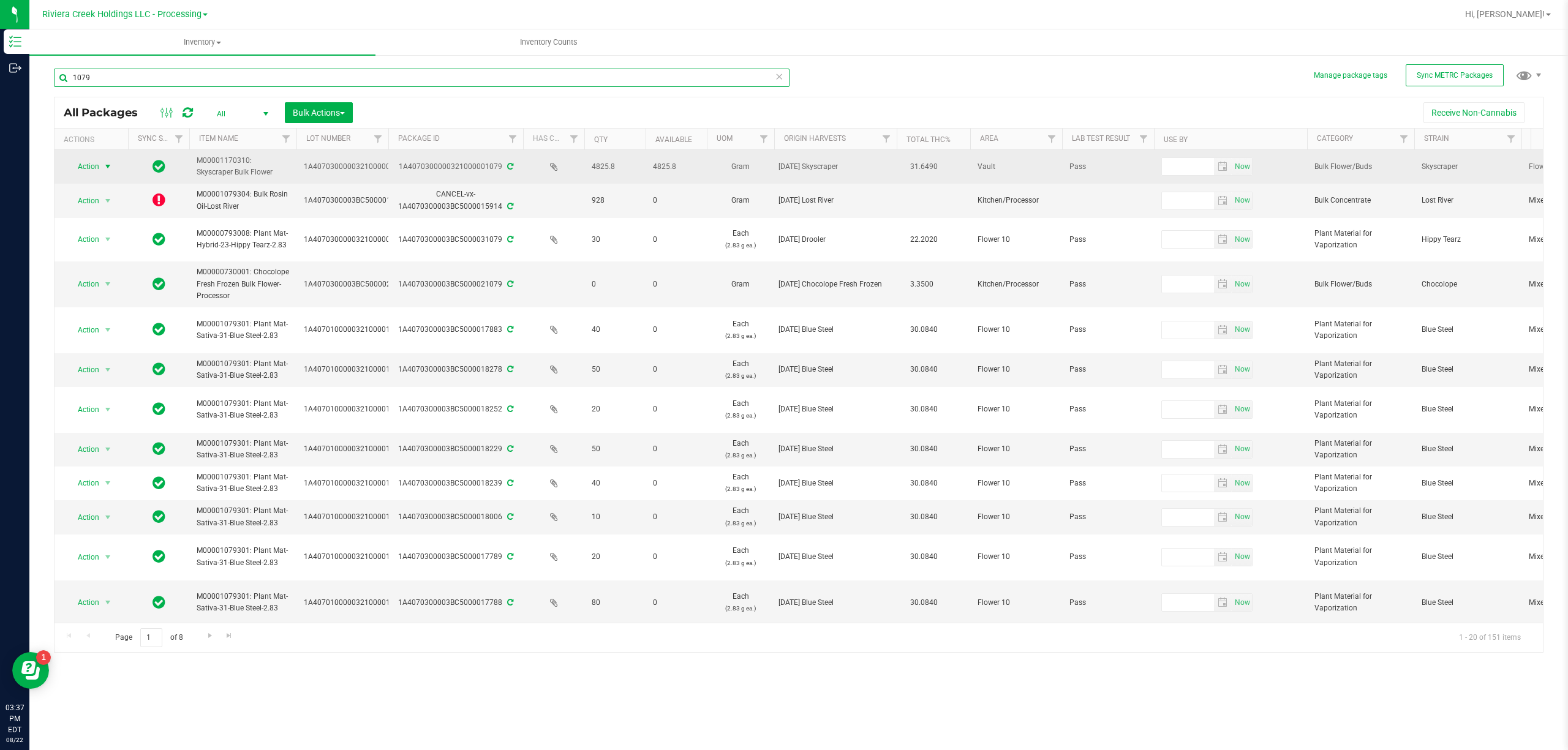
type input "1079"
click at [103, 170] on span "select" at bounding box center [108, 166] width 10 height 10
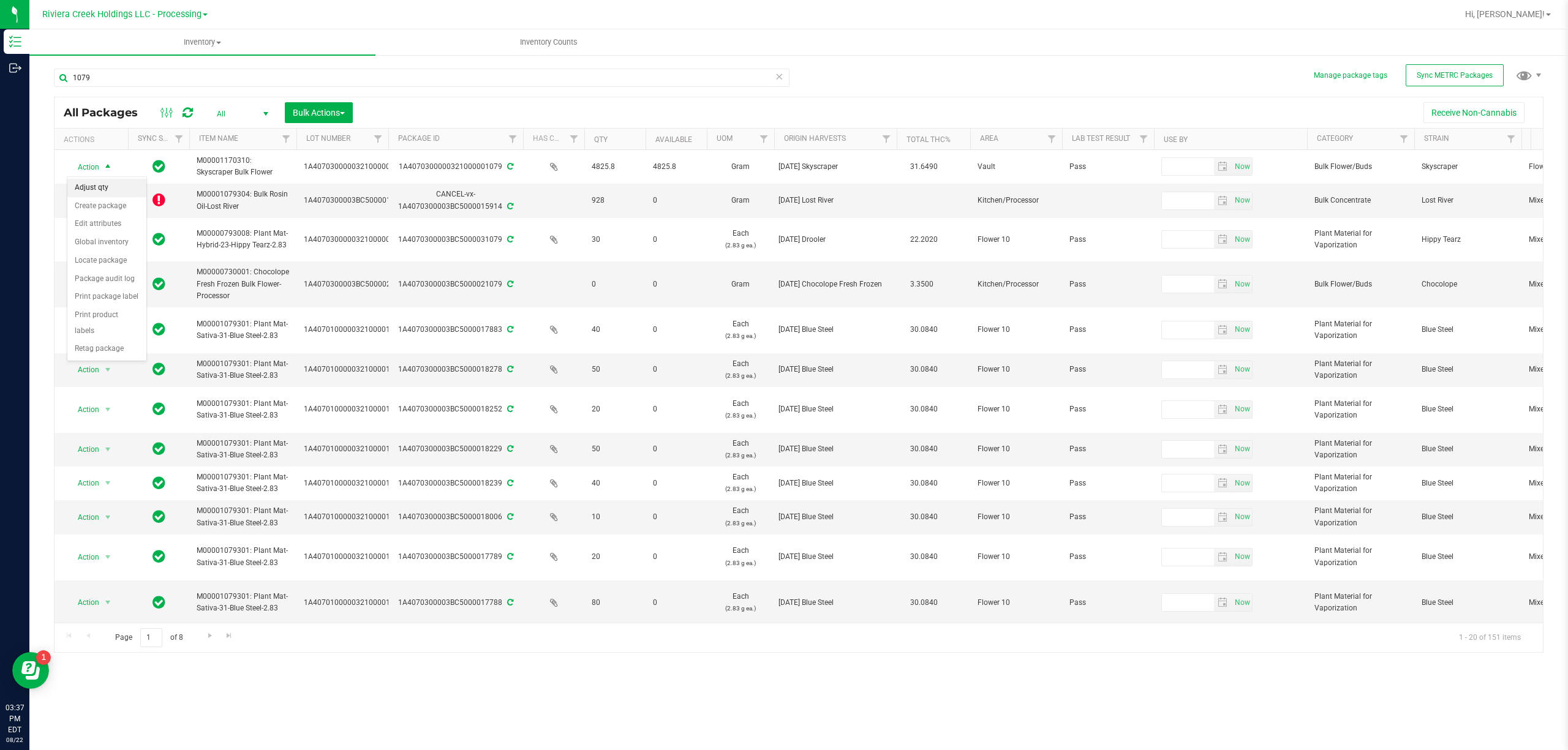
click at [107, 185] on li "Adjust qty" at bounding box center [107, 188] width 79 height 19
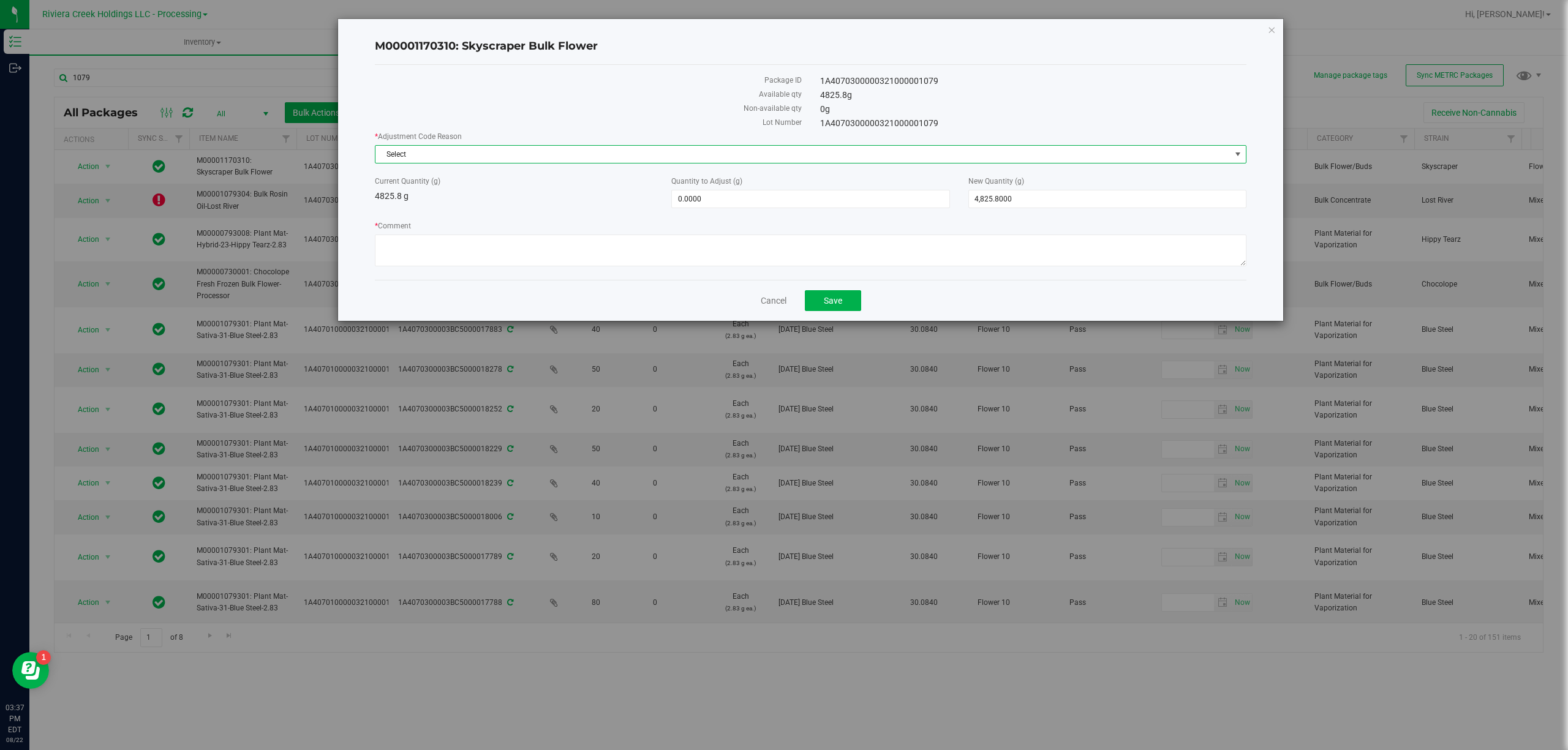
click at [401, 153] on span "Select" at bounding box center [802, 154] width 855 height 17
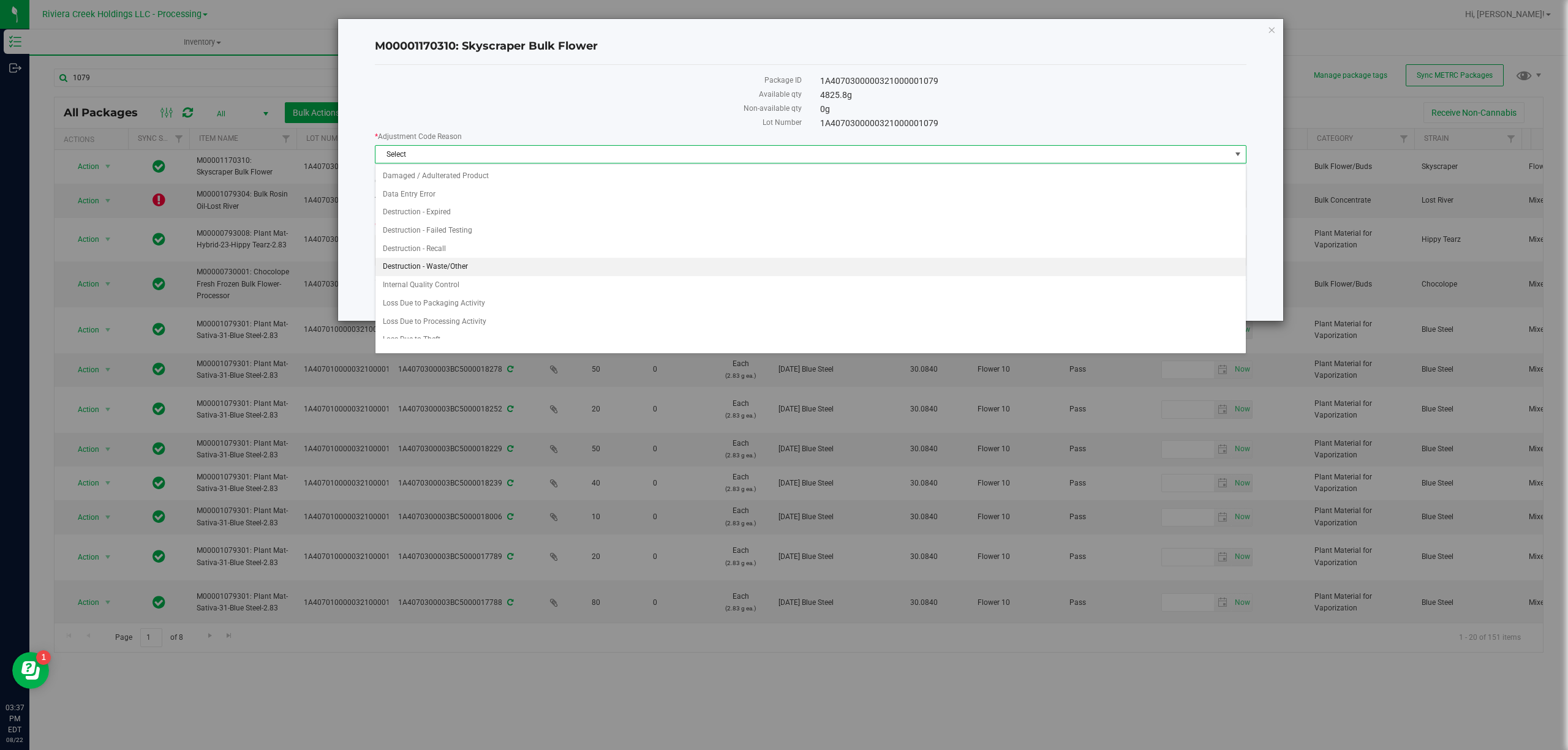
click at [476, 270] on li "Destruction - Waste/Other" at bounding box center [809, 266] width 869 height 19
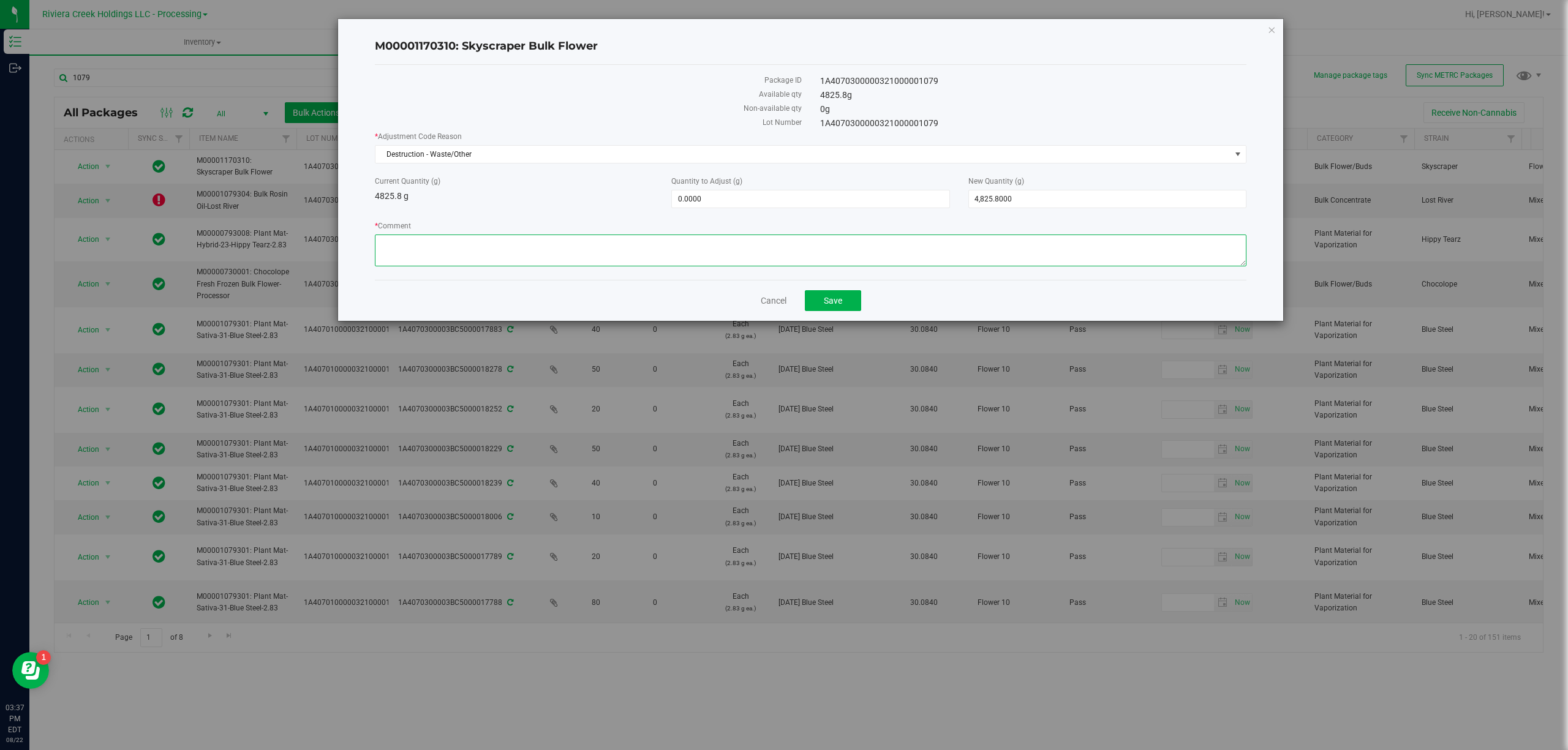
paste textarea "Sorting Floor Waste"
type textarea "Sorting Floor Waste"
click at [701, 194] on span "0.0000 0" at bounding box center [810, 199] width 278 height 19
click at [701, 194] on input "0" at bounding box center [810, 199] width 277 height 17
type input "-2.6"
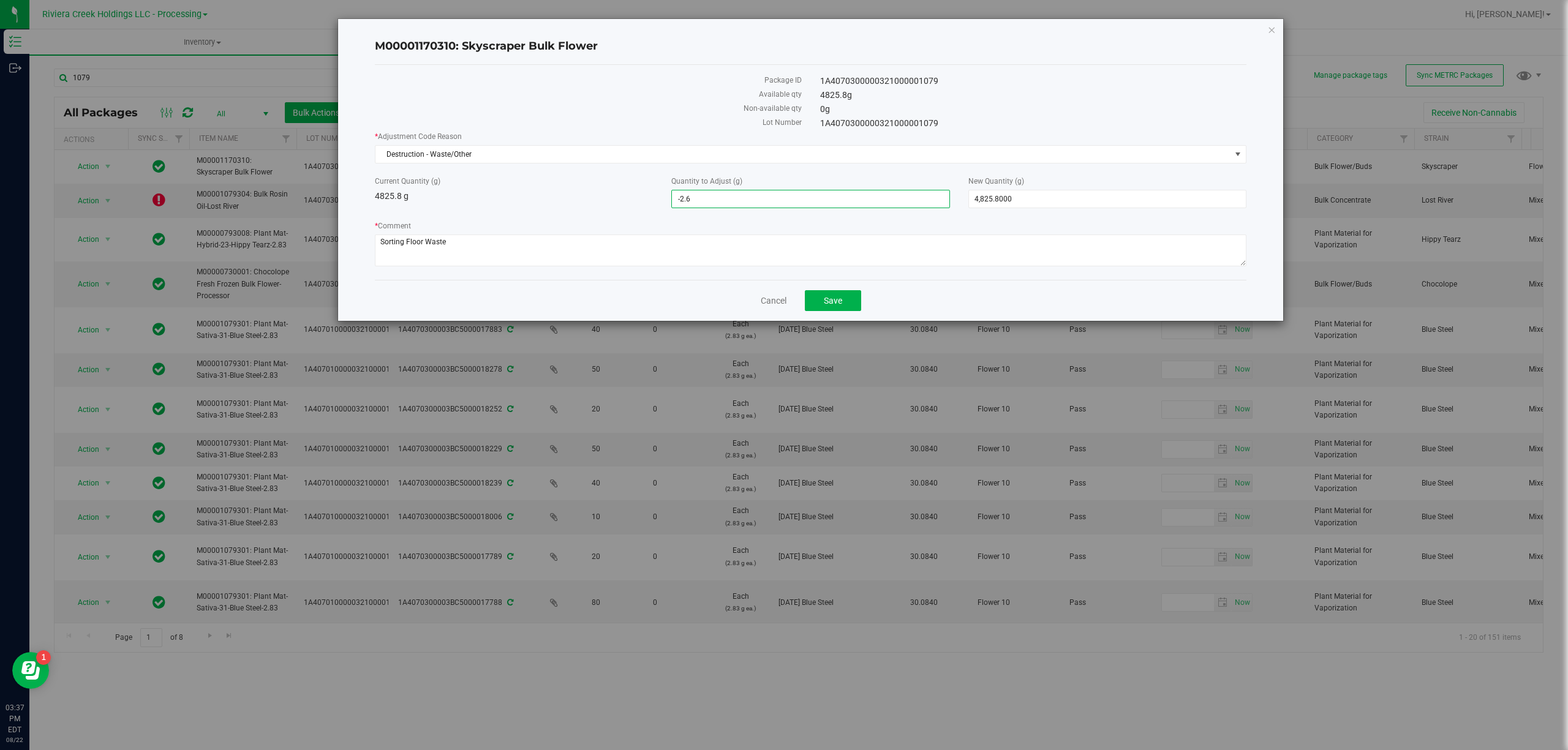
type input "-2.6000"
type input "4,823.2000"
click at [579, 197] on div "Current Quantity (g) 4825.8 g" at bounding box center [514, 189] width 296 height 27
click at [841, 304] on span "Save" at bounding box center [832, 300] width 19 height 10
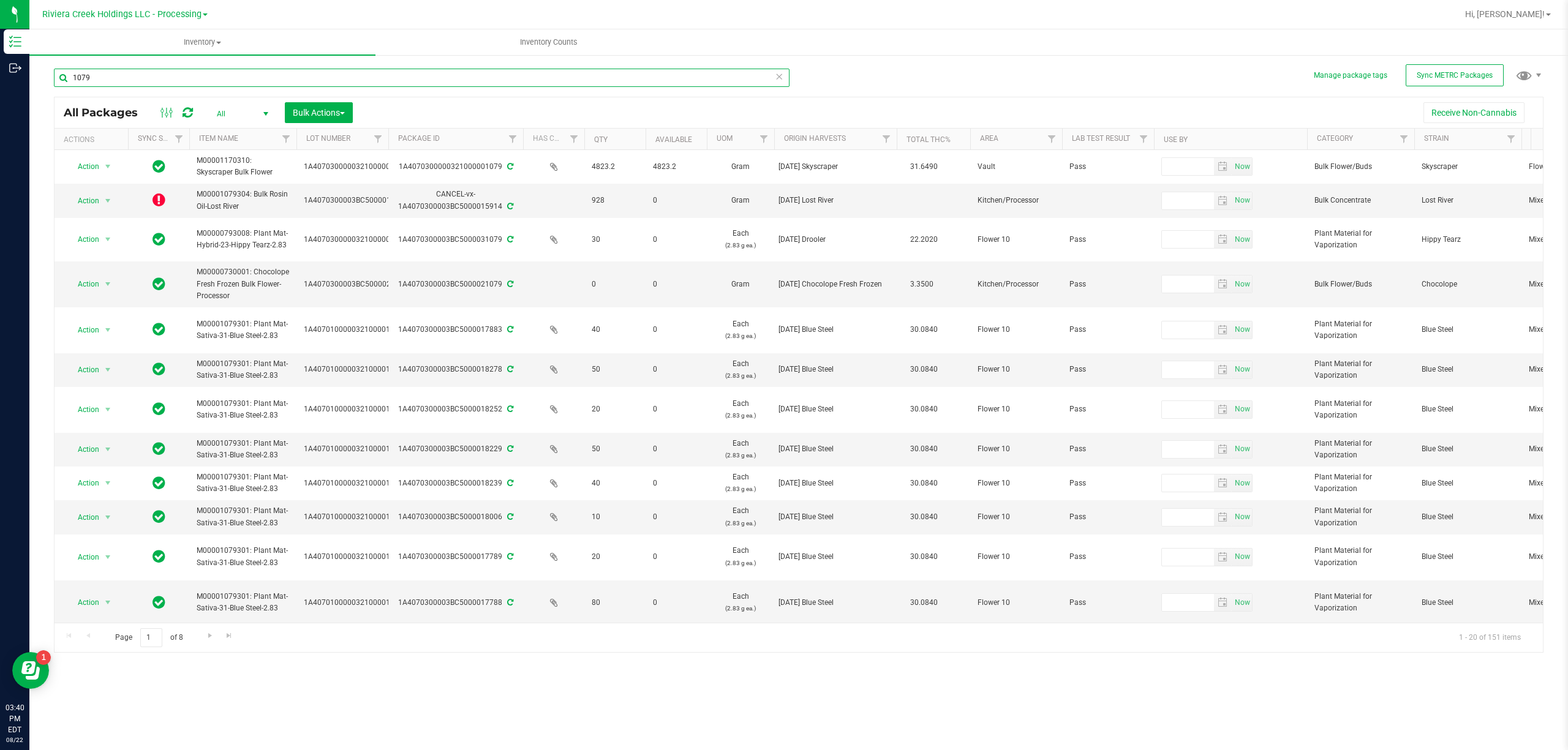
click at [180, 79] on input "1079" at bounding box center [421, 78] width 735 height 19
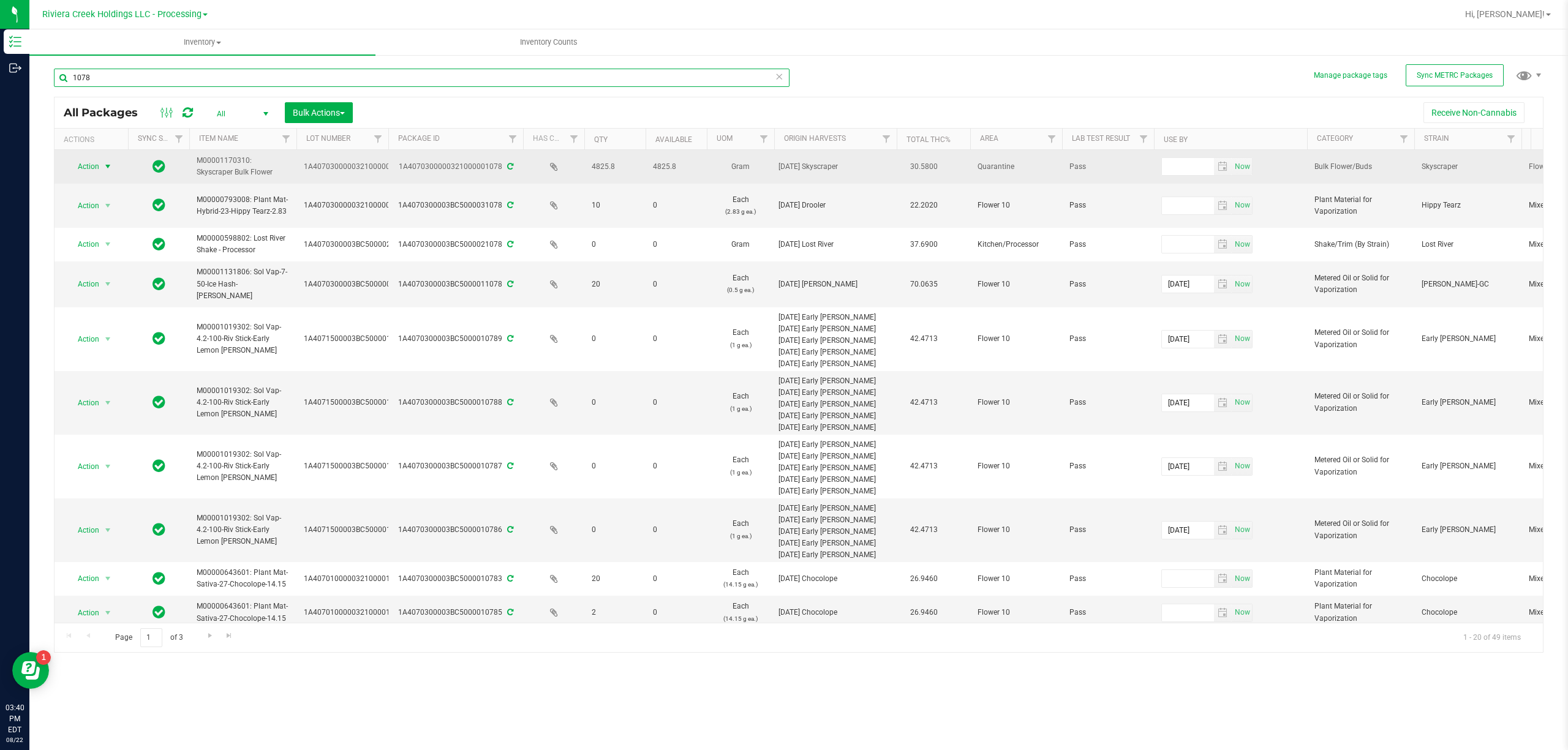
type input "1078"
click at [94, 165] on span "Action" at bounding box center [83, 166] width 33 height 17
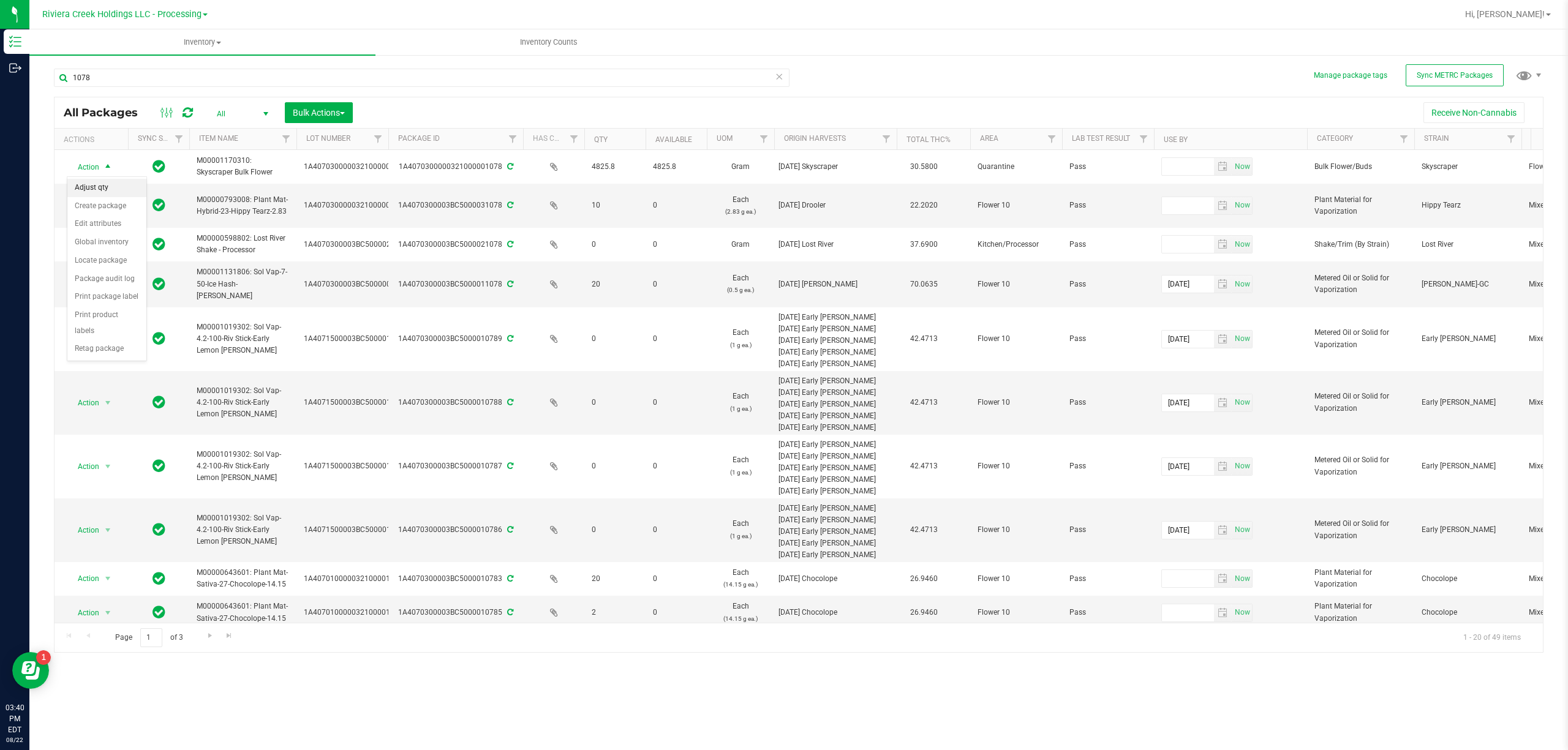
click at [114, 194] on li "Adjust qty" at bounding box center [107, 188] width 79 height 19
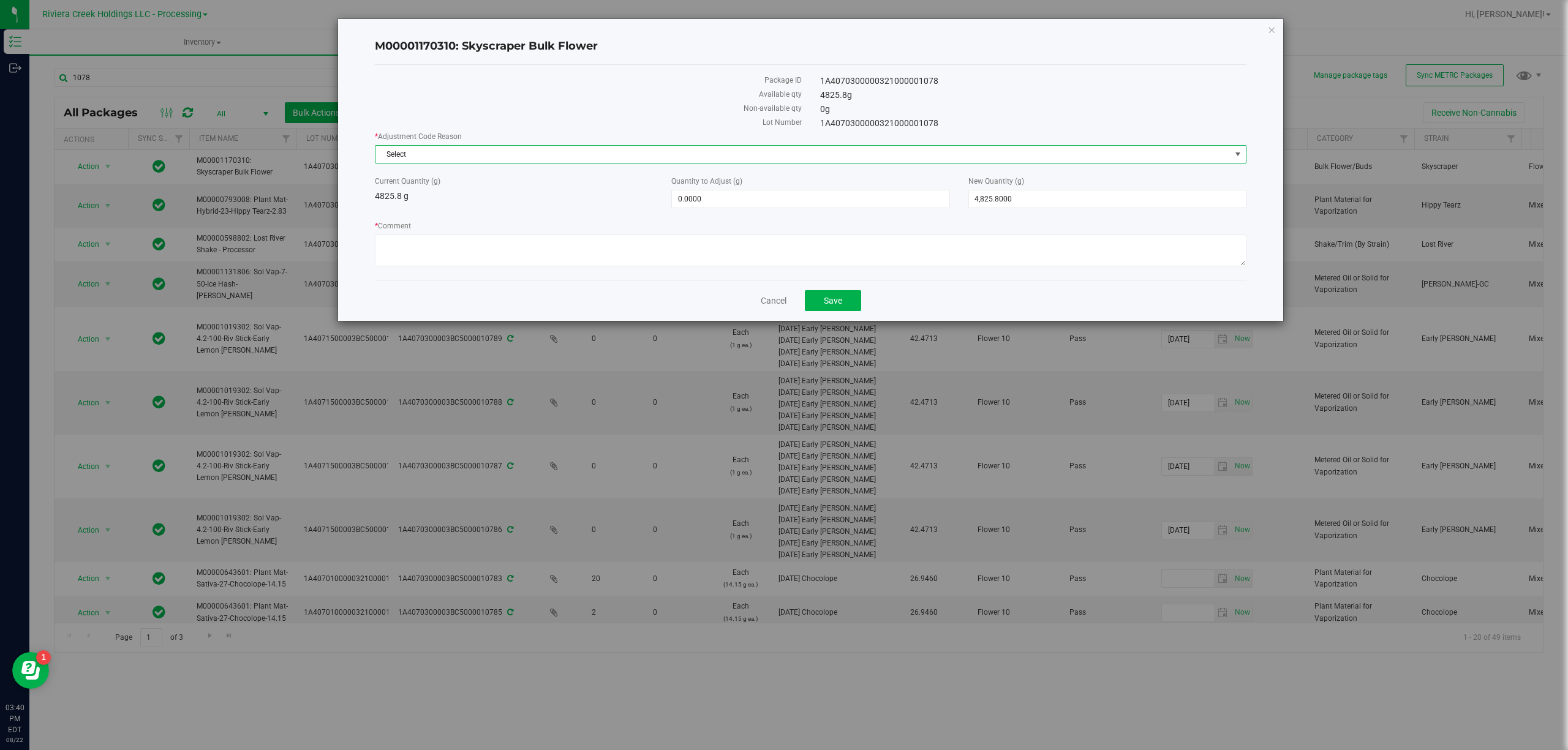
click at [441, 160] on span "Select" at bounding box center [802, 154] width 855 height 17
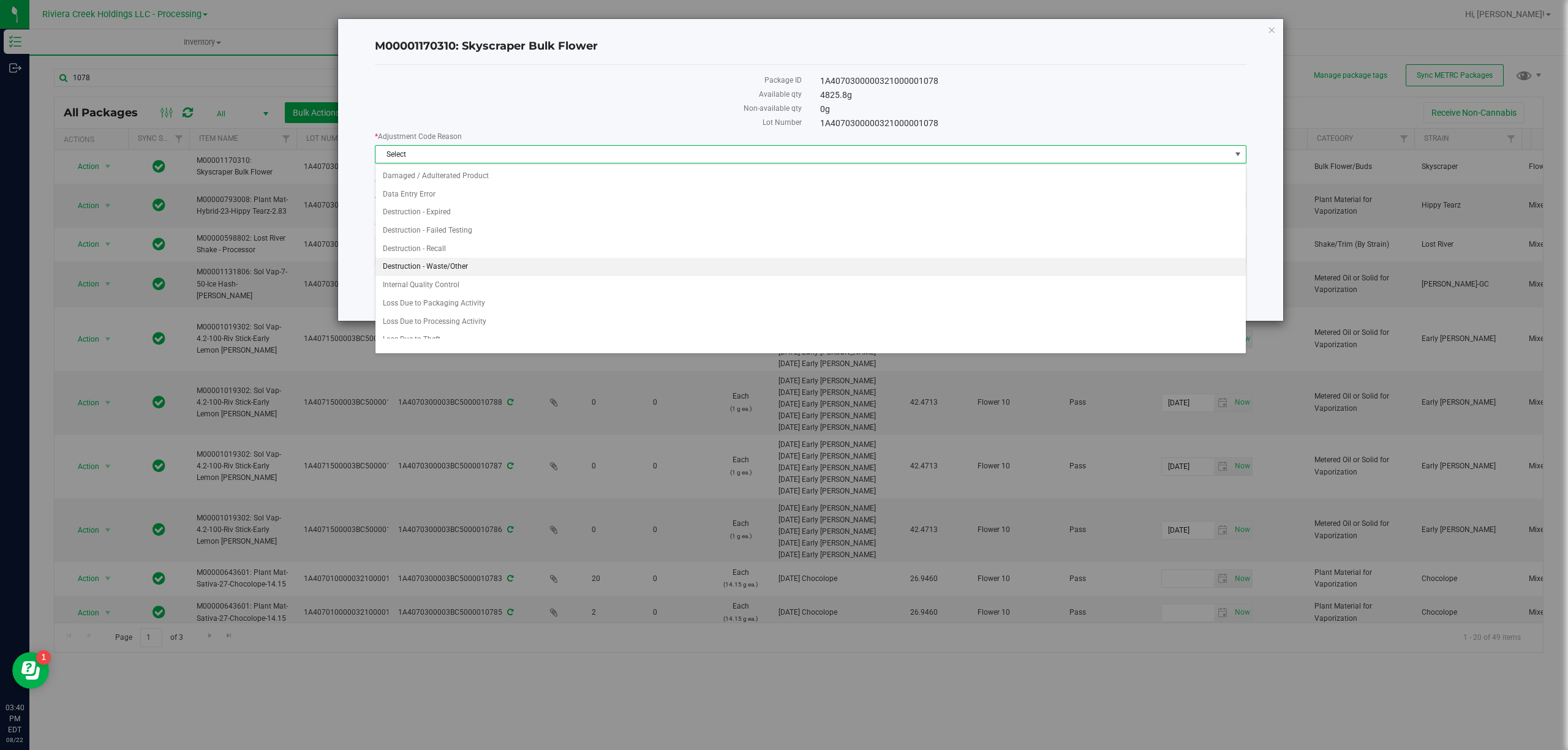
click at [476, 266] on li "Destruction - Waste/Other" at bounding box center [809, 266] width 869 height 19
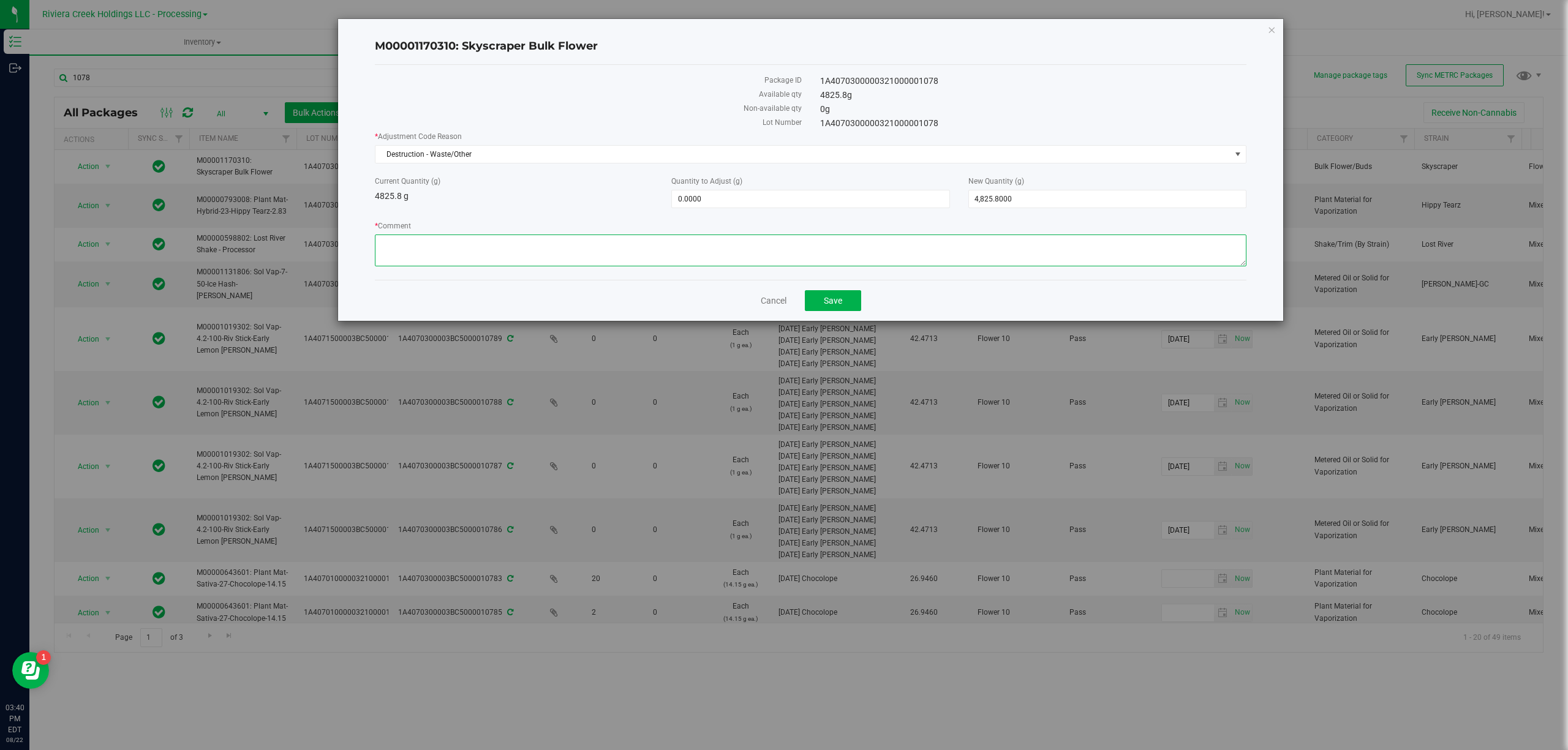
paste textarea "Sorting Floor Waste"
type textarea "Sorting Floor Waste"
click at [761, 201] on span "0.0000 0" at bounding box center [810, 199] width 278 height 19
click at [761, 201] on input "0" at bounding box center [810, 199] width 277 height 17
type input "-2.6"
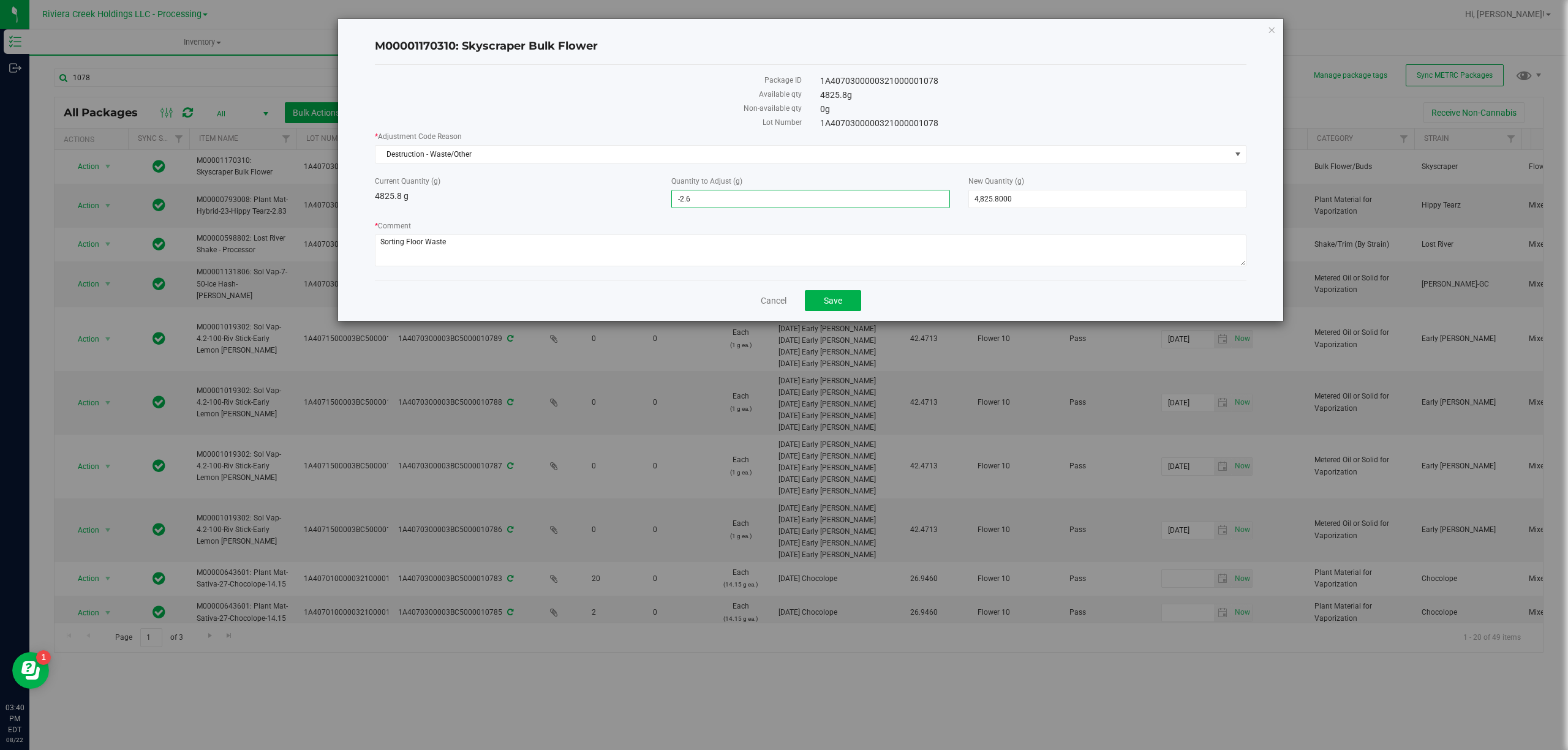
type input "-2.6000"
type input "4,823.2000"
click at [596, 195] on div "Current Quantity (g) 4825.8 g" at bounding box center [514, 189] width 296 height 27
click at [850, 296] on button "Save" at bounding box center [833, 301] width 56 height 21
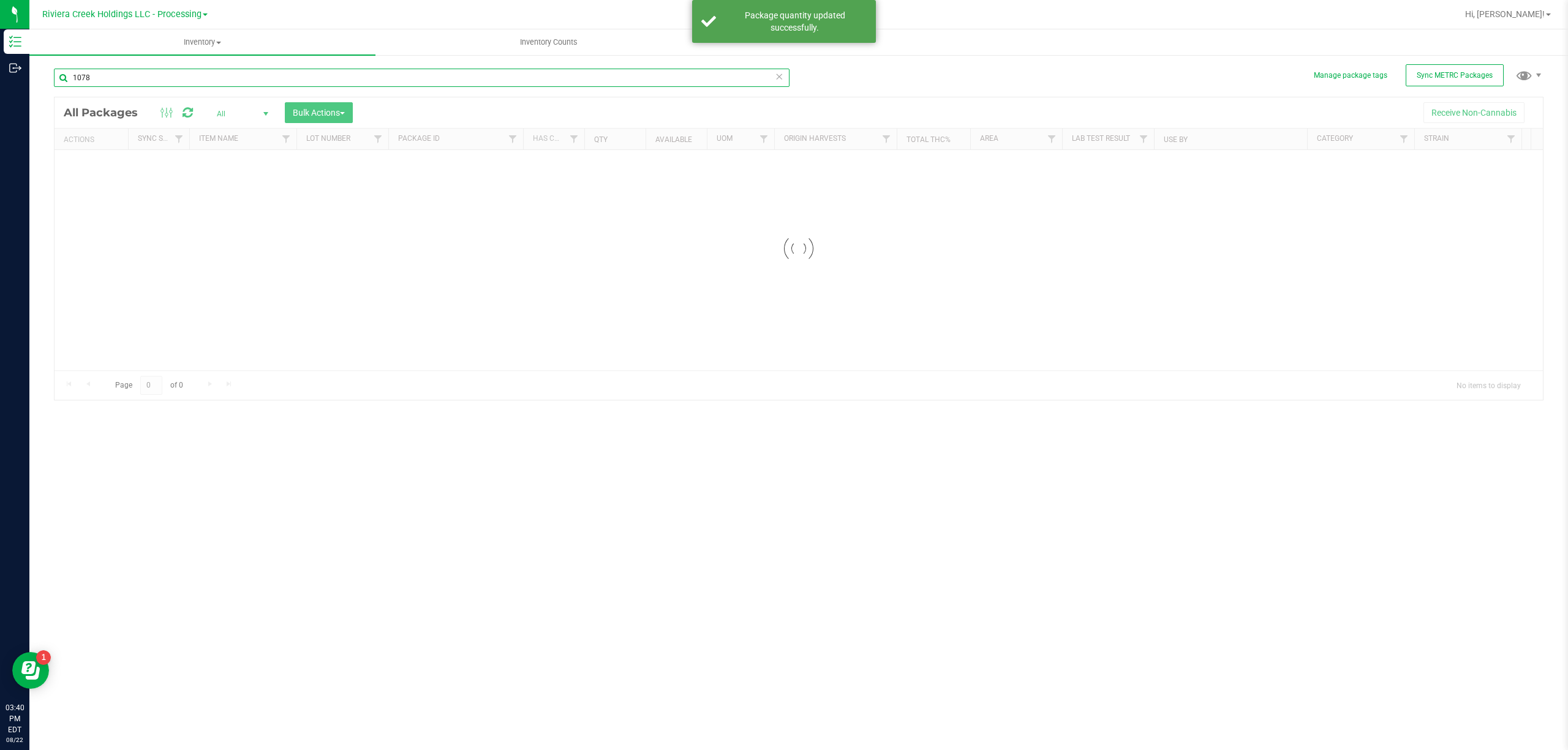
click at [105, 85] on input "1078" at bounding box center [421, 78] width 735 height 19
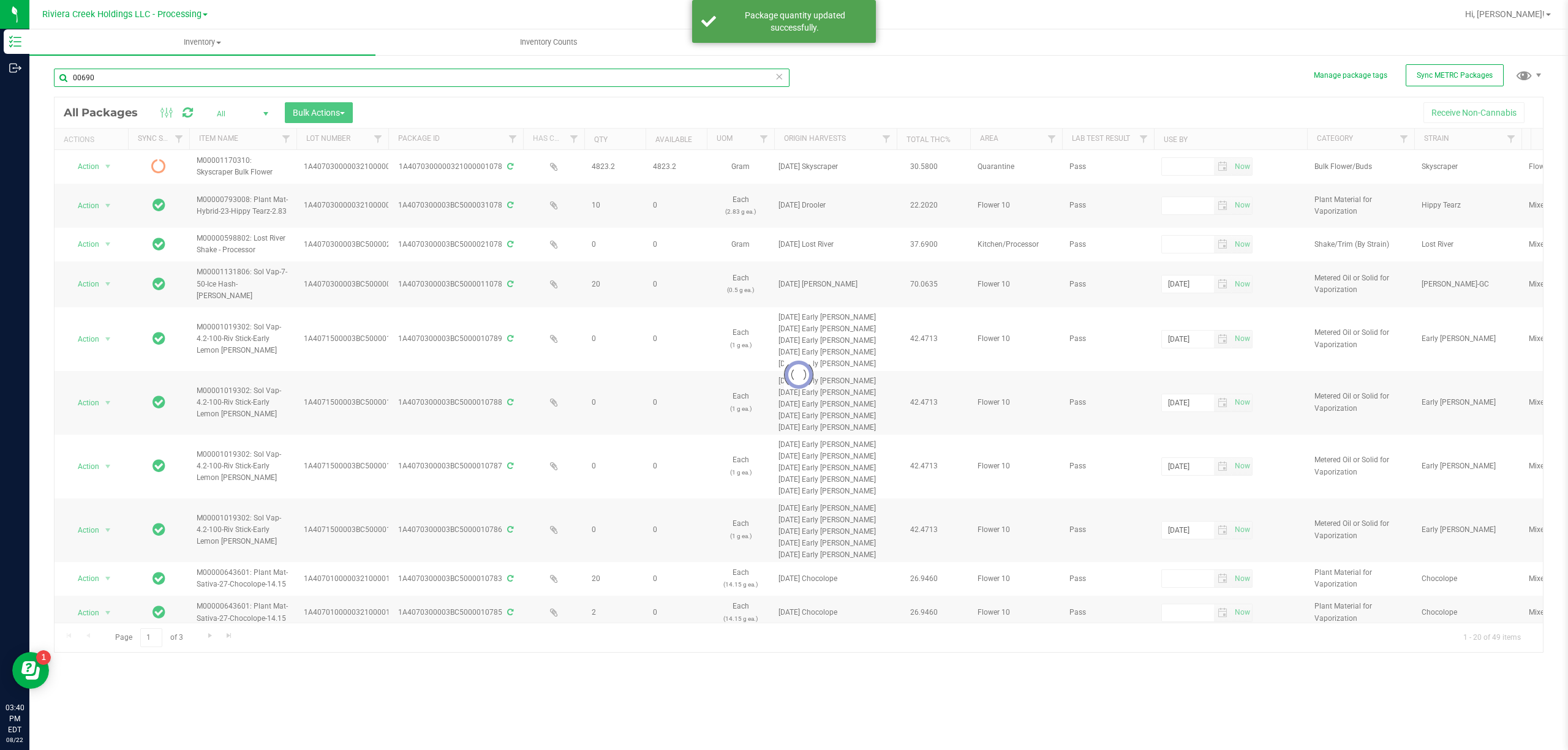
type input "00690"
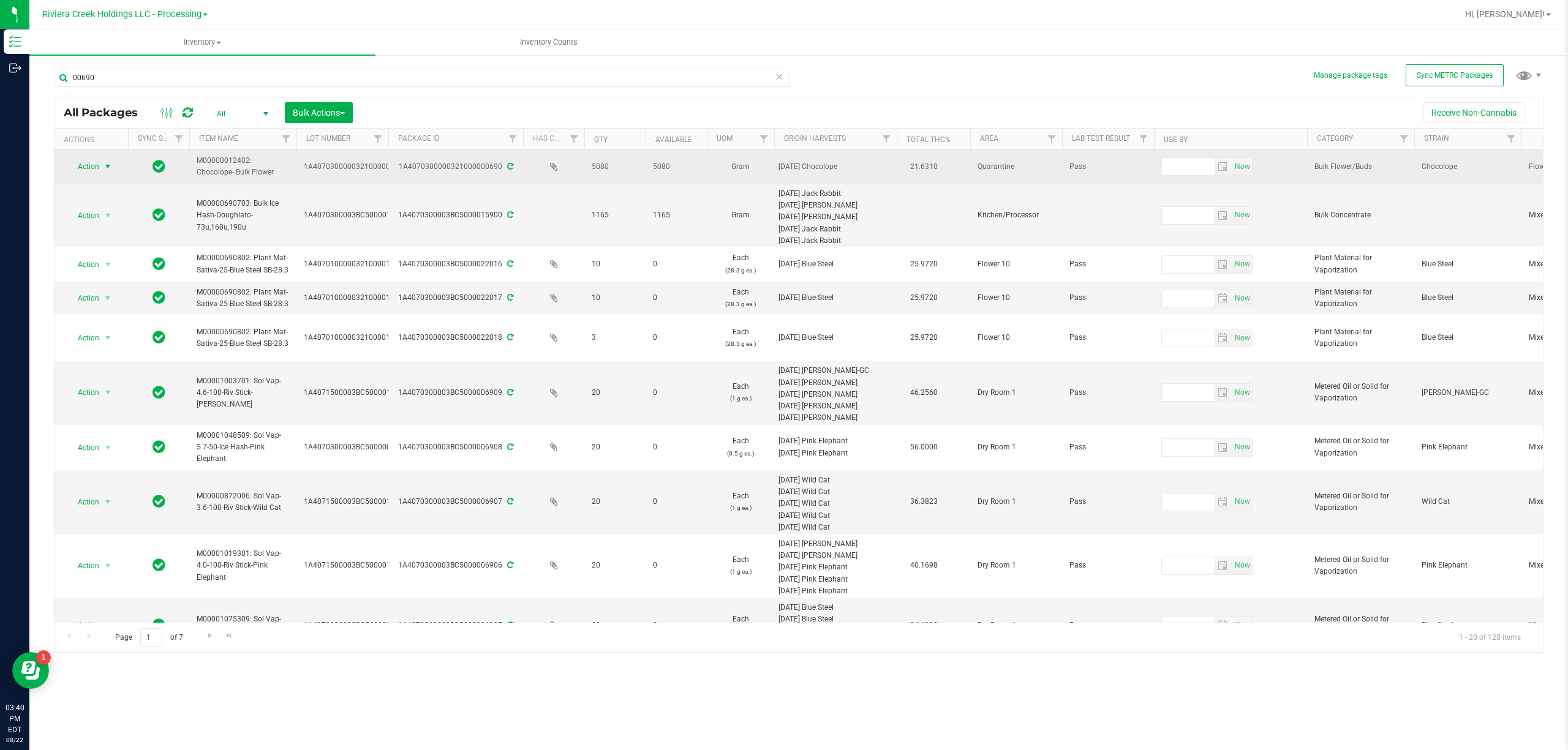
click at [94, 164] on span "Action" at bounding box center [83, 166] width 33 height 17
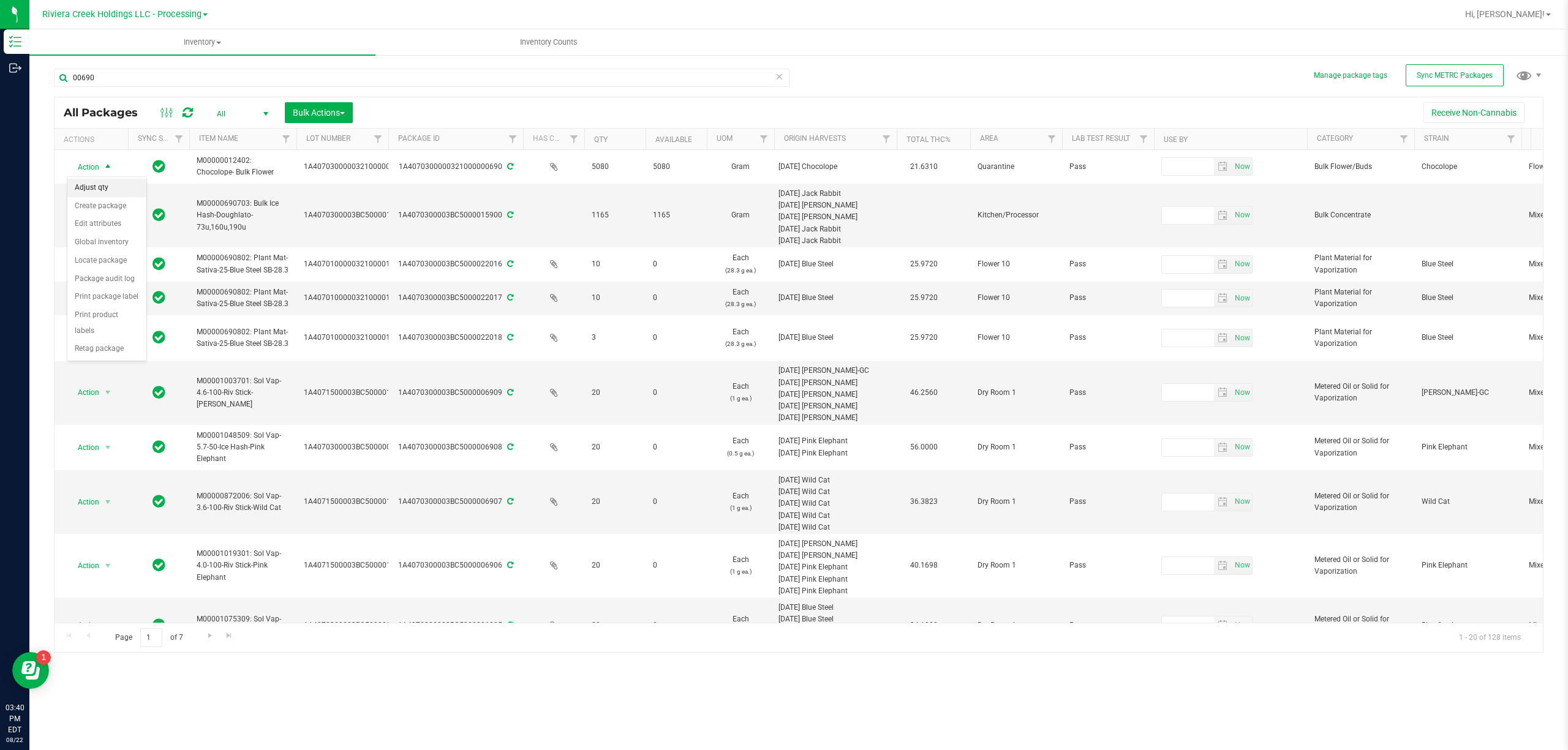
click at [99, 182] on li "Adjust qty" at bounding box center [107, 188] width 79 height 19
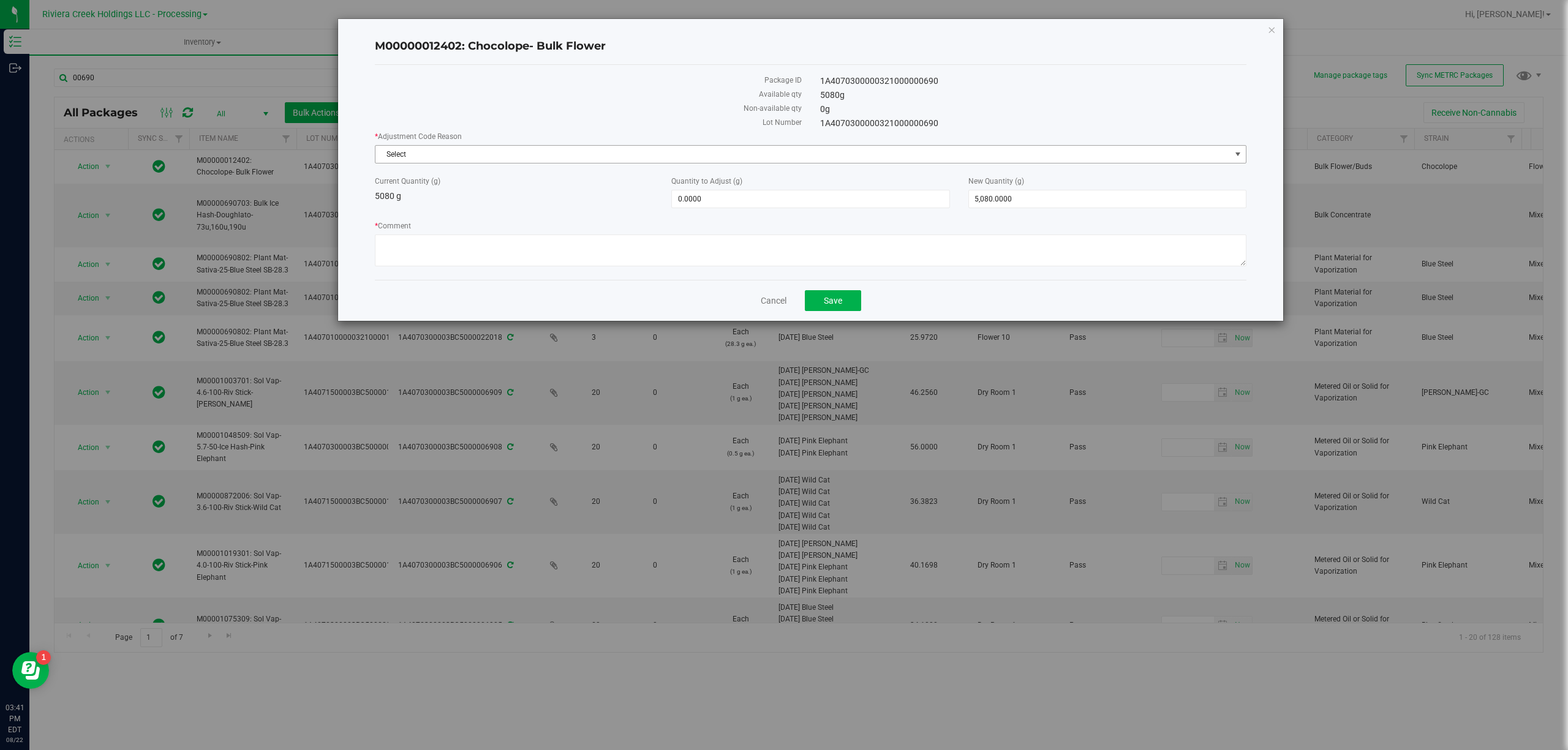
click at [473, 153] on span "Select" at bounding box center [802, 154] width 855 height 17
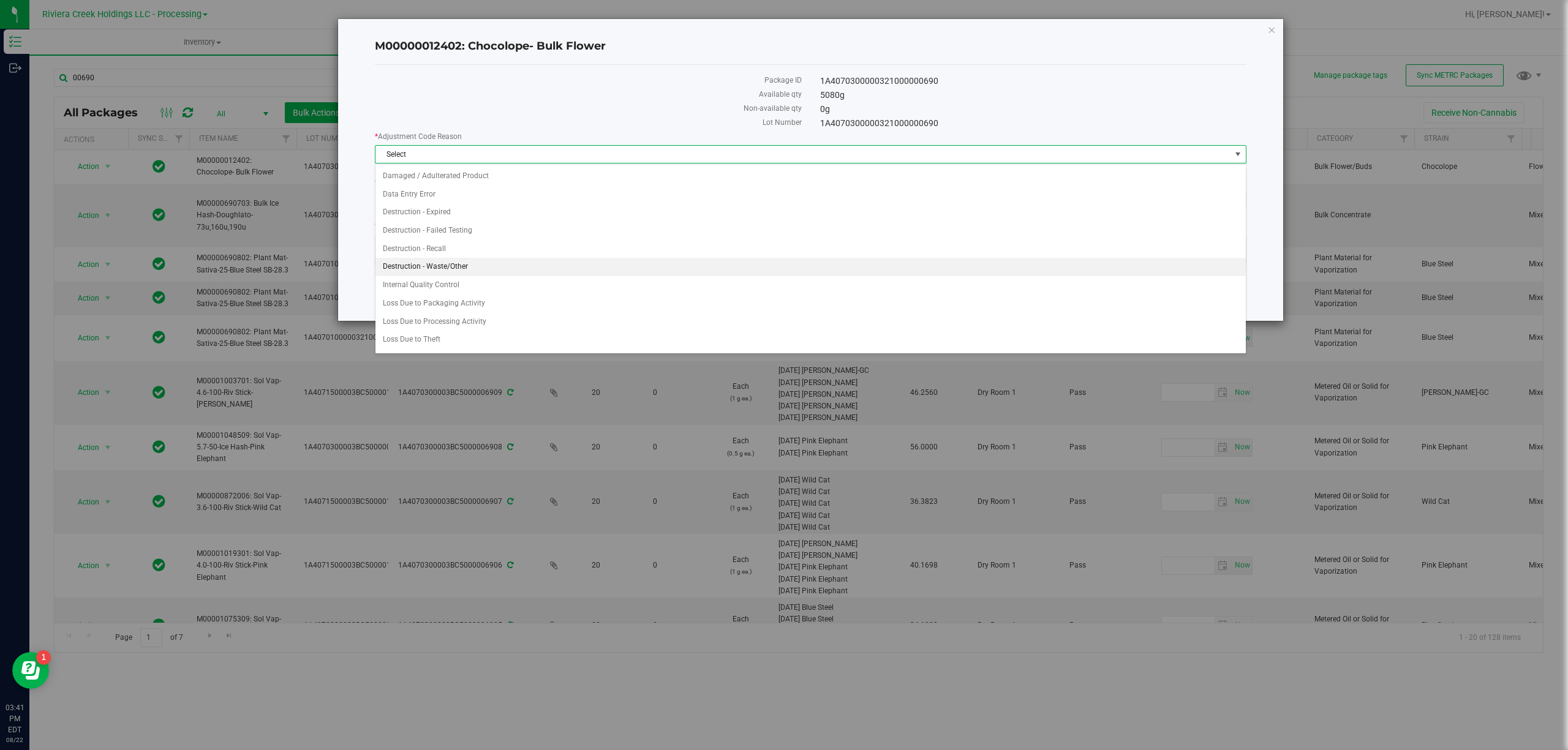
click at [496, 263] on li "Destruction - Waste/Other" at bounding box center [809, 266] width 869 height 19
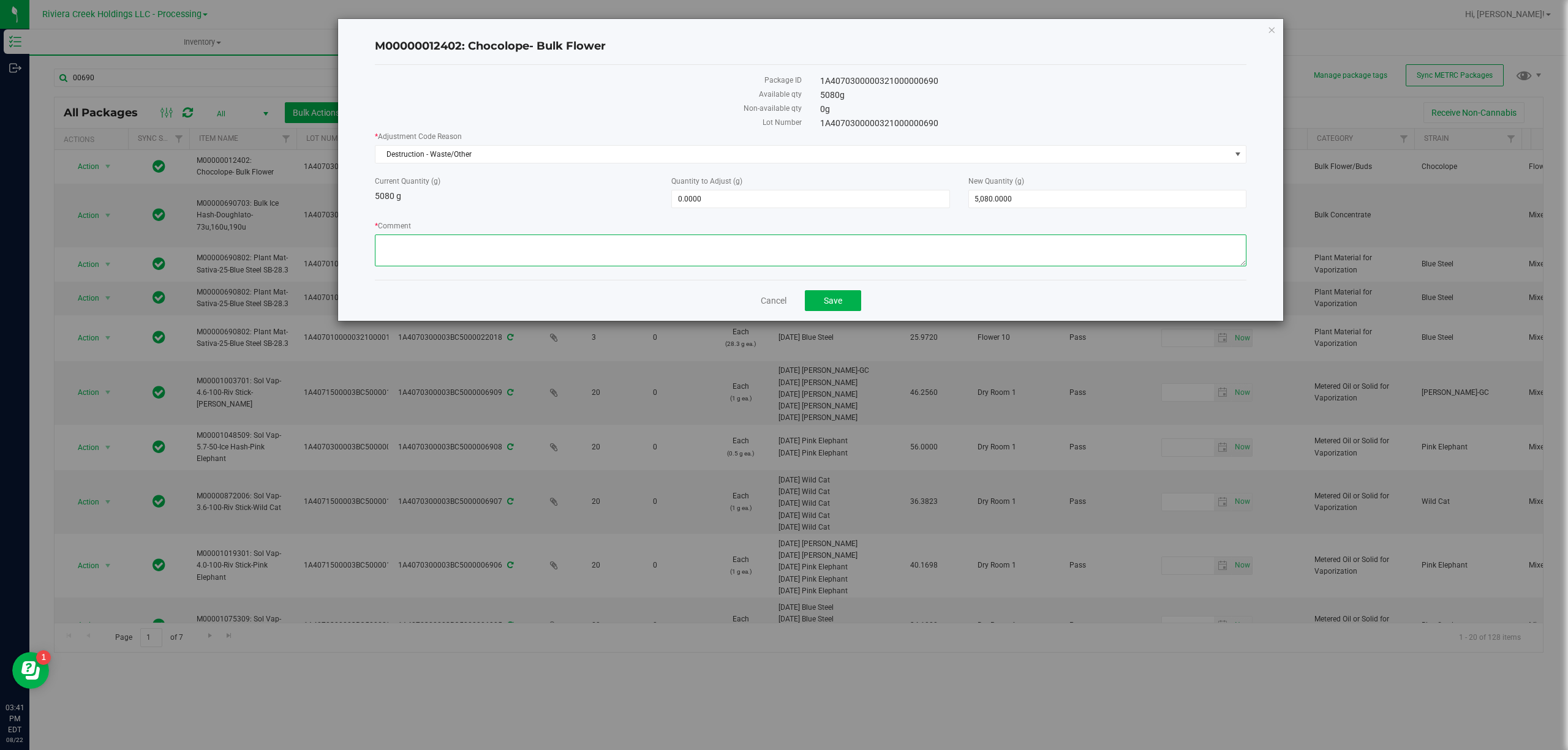
paste textarea "Sorting Floor Waste"
type textarea "Sorting Floor Waste"
click at [674, 199] on span "0.0000 0" at bounding box center [810, 199] width 278 height 19
click at [674, 199] on input "0" at bounding box center [810, 199] width 277 height 17
type input "-2.6"
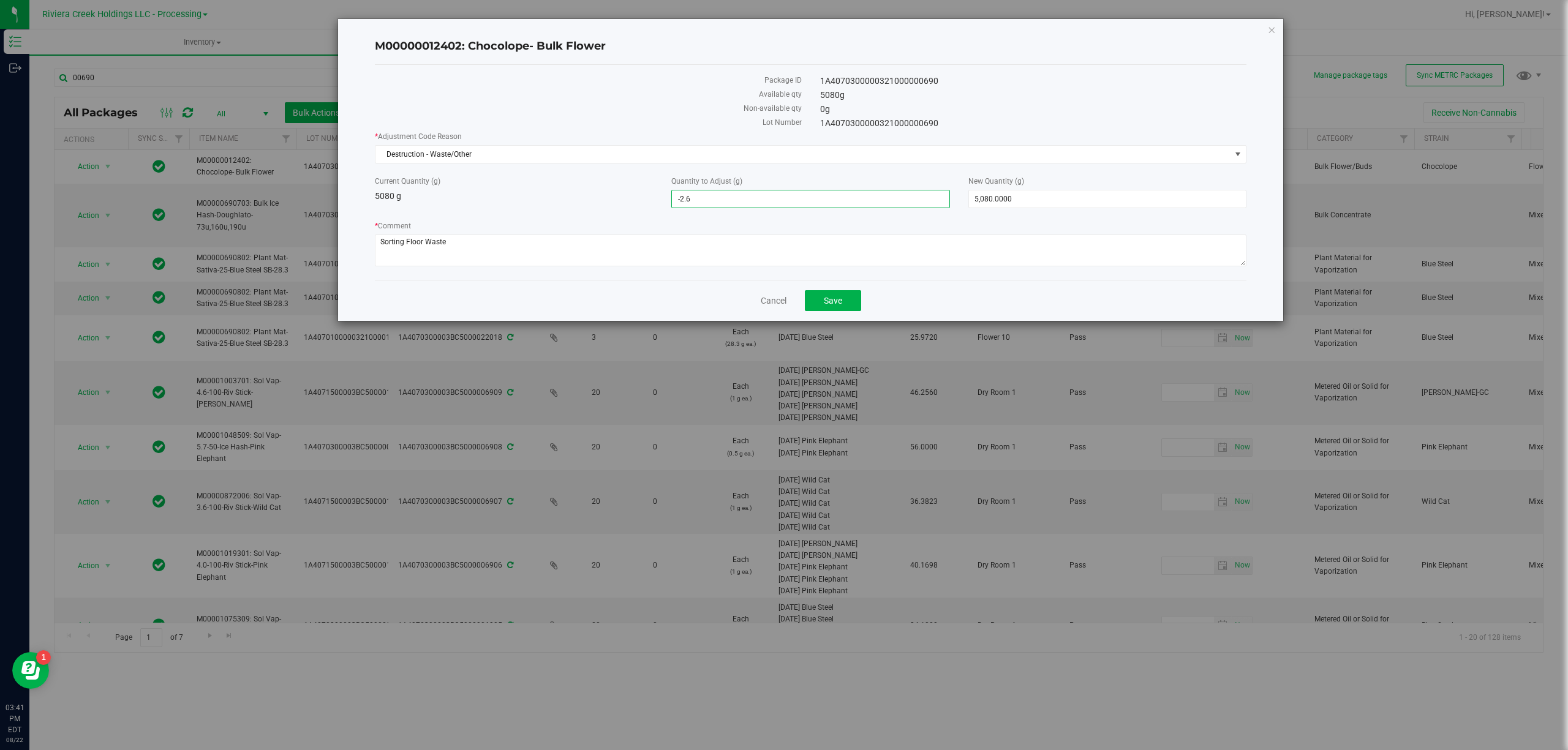
type input "-2.6000"
type input "5,077.4000"
click at [586, 191] on div "Current Quantity (g) 5080 g" at bounding box center [514, 189] width 296 height 27
click at [838, 304] on span "Save" at bounding box center [832, 300] width 19 height 10
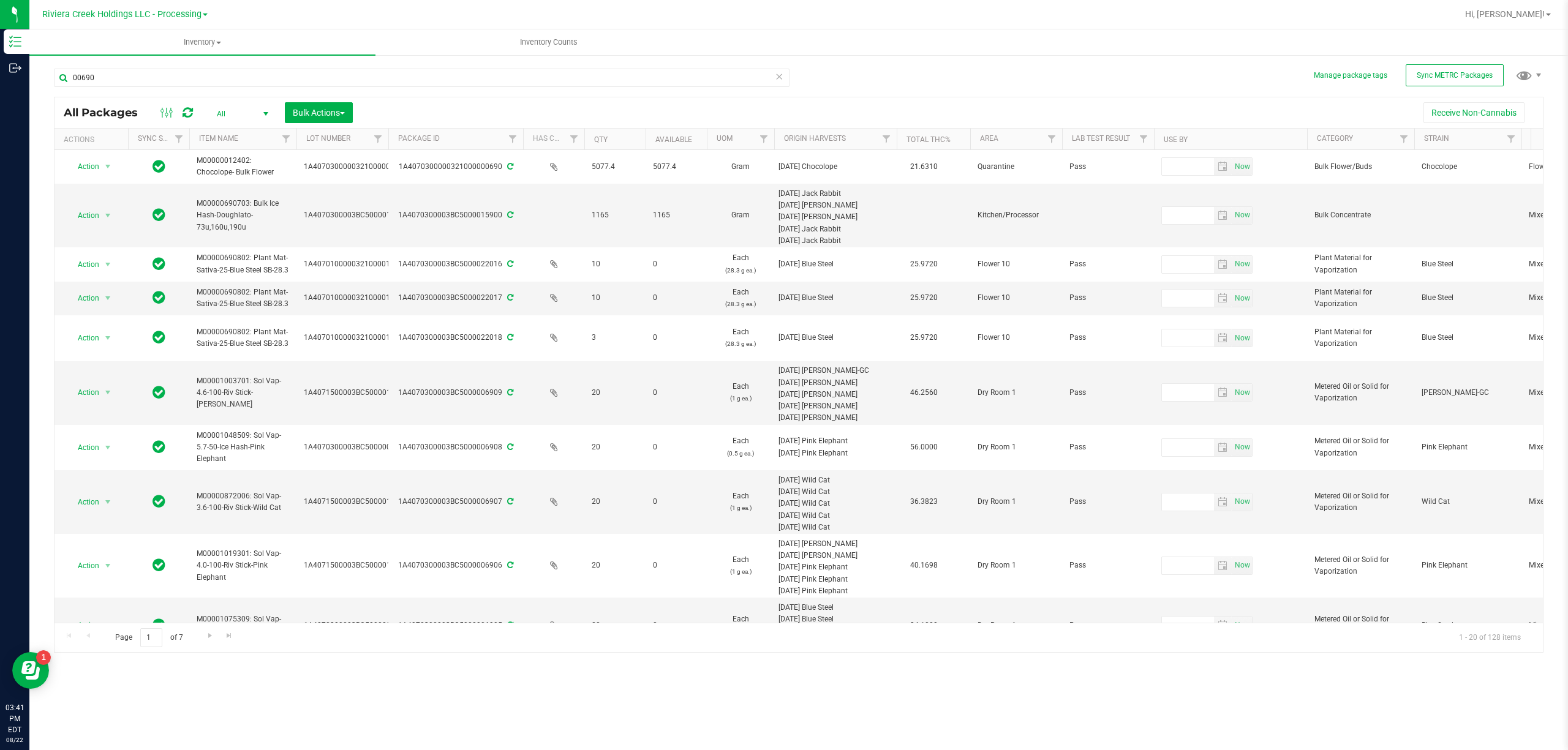
click at [177, 7] on div "Riviera Creek Holdings LLC - Processing Riviera Creek Holdings LLC - Cultivatio…" at bounding box center [124, 14] width 165 height 15
click at [170, 15] on span "Riviera Creek Holdings LLC - Processing" at bounding box center [122, 14] width 159 height 11
click at [176, 51] on link "Riviera Creek Holdings LLC - Processing" at bounding box center [124, 59] width 179 height 17
click at [180, 19] on span "Riviera Creek Holdings LLC - Processing" at bounding box center [122, 14] width 159 height 11
click at [179, 40] on link "Riviera Creek Holdings LLC - Cultivation" at bounding box center [124, 43] width 179 height 17
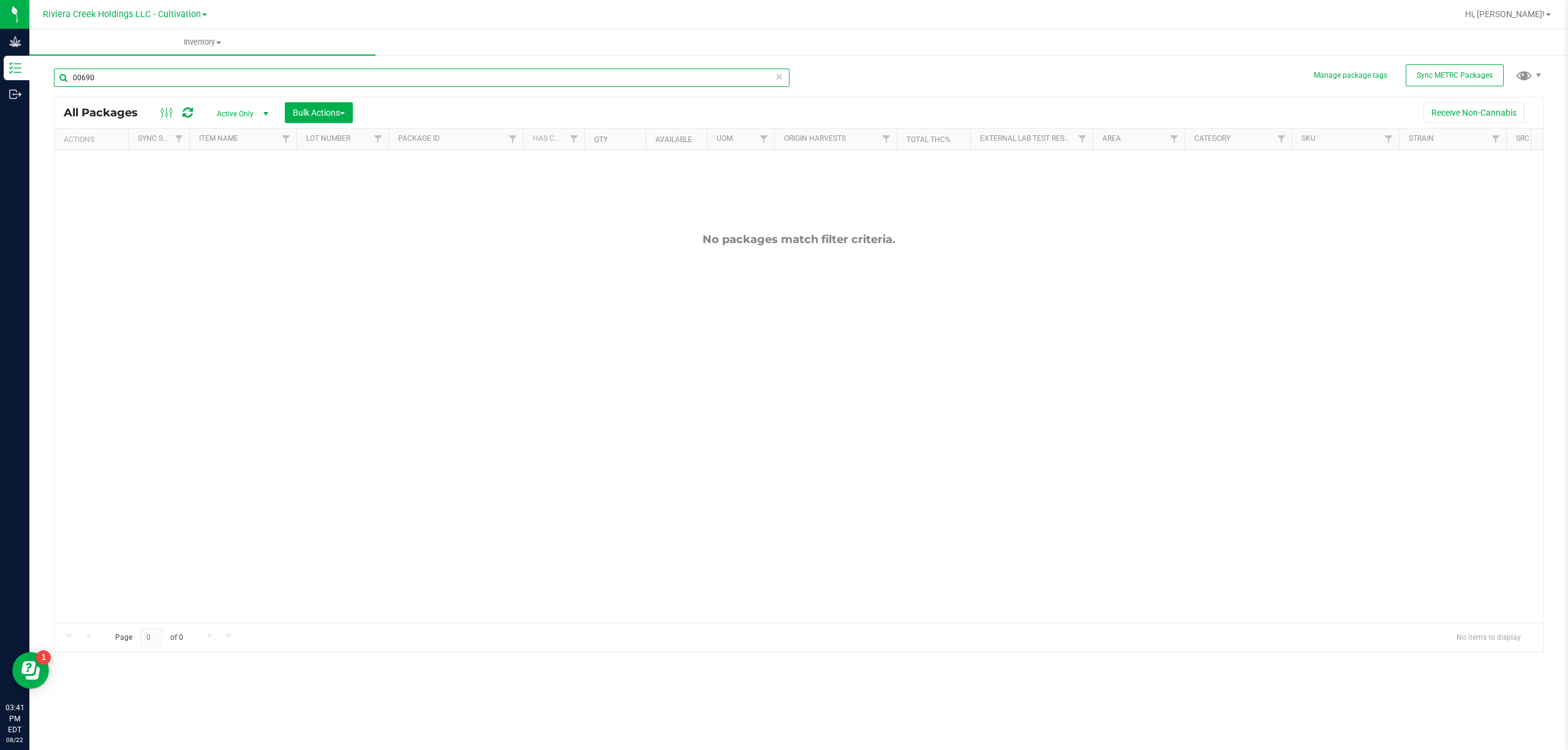
click at [146, 72] on input "00690" at bounding box center [421, 78] width 735 height 19
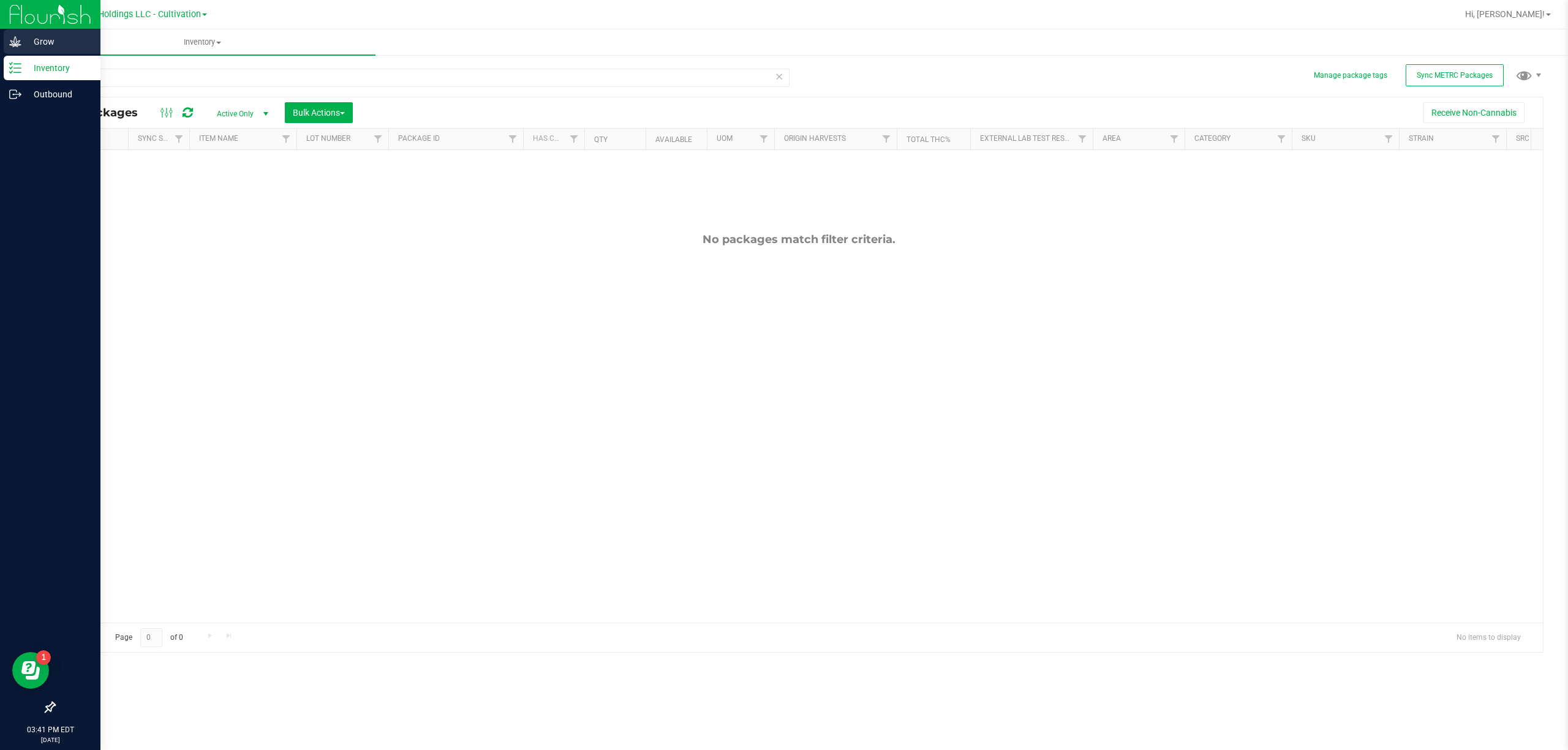
click at [21, 48] on p "Grow" at bounding box center [57, 41] width 73 height 15
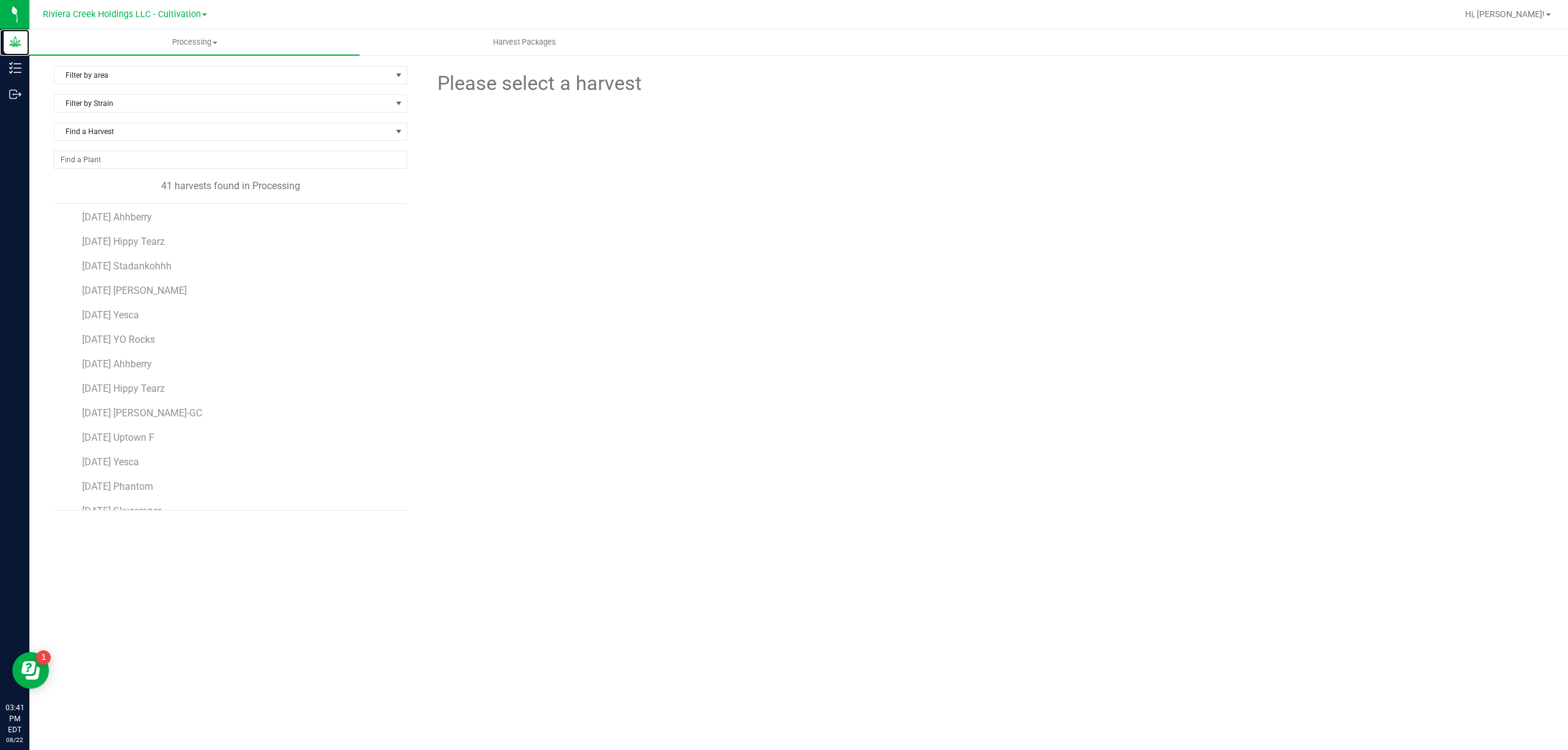
scroll to position [326, 0]
click at [152, 338] on span "[DATE] Ahhberry" at bounding box center [118, 334] width 72 height 11
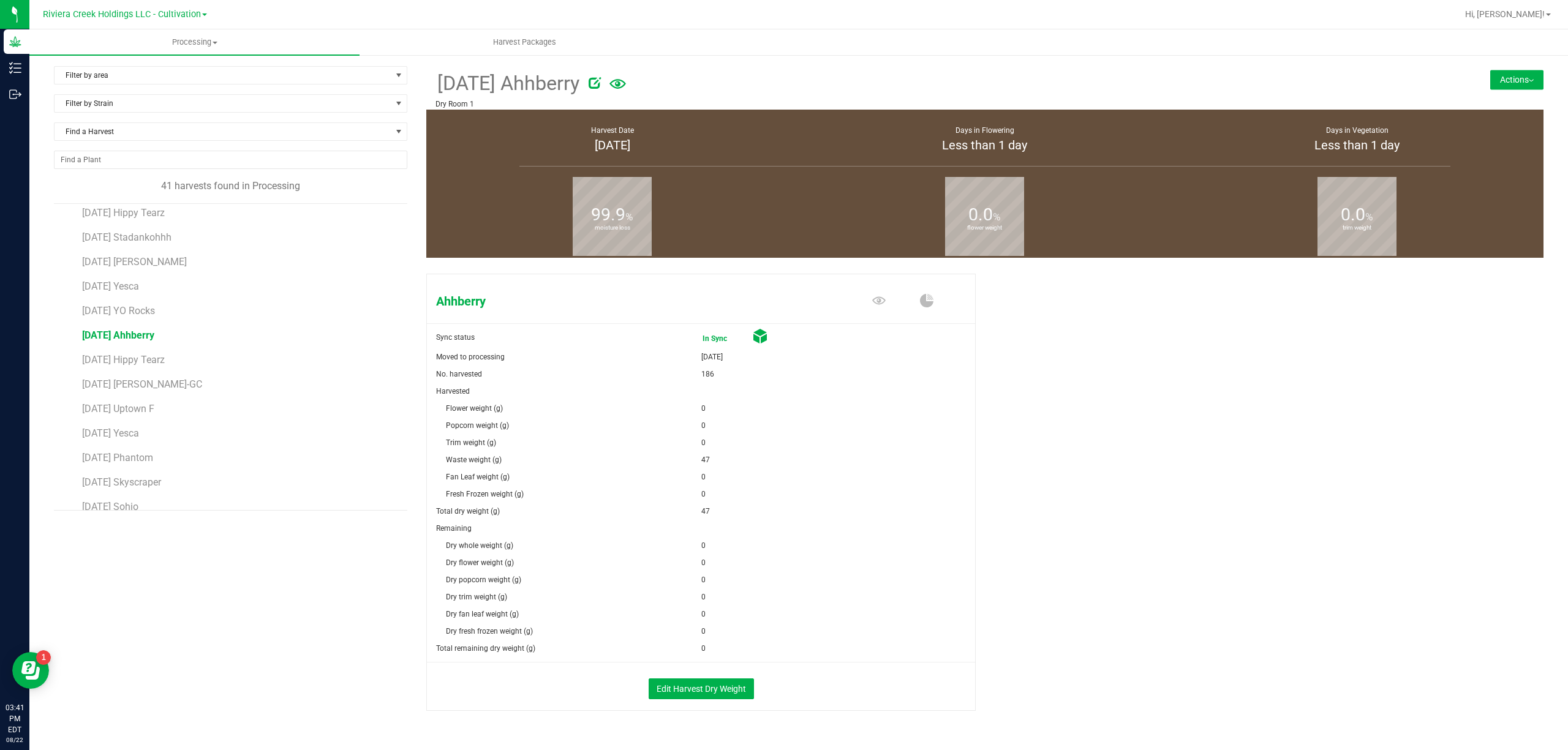
click at [1502, 72] on button "Actions" at bounding box center [1516, 79] width 53 height 19
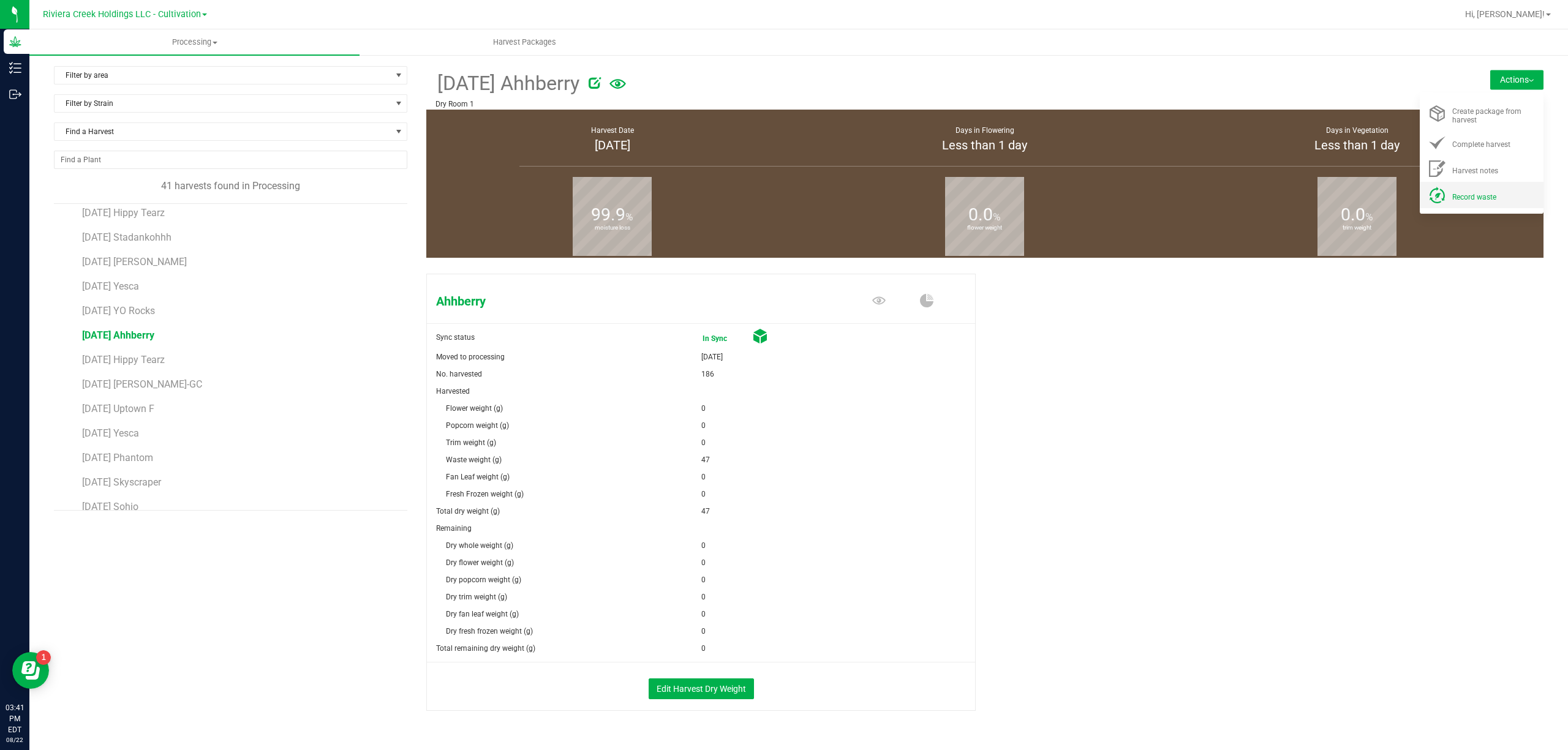
click at [1492, 197] on div "Record waste" at bounding box center [1493, 195] width 83 height 13
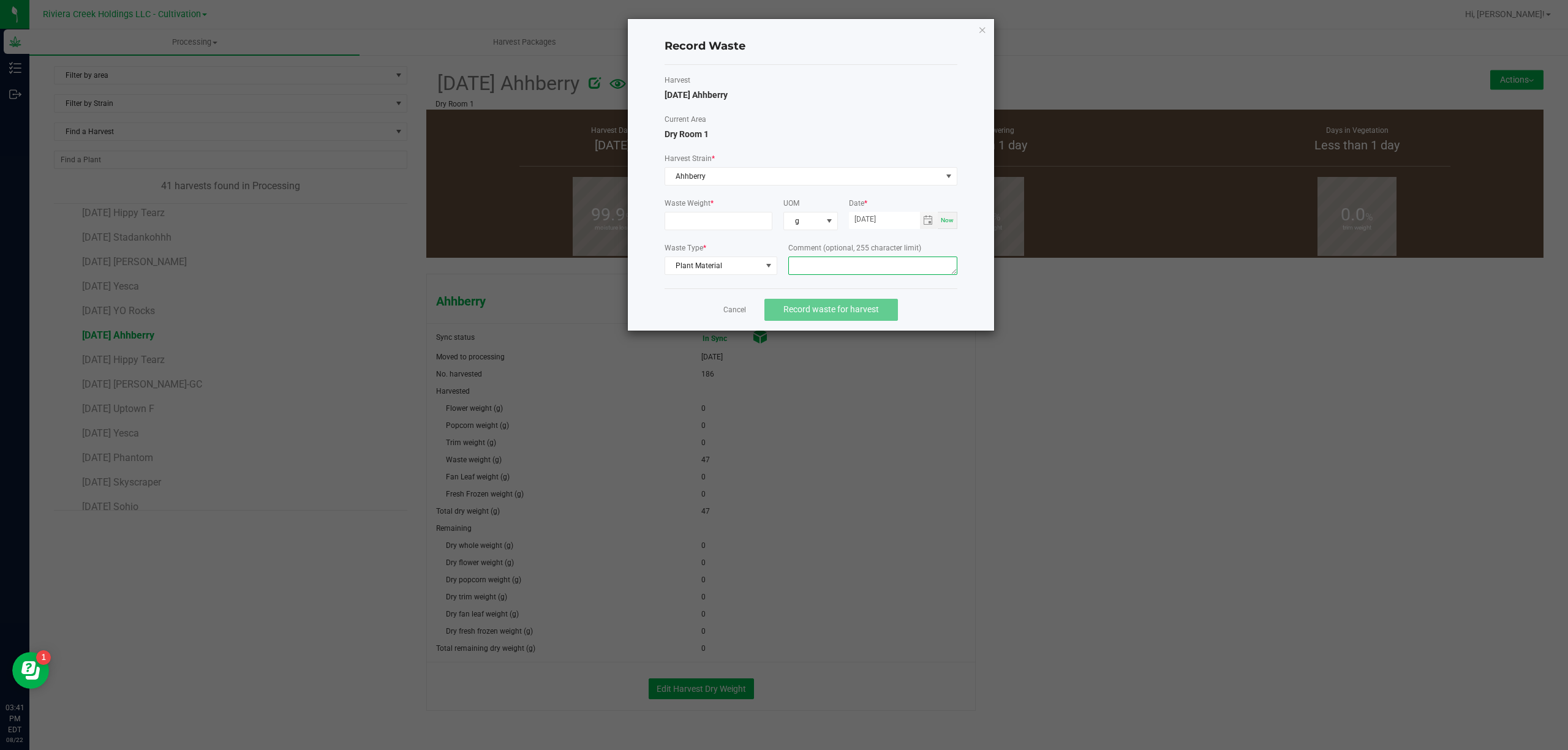
click at [826, 268] on textarea at bounding box center [873, 266] width 169 height 19
type textarea "Trim Floor Waste"
click at [747, 223] on input at bounding box center [718, 221] width 107 height 17
type input "47.0000 g"
click at [816, 107] on div "Harvest [DATE] Ahhberry Current Area Dry Room 1 Harvest Strain * Ahhberry Waste…" at bounding box center [811, 176] width 293 height 204
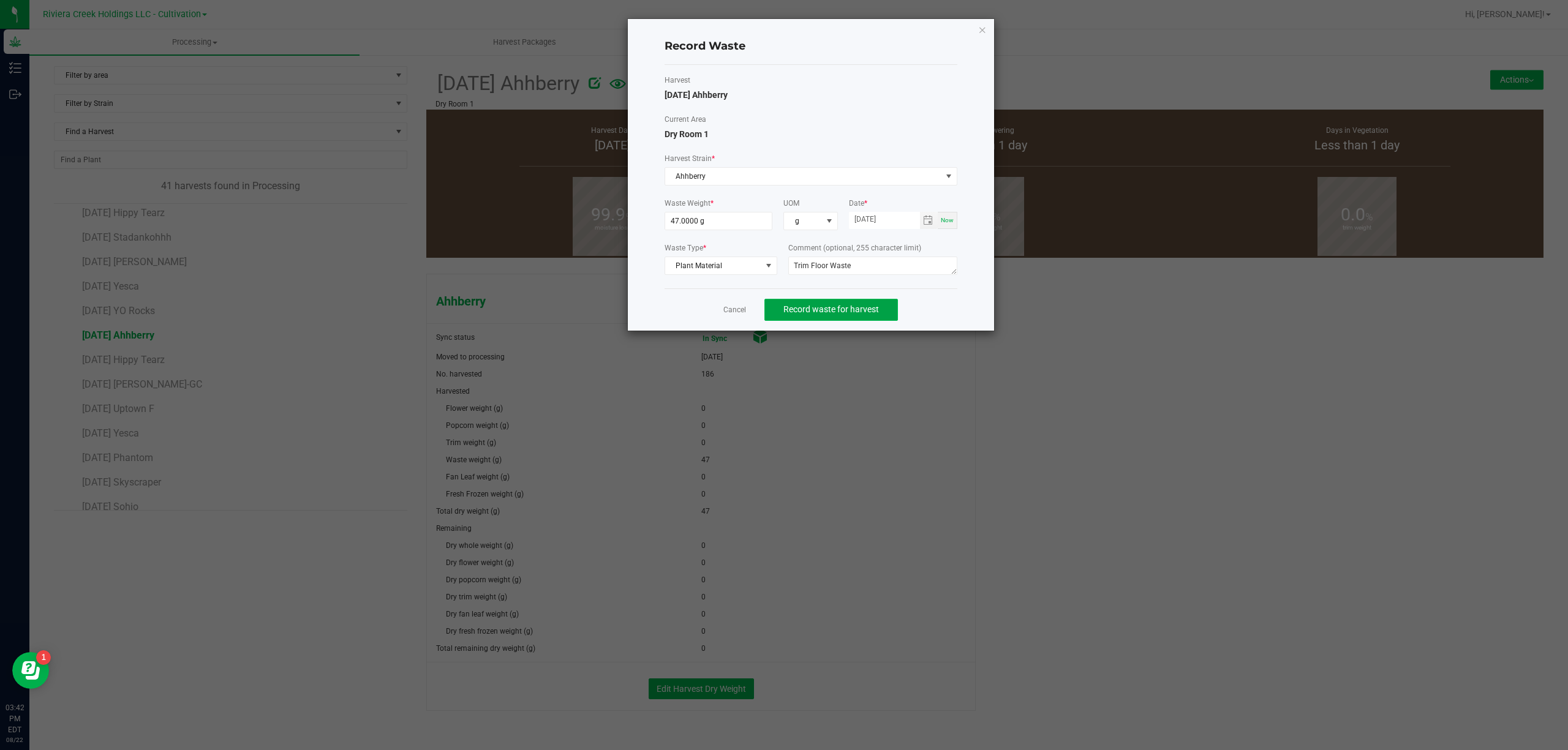
click at [877, 309] on span "Record waste for harvest" at bounding box center [831, 309] width 95 height 10
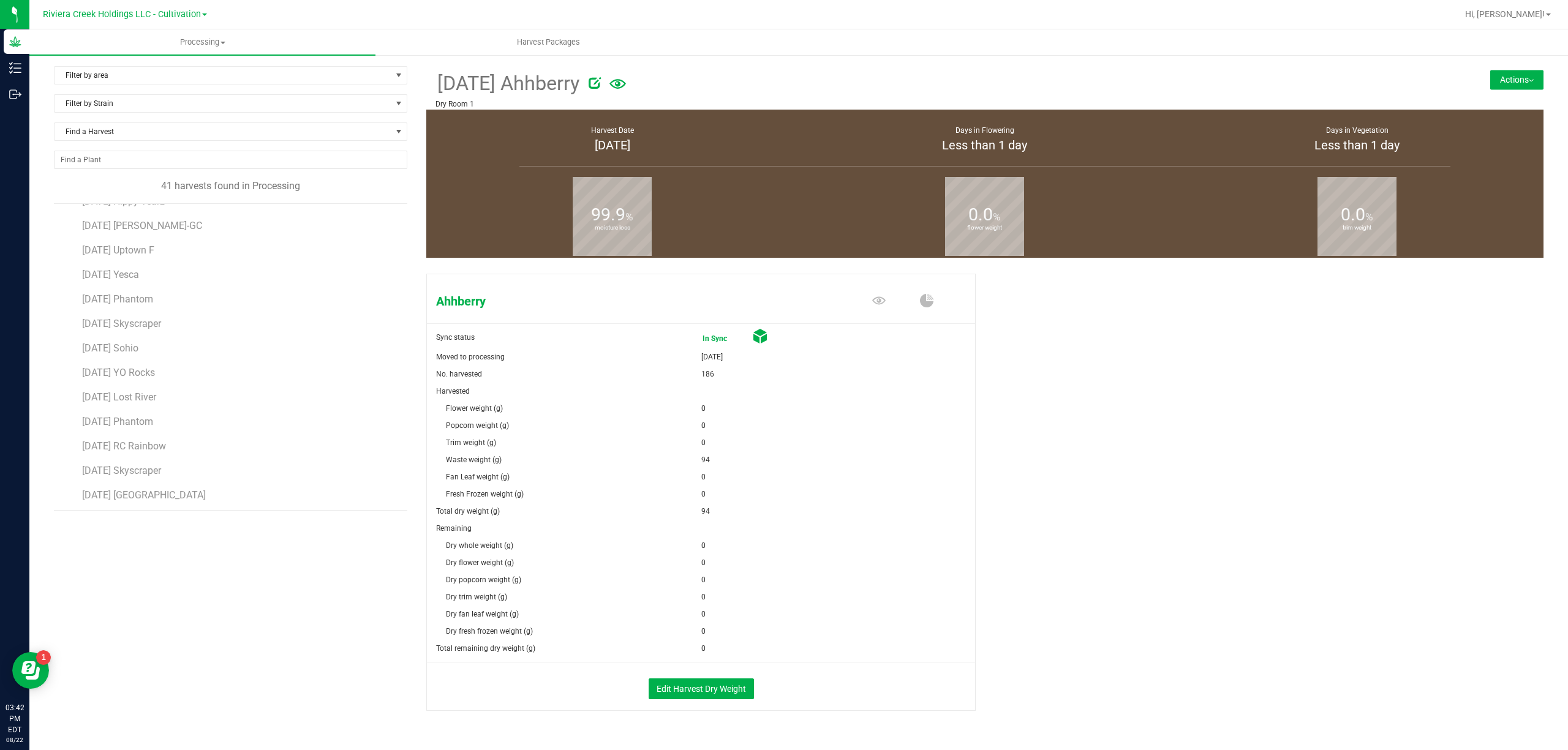
scroll to position [490, 0]
click at [137, 341] on span "[DATE] Sohio" at bounding box center [110, 342] width 56 height 11
click at [1507, 86] on button "Actions" at bounding box center [1516, 79] width 53 height 19
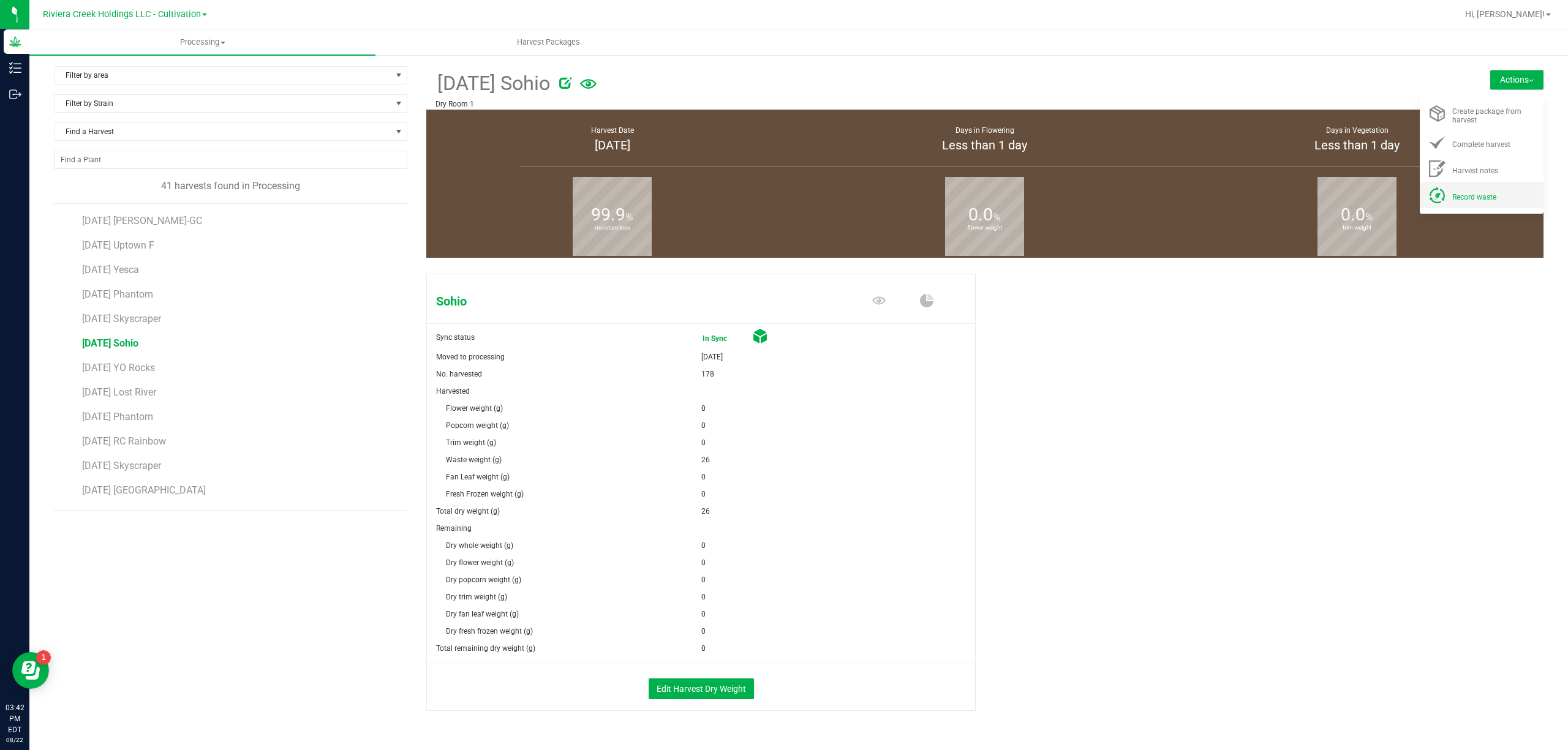
click at [1494, 190] on div "Record waste" at bounding box center [1493, 195] width 83 height 13
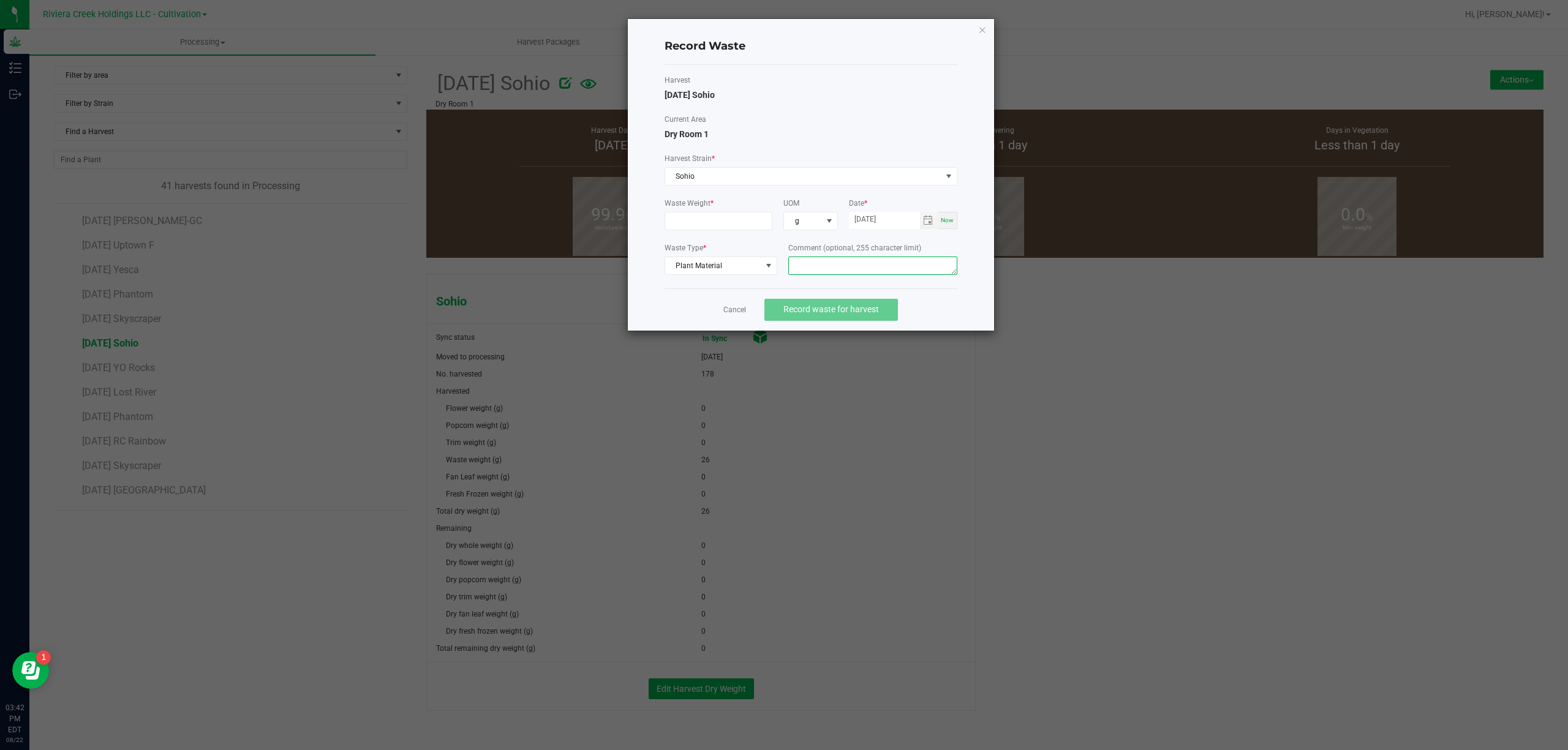
click at [875, 267] on textarea at bounding box center [873, 266] width 169 height 19
type textarea "Buck Floor Waste"
click at [683, 221] on input at bounding box center [718, 221] width 107 height 17
type input "10.0000 g"
click at [805, 116] on label "Current Area" at bounding box center [811, 119] width 293 height 11
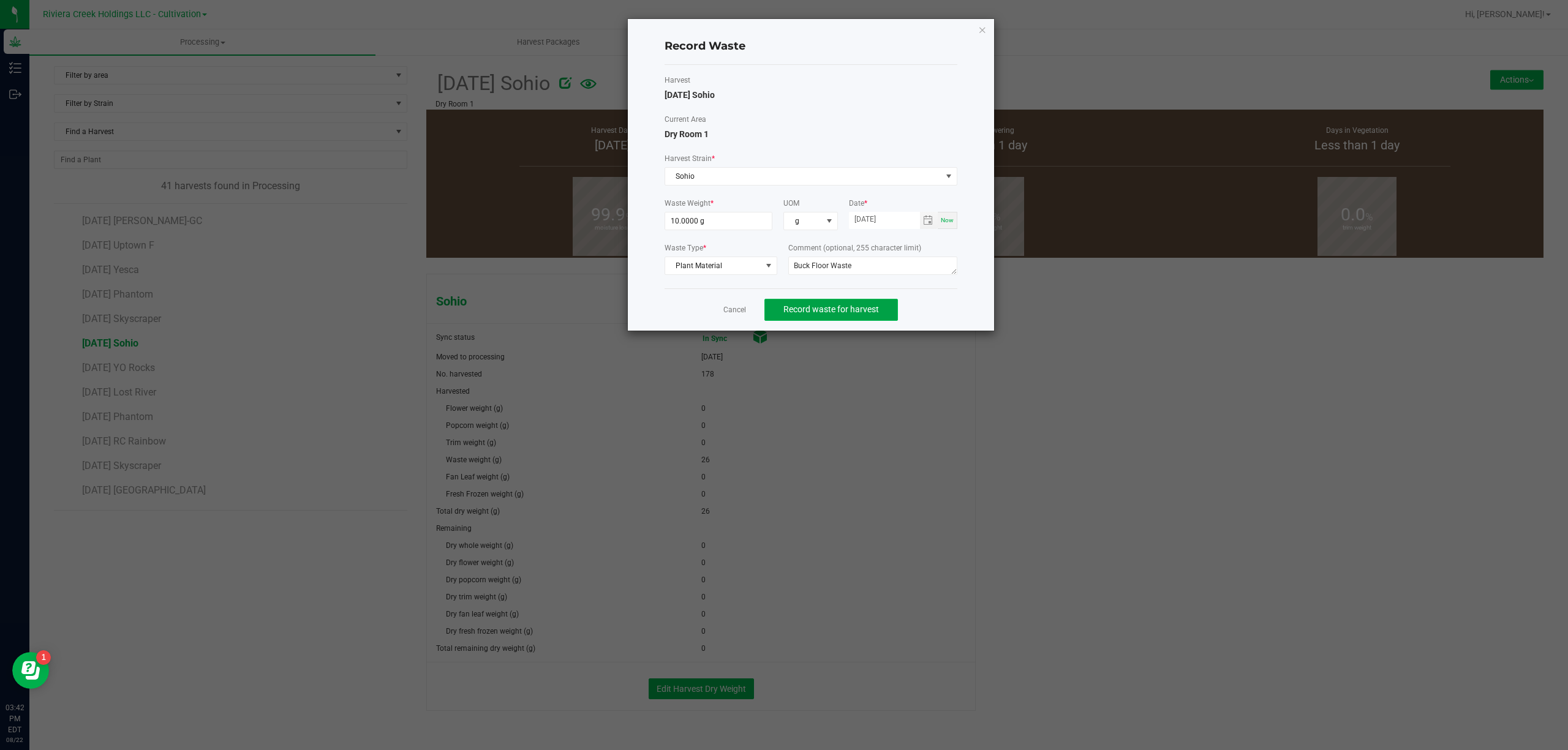
click at [856, 302] on button "Record waste for harvest" at bounding box center [830, 310] width 133 height 22
